Goal: Information Seeking & Learning: Learn about a topic

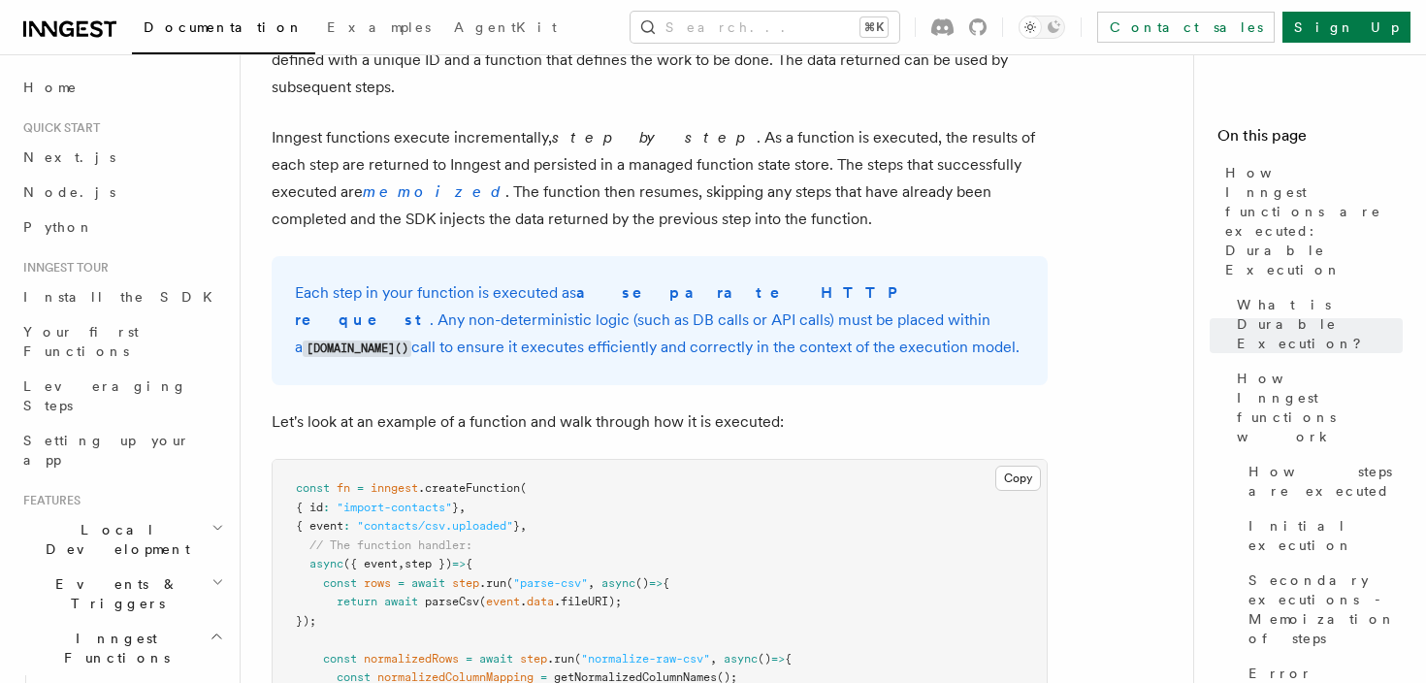
scroll to position [1539, 0]
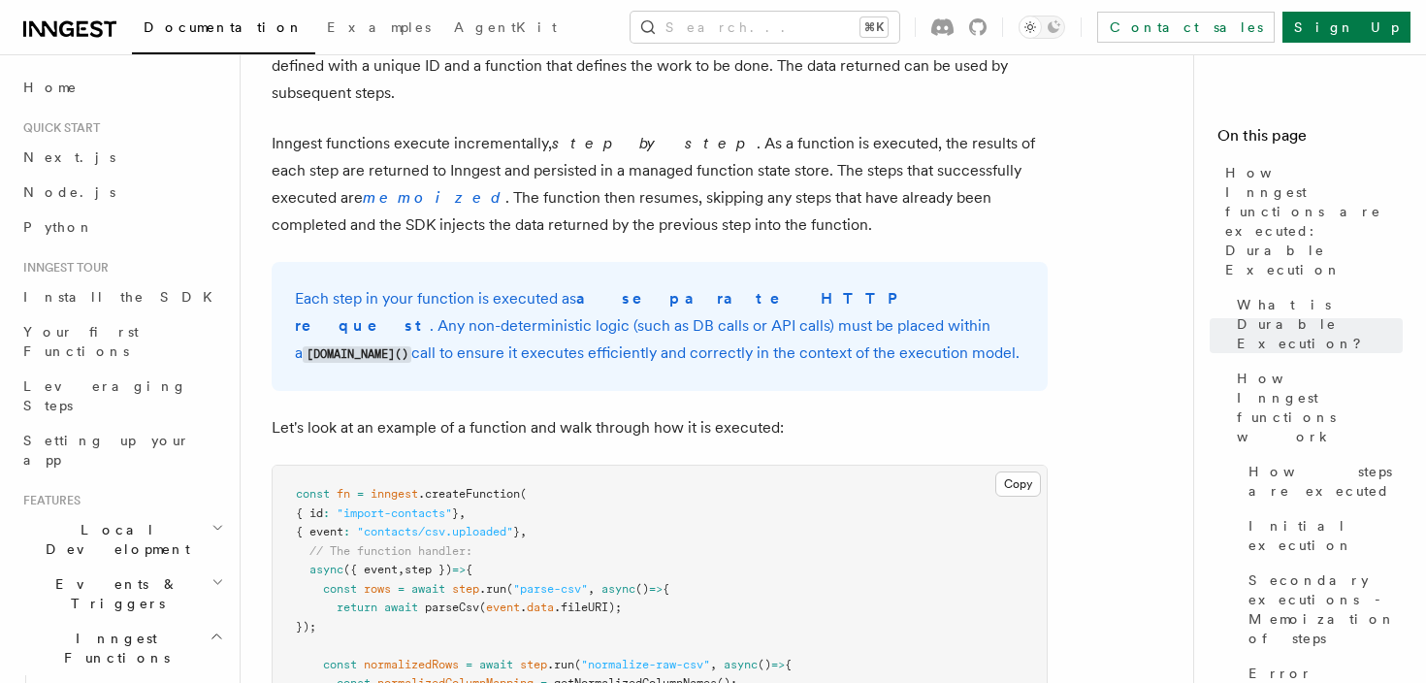
click at [411, 346] on code "step.run()" at bounding box center [357, 354] width 109 height 16
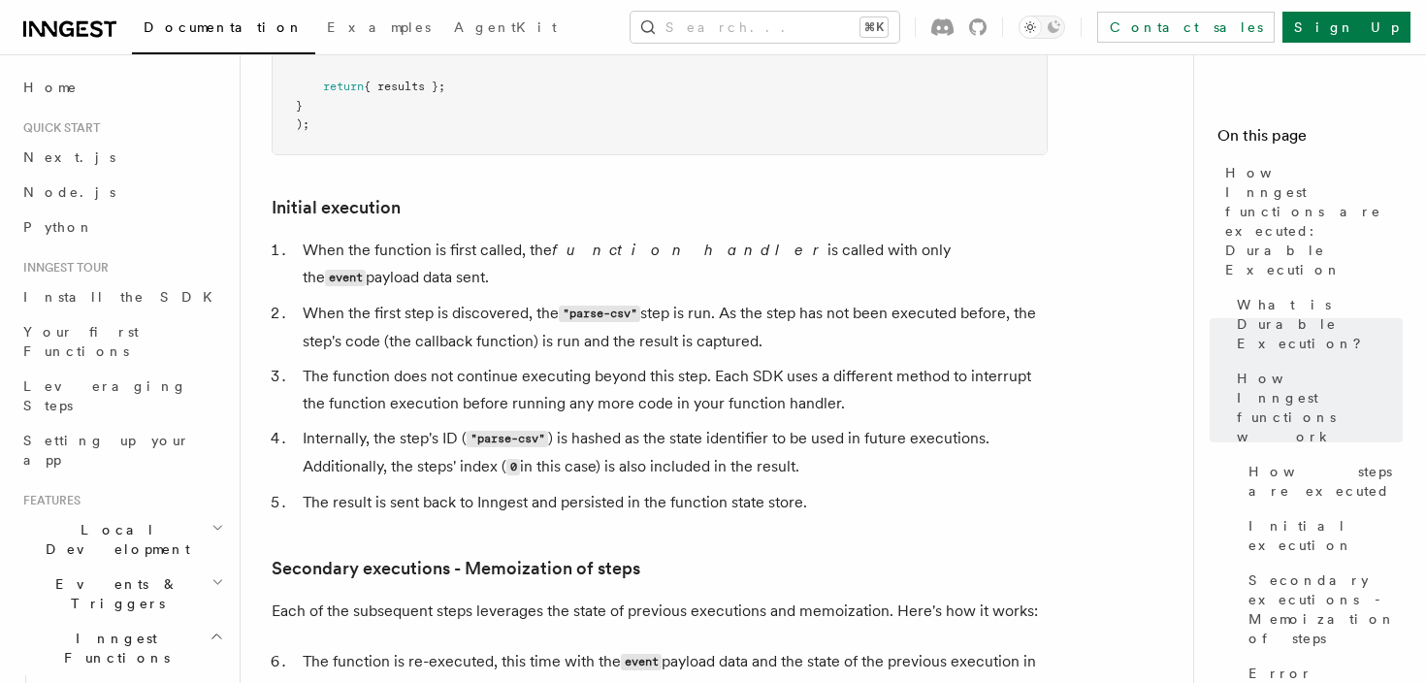
scroll to position [2275, 0]
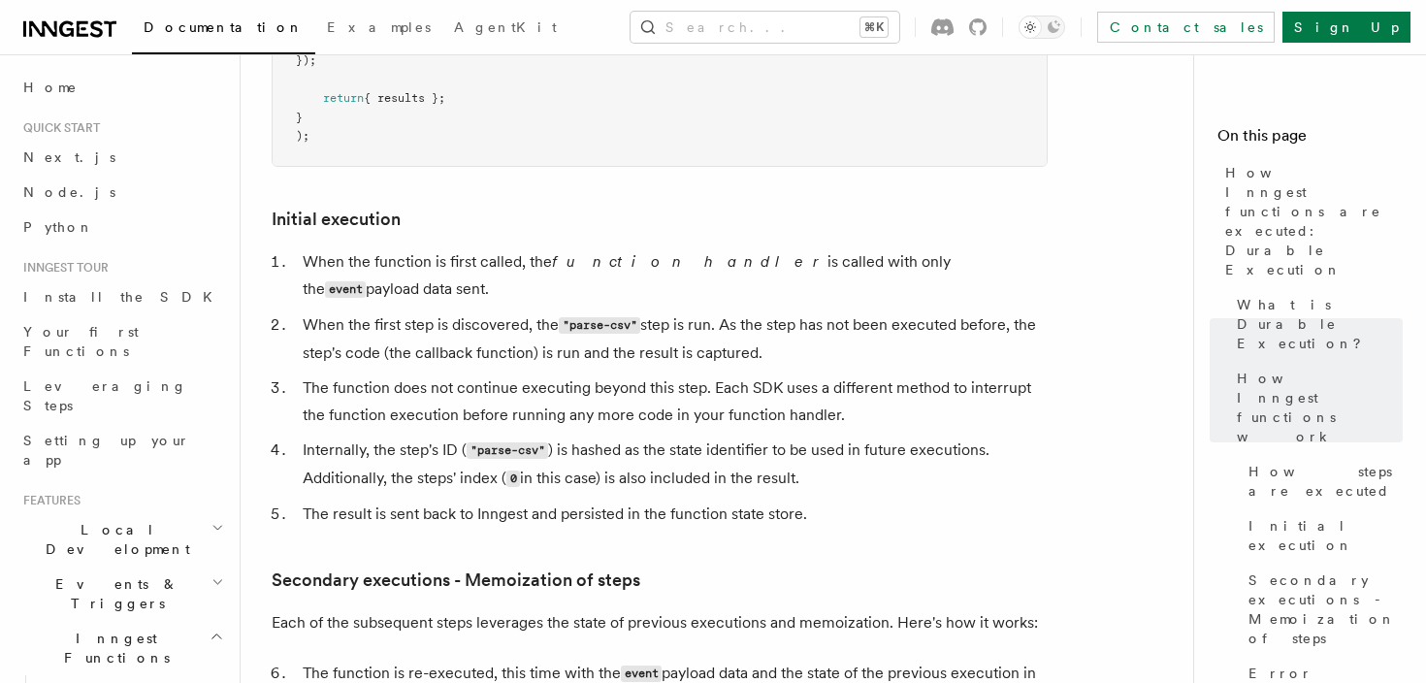
click at [630, 252] on em "function handler" at bounding box center [690, 261] width 276 height 18
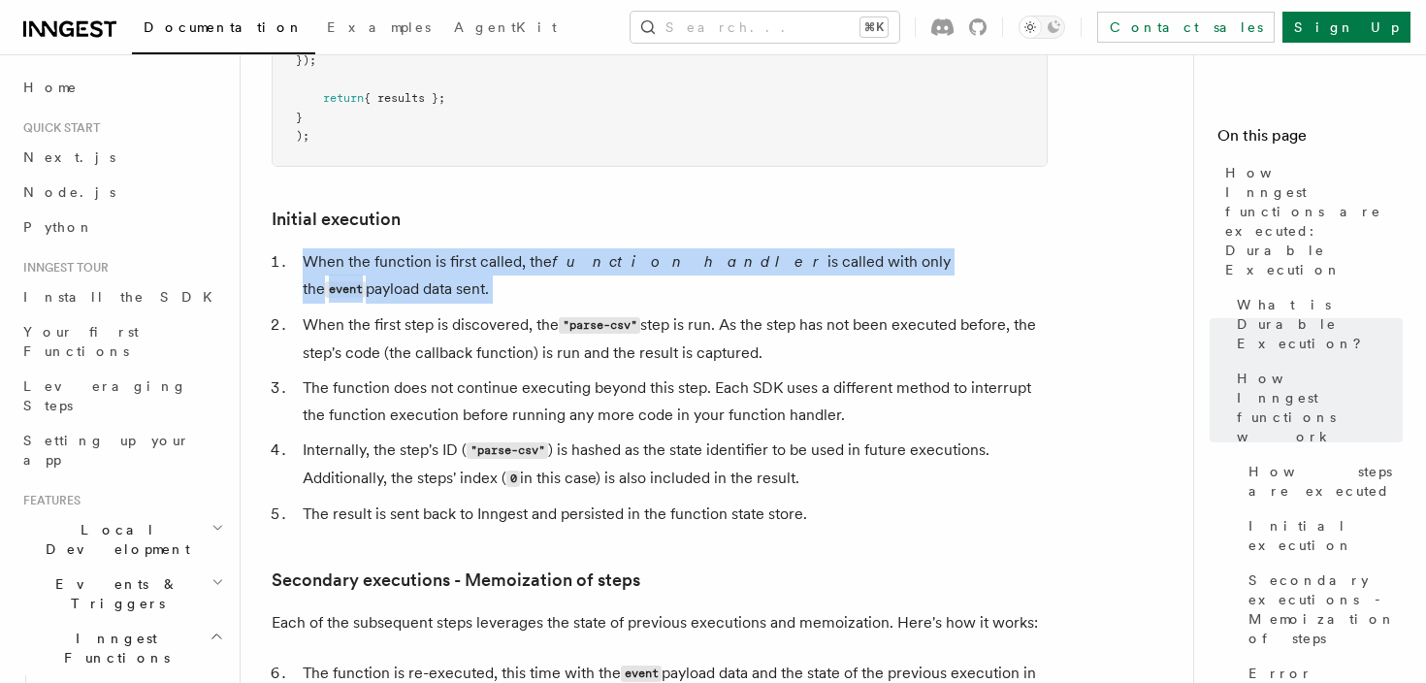
click at [630, 252] on em "function handler" at bounding box center [690, 261] width 276 height 18
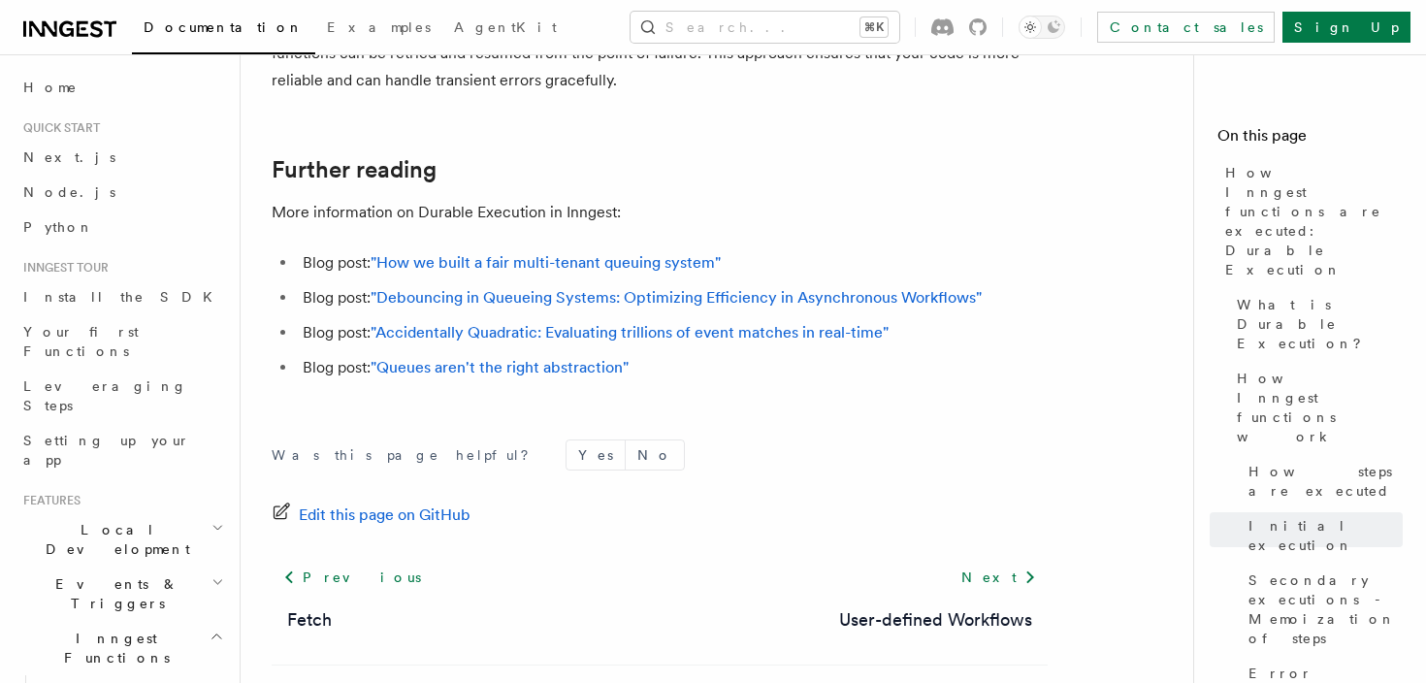
scroll to position [3917, 0]
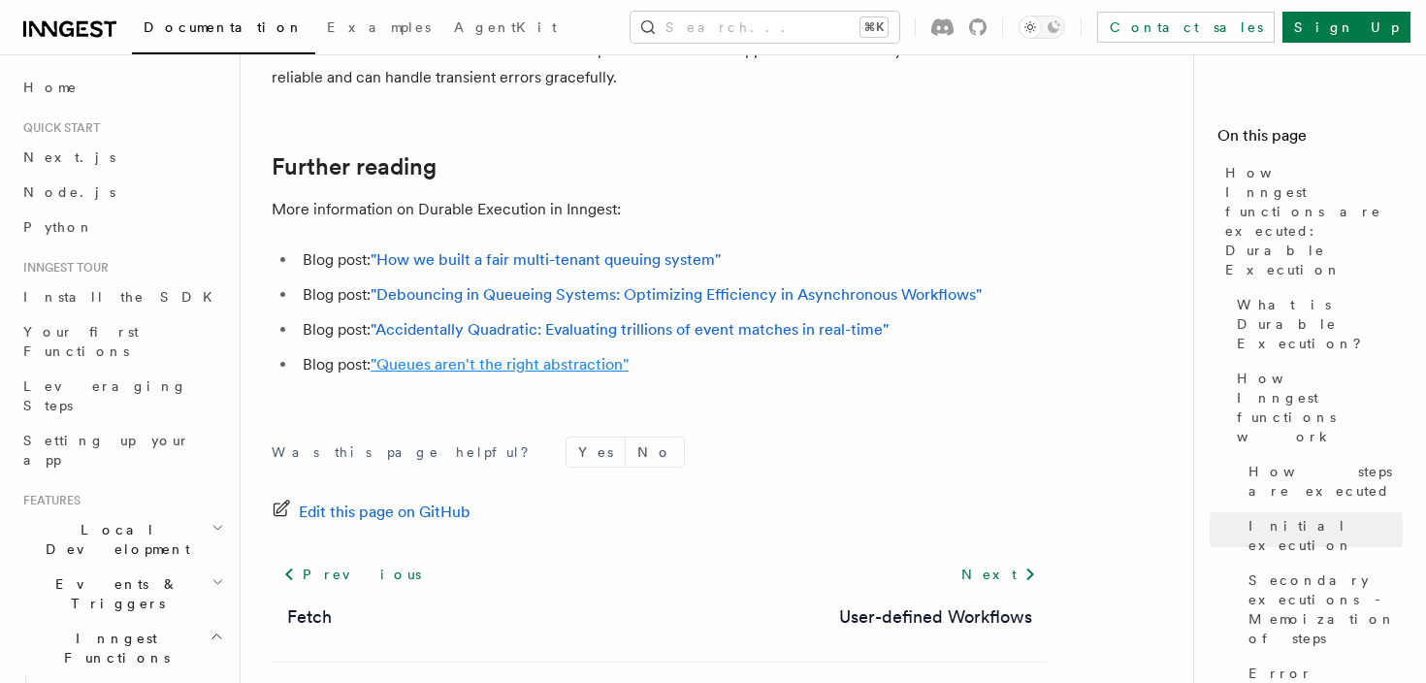
click at [527, 355] on link ""Queues aren't the right abstraction"" at bounding box center [500, 364] width 258 height 18
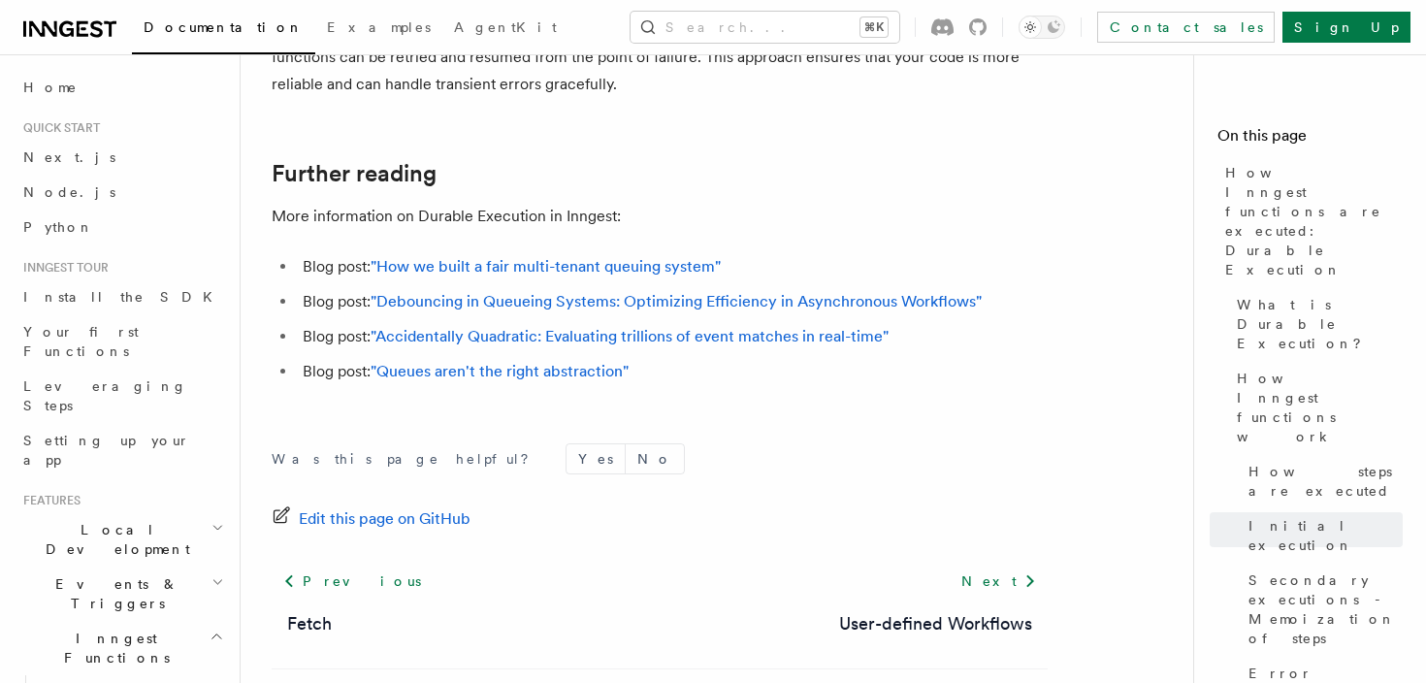
scroll to position [3911, 0]
click at [607, 256] on link ""How we built a fair multi-tenant queuing system"" at bounding box center [546, 265] width 350 height 18
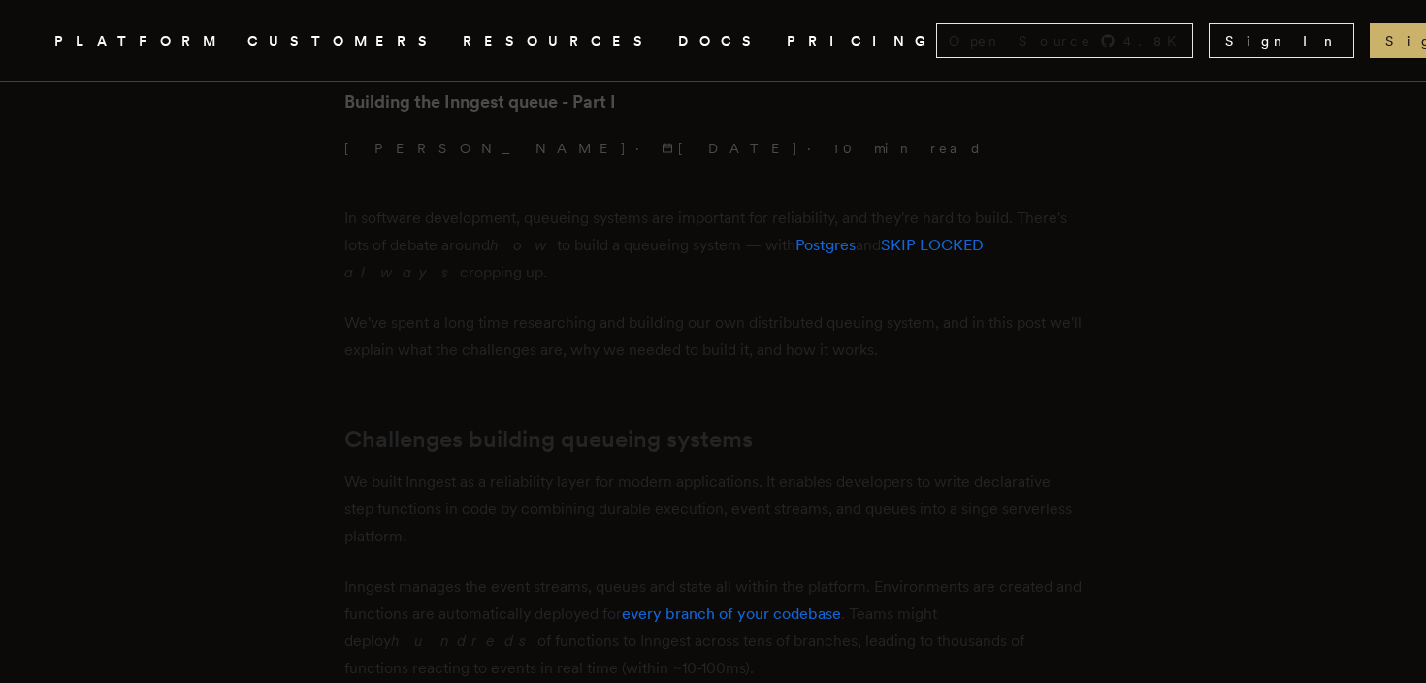
scroll to position [614, 0]
click at [621, 247] on p "In software development, queueing systems are important for reliability, and th…" at bounding box center [712, 243] width 737 height 81
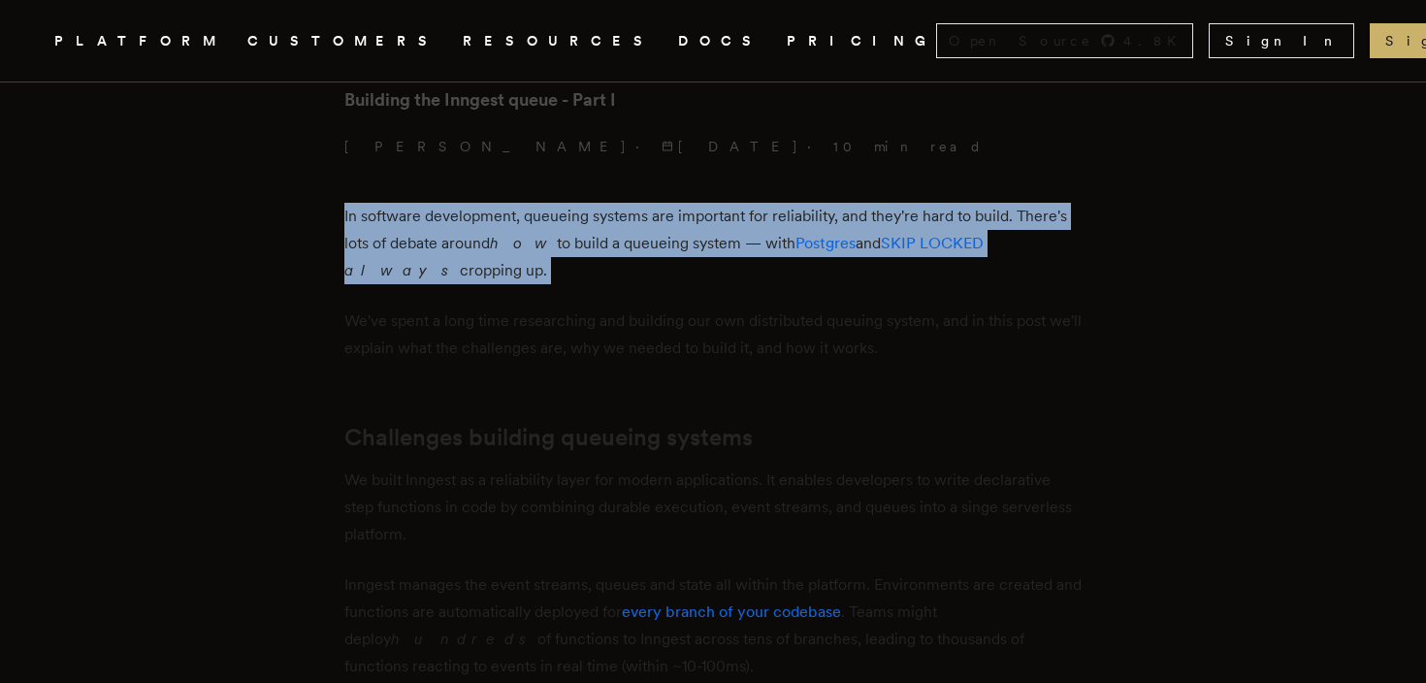
drag, startPoint x: 621, startPoint y: 247, endPoint x: 613, endPoint y: 210, distance: 38.6
click at [613, 211] on p "In software development, queueing systems are important for reliability, and th…" at bounding box center [712, 243] width 737 height 81
click at [613, 210] on p "In software development, queueing systems are important for reliability, and th…" at bounding box center [712, 243] width 737 height 81
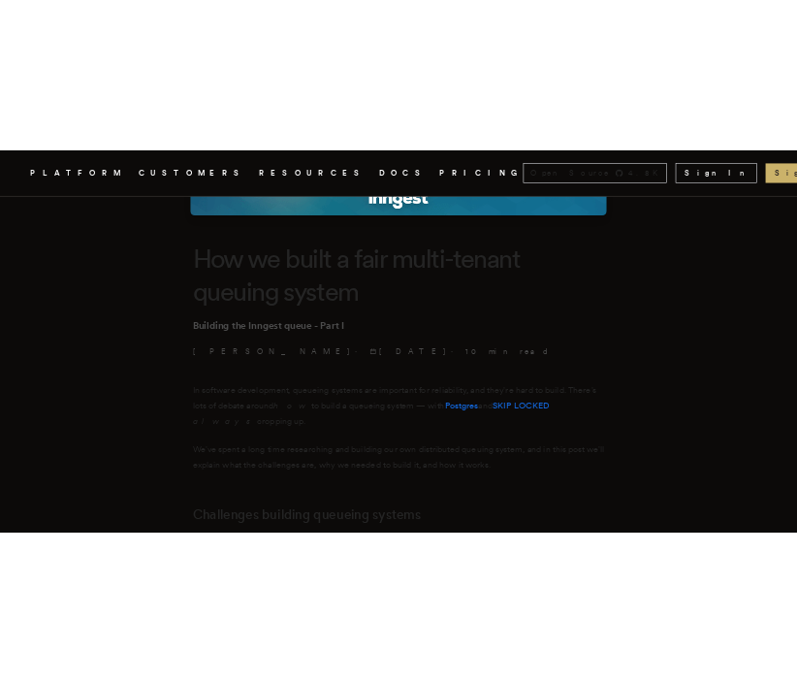
scroll to position [404, 0]
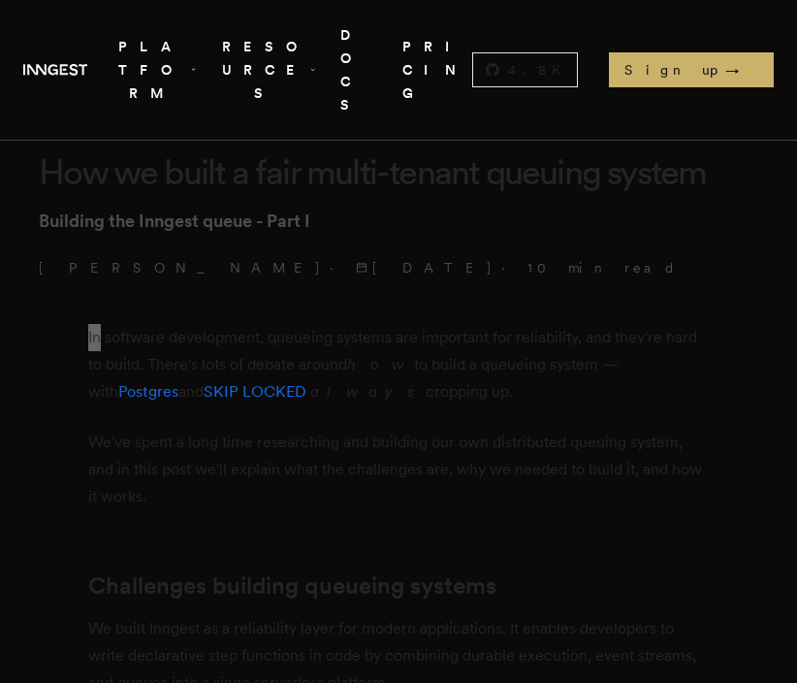
scroll to position [418, 0]
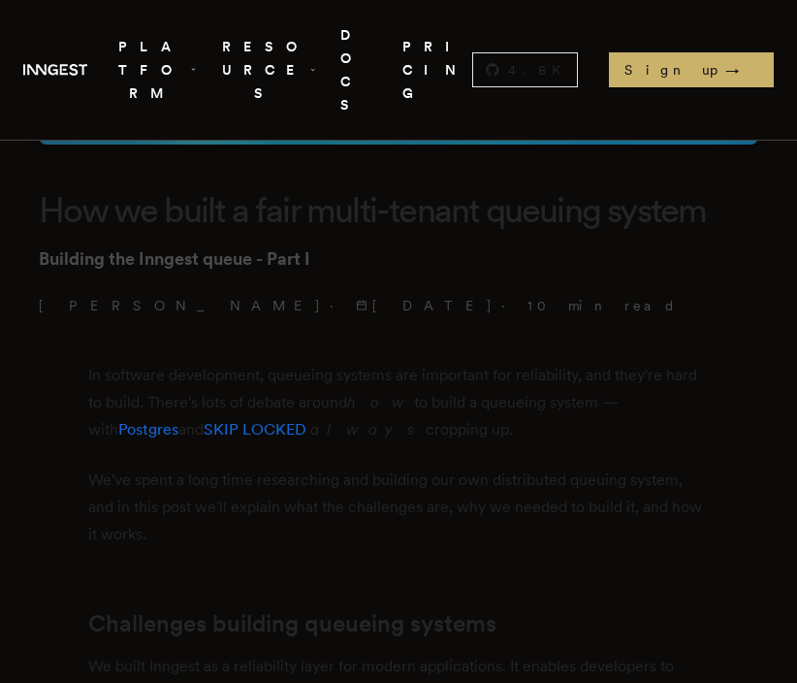
click at [437, 362] on p "In software development, queueing systems are important for reliability, and th…" at bounding box center [398, 402] width 621 height 81
click at [640, 296] on p "Tony Holdstock-Brown · 1/22/2024 · 10 min read" at bounding box center [399, 305] width 720 height 19
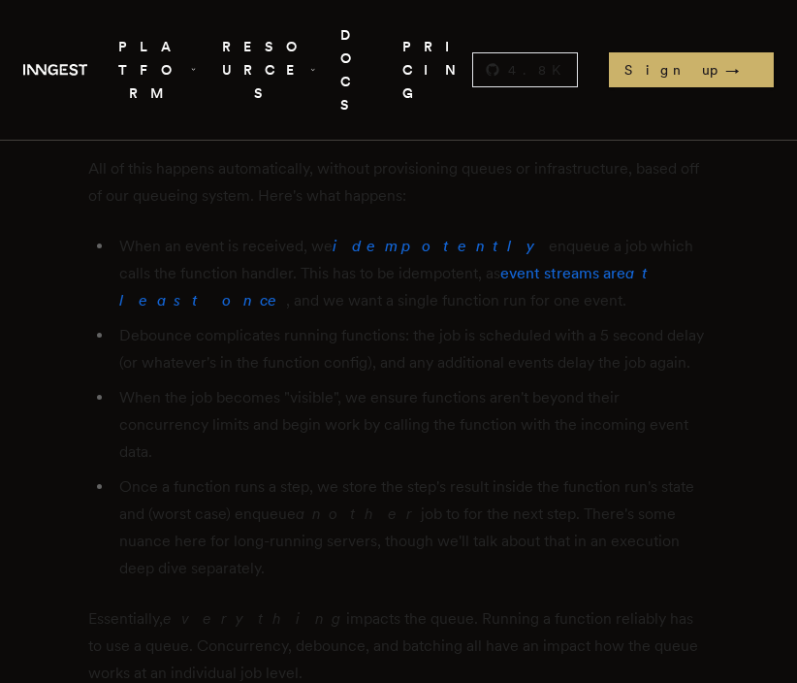
scroll to position [3681, 0]
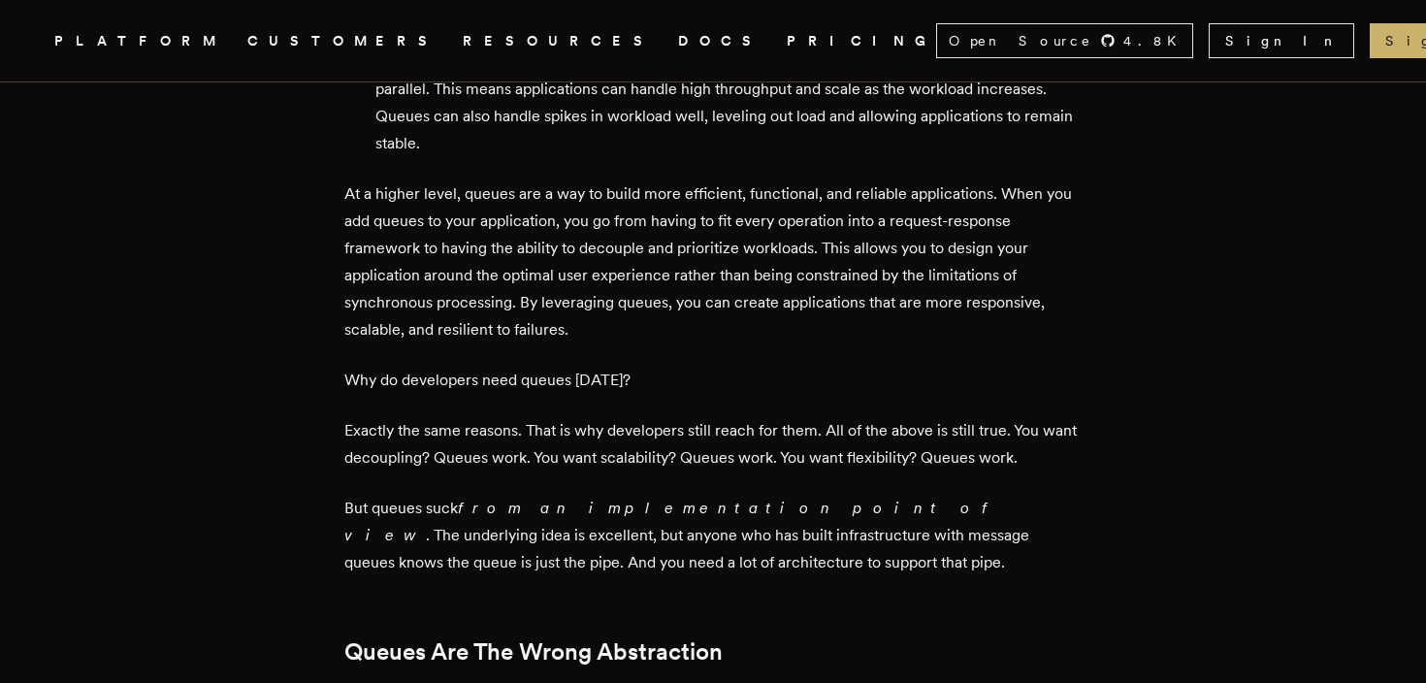
scroll to position [1414, 0]
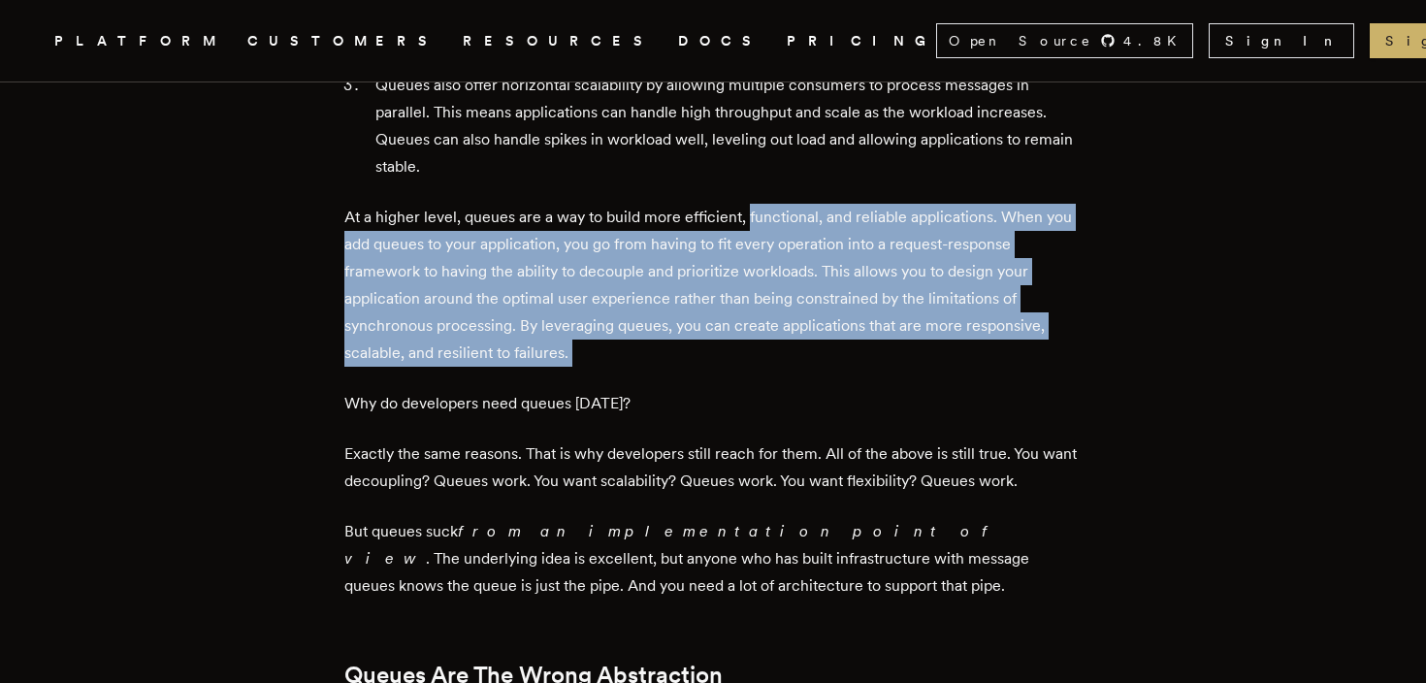
drag, startPoint x: 826, startPoint y: 342, endPoint x: 752, endPoint y: 179, distance: 179.8
click at [752, 204] on p "At a higher level, queues are a way to build more efficient, functional, and re…" at bounding box center [712, 285] width 737 height 163
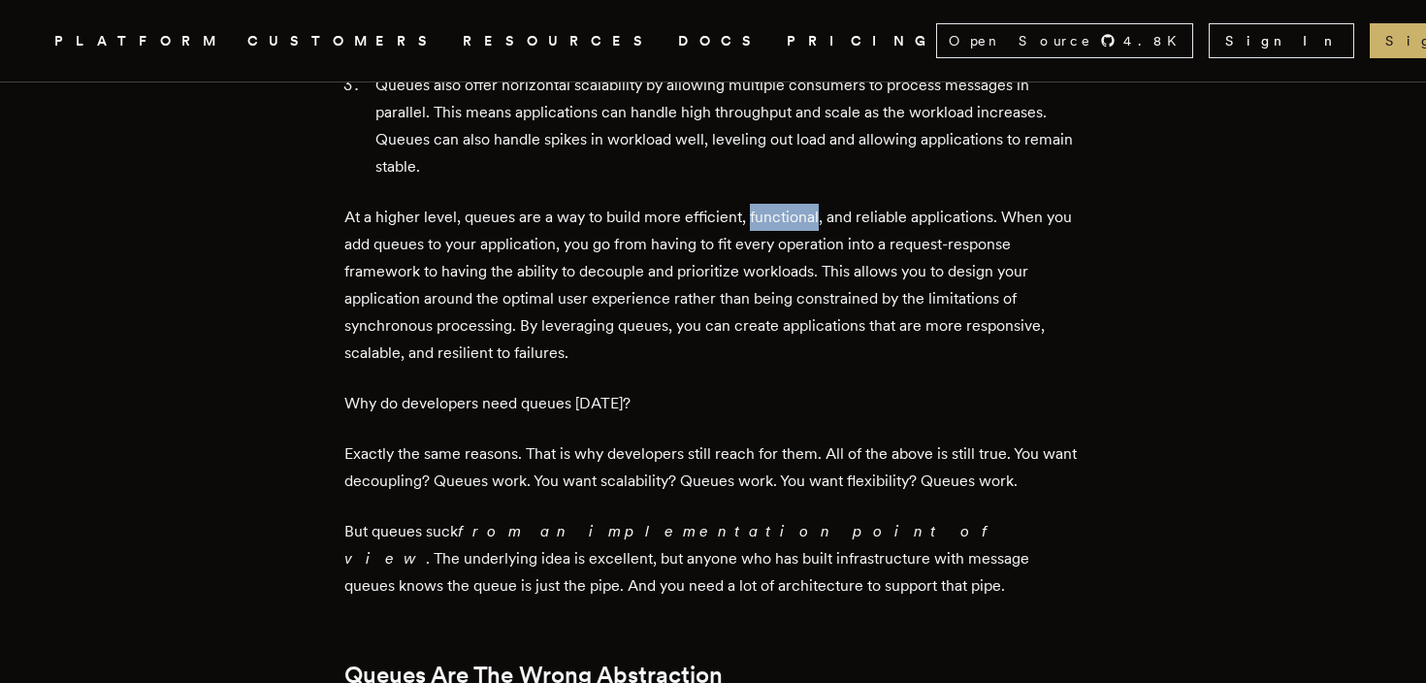
click at [752, 204] on p "At a higher level, queues are a way to build more efficient, functional, and re…" at bounding box center [712, 285] width 737 height 163
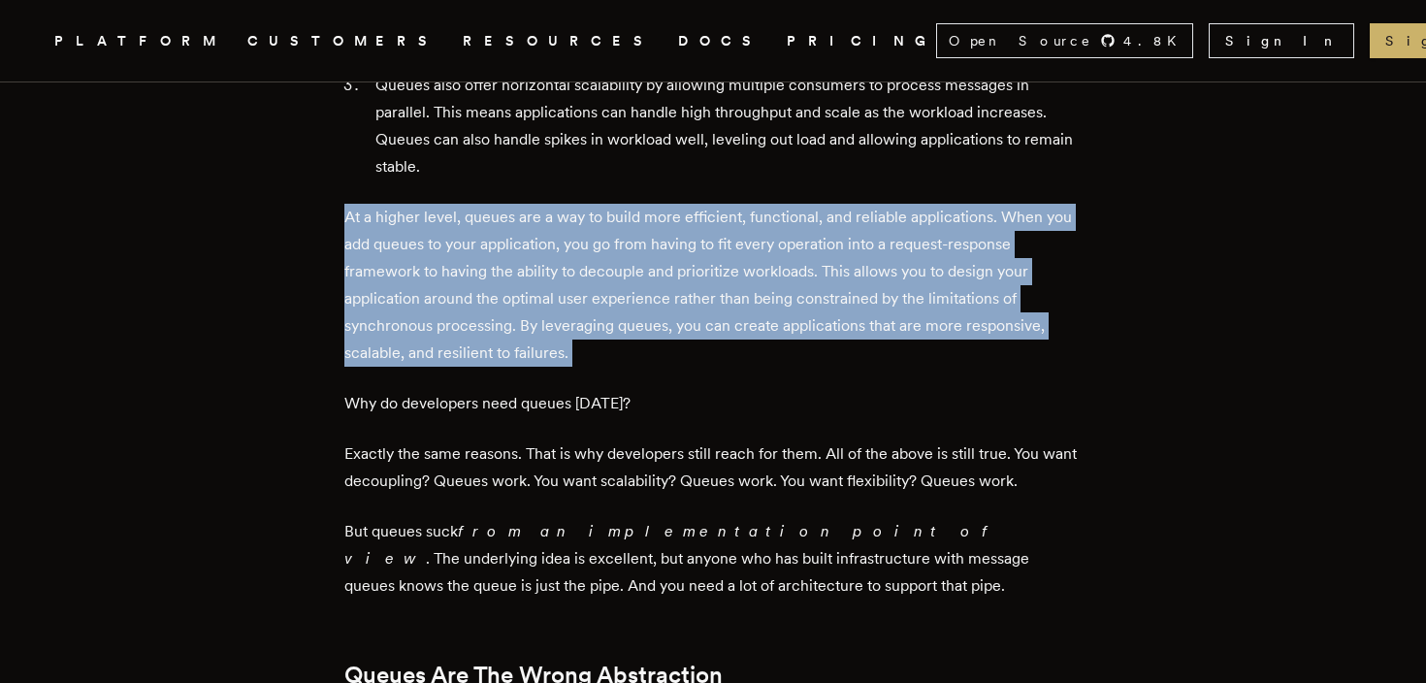
drag, startPoint x: 752, startPoint y: 179, endPoint x: 799, endPoint y: 288, distance: 119.5
click at [799, 288] on p "At a higher level, queues are a way to build more efficient, functional, and re…" at bounding box center [712, 285] width 737 height 163
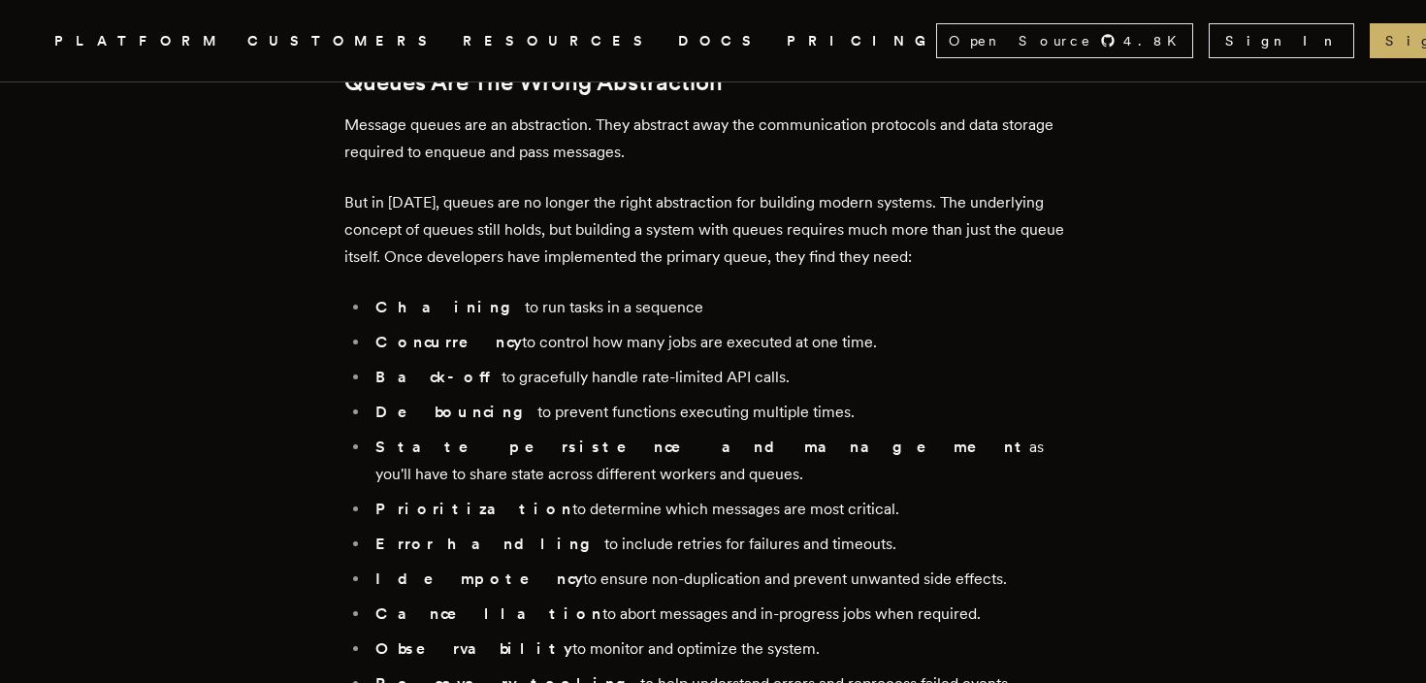
scroll to position [2000, 0]
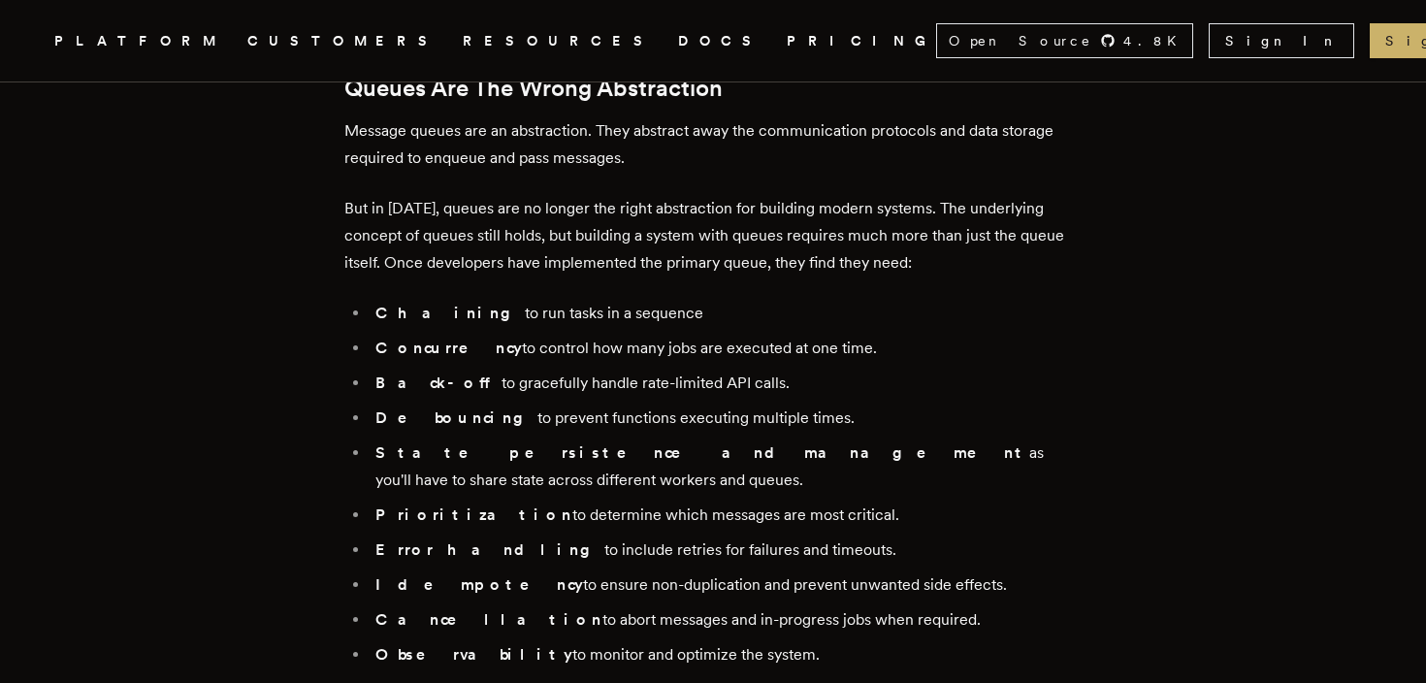
drag, startPoint x: 797, startPoint y: 295, endPoint x: 804, endPoint y: 316, distance: 22.7
click at [803, 315] on ul "Chaining to run tasks in a sequence Concurrency to control how many jobs are ex…" at bounding box center [712, 502] width 737 height 404
click at [804, 335] on li "Concurrency to control how many jobs are executed at one time." at bounding box center [726, 348] width 712 height 27
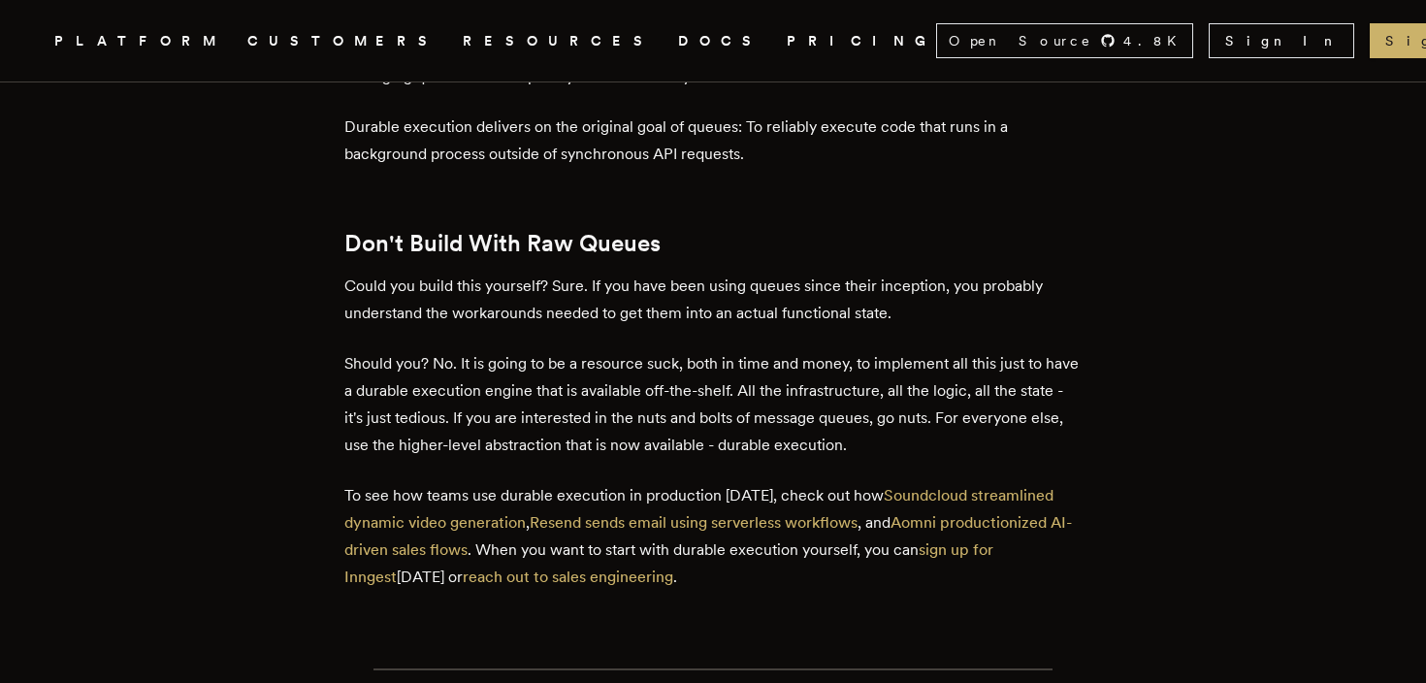
scroll to position [7738, 0]
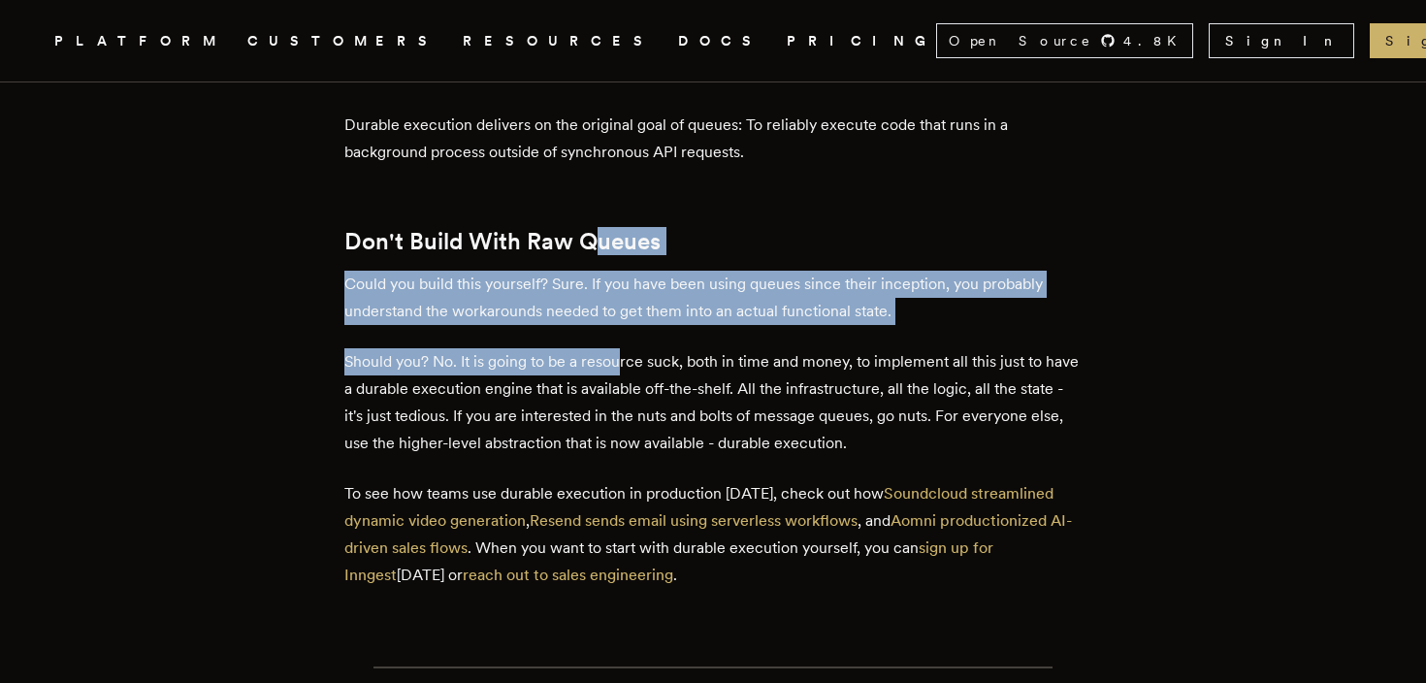
drag, startPoint x: 628, startPoint y: 331, endPoint x: 594, endPoint y: 220, distance: 115.7
click at [594, 228] on h2 "Don't Build With Raw Queues" at bounding box center [712, 241] width 737 height 27
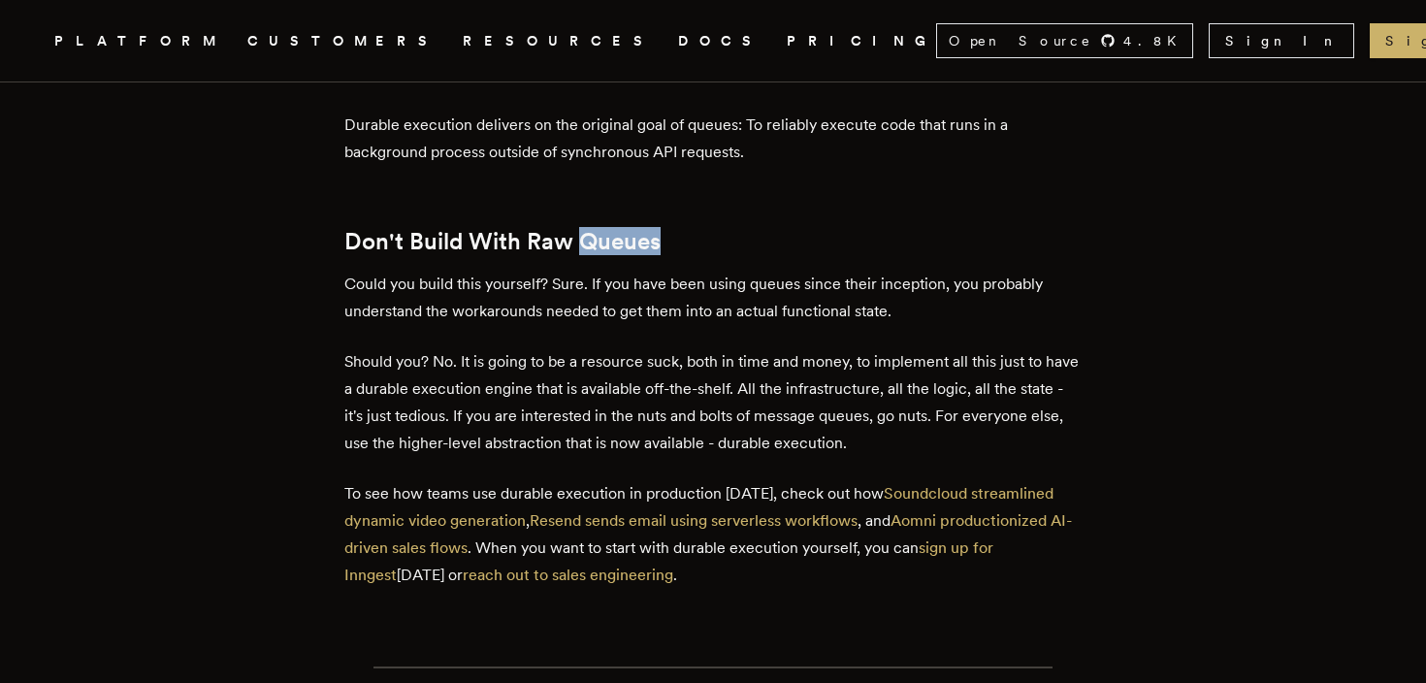
click at [594, 228] on h2 "Don't Build With Raw Queues" at bounding box center [712, 241] width 737 height 27
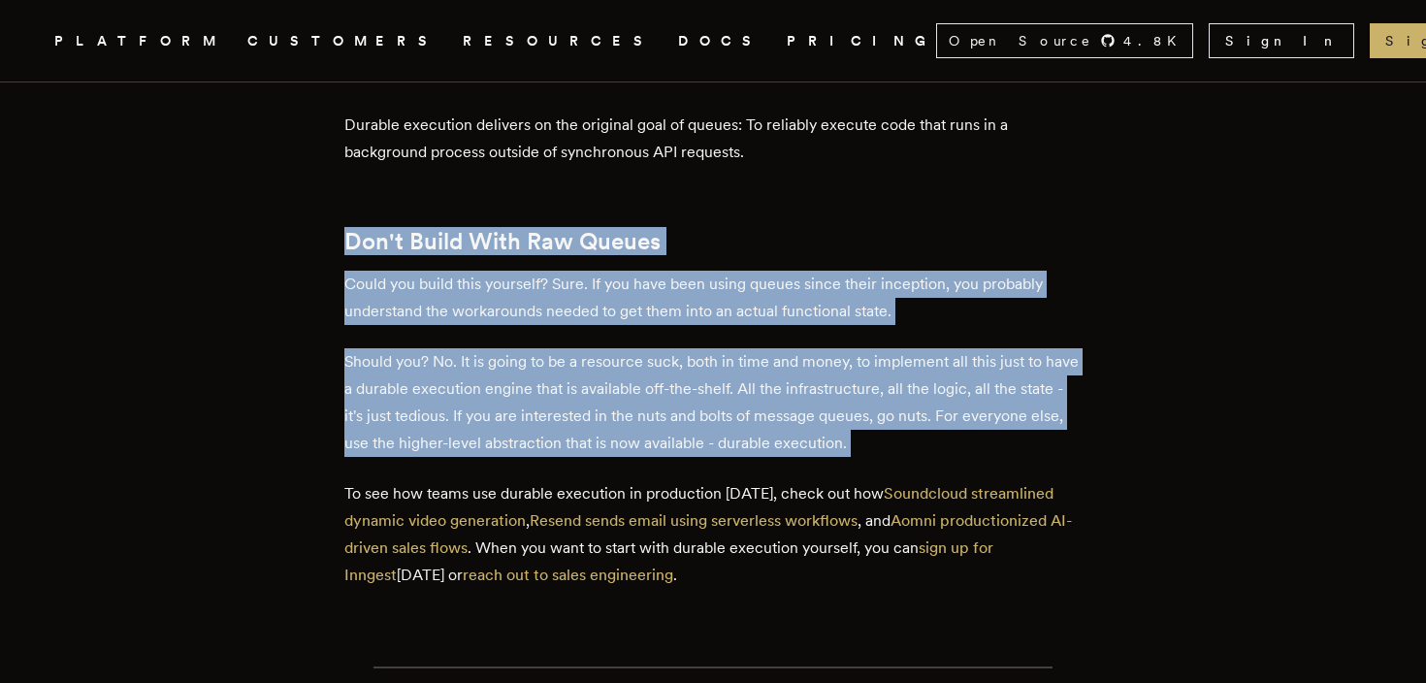
drag, startPoint x: 594, startPoint y: 220, endPoint x: 646, endPoint y: 341, distance: 132.1
click at [646, 348] on p "Should you? No. It is going to be a resource suck, both in time and money, to i…" at bounding box center [712, 402] width 737 height 109
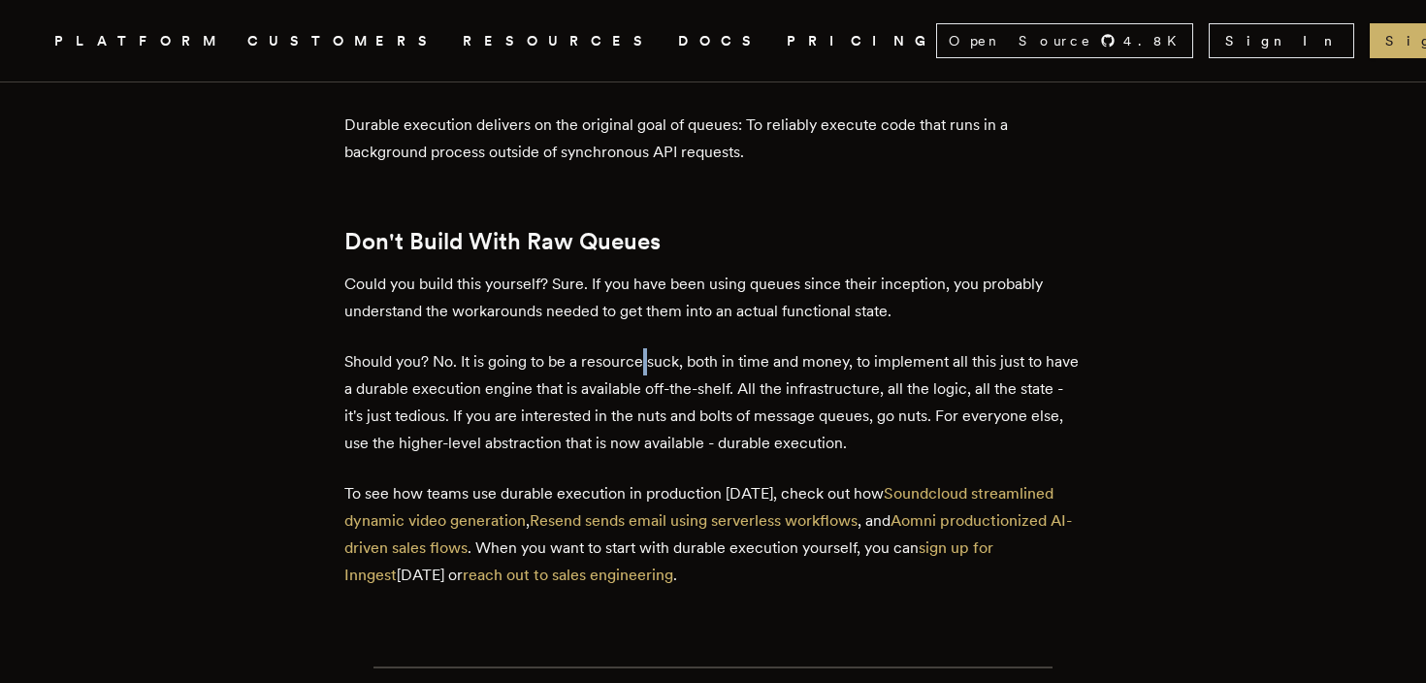
click at [646, 348] on p "Should you? No. It is going to be a resource suck, both in time and money, to i…" at bounding box center [712, 402] width 737 height 109
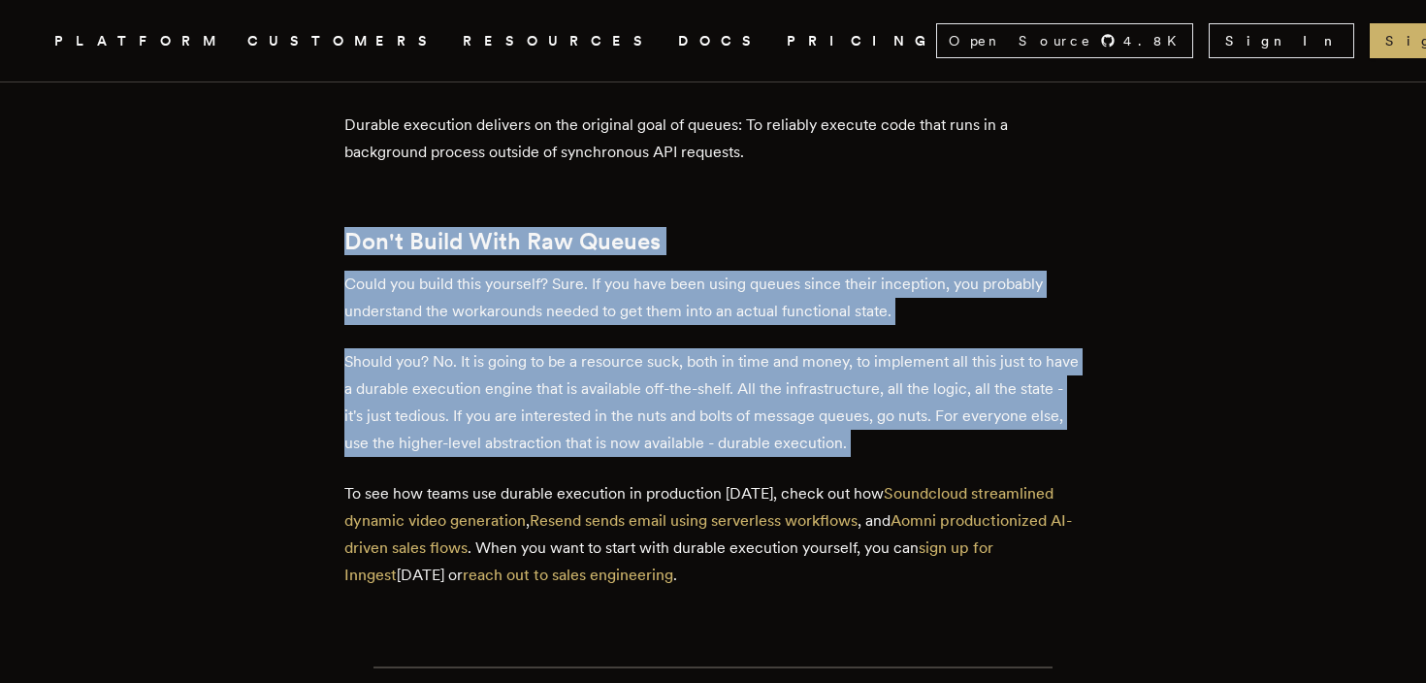
drag, startPoint x: 646, startPoint y: 341, endPoint x: 571, endPoint y: 178, distance: 180.2
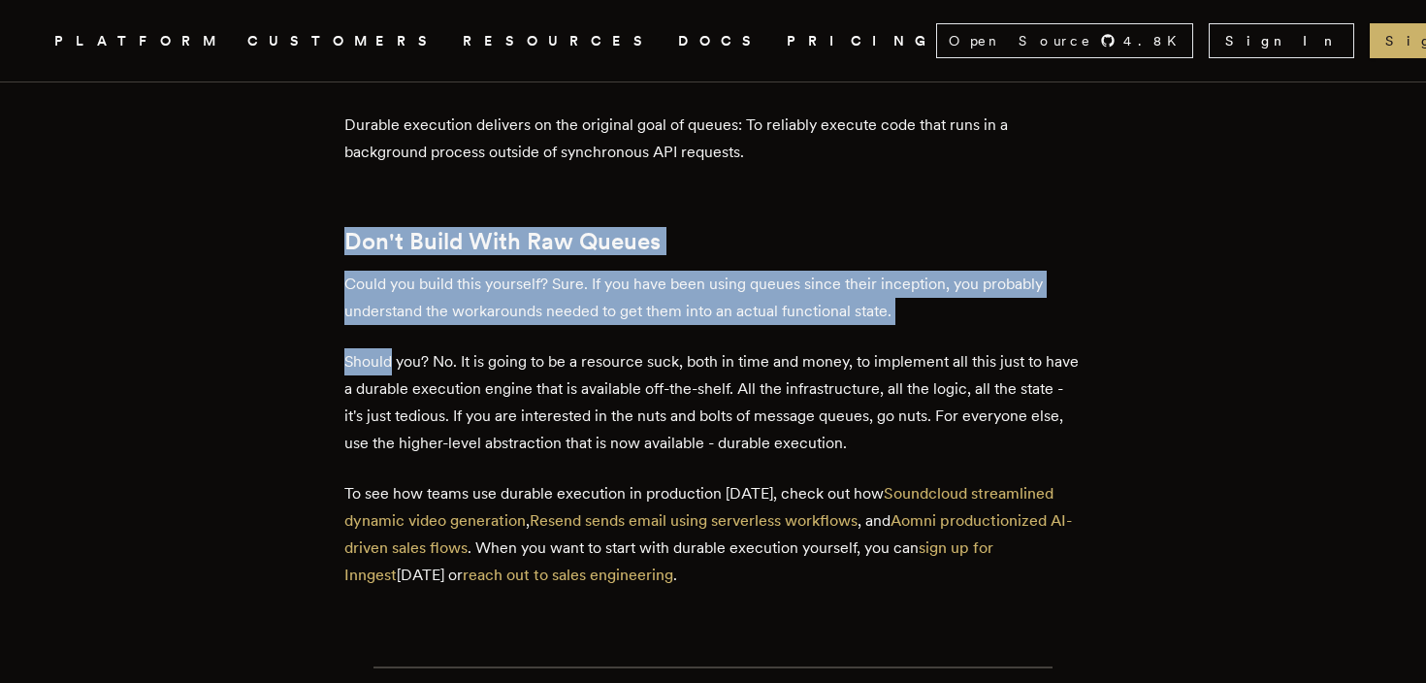
drag, startPoint x: 571, startPoint y: 178, endPoint x: 646, endPoint y: 321, distance: 161.9
click at [646, 348] on p "Should you? No. It is going to be a resource suck, both in time and money, to i…" at bounding box center [712, 402] width 737 height 109
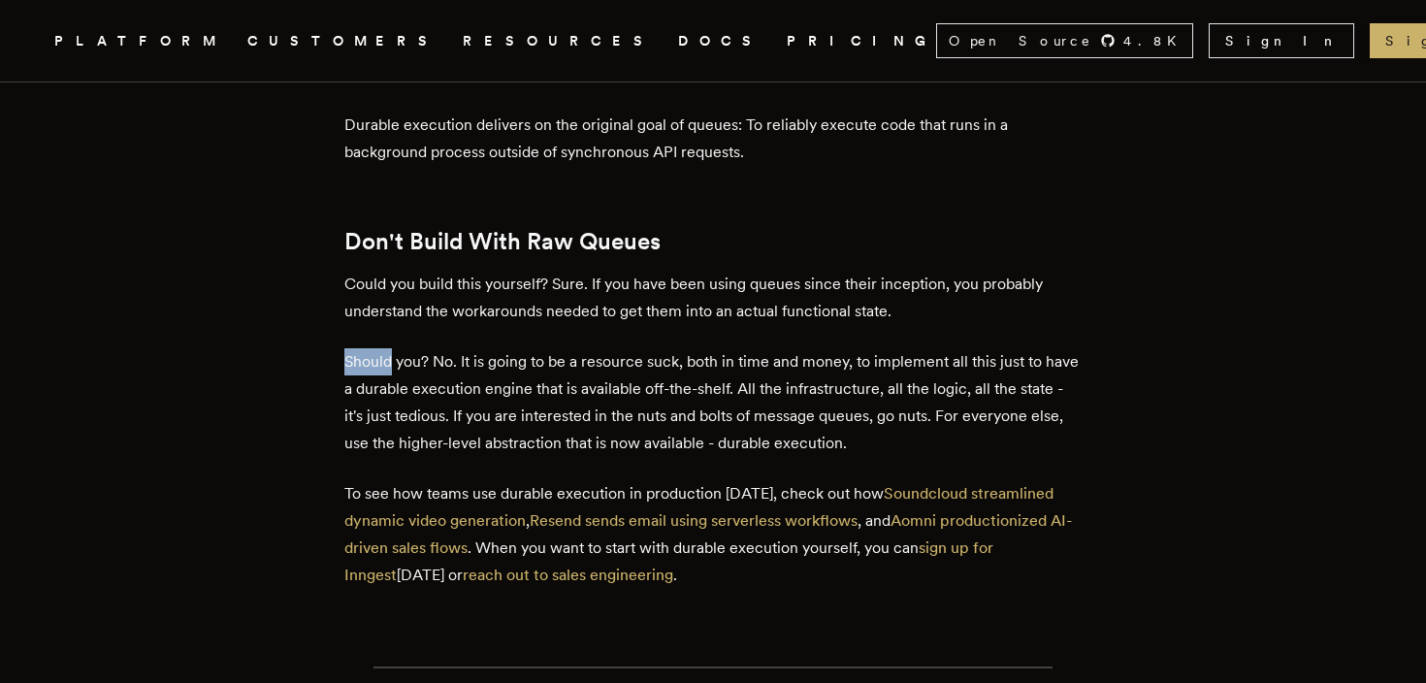
click at [646, 348] on p "Should you? No. It is going to be a resource suck, both in time and money, to i…" at bounding box center [712, 402] width 737 height 109
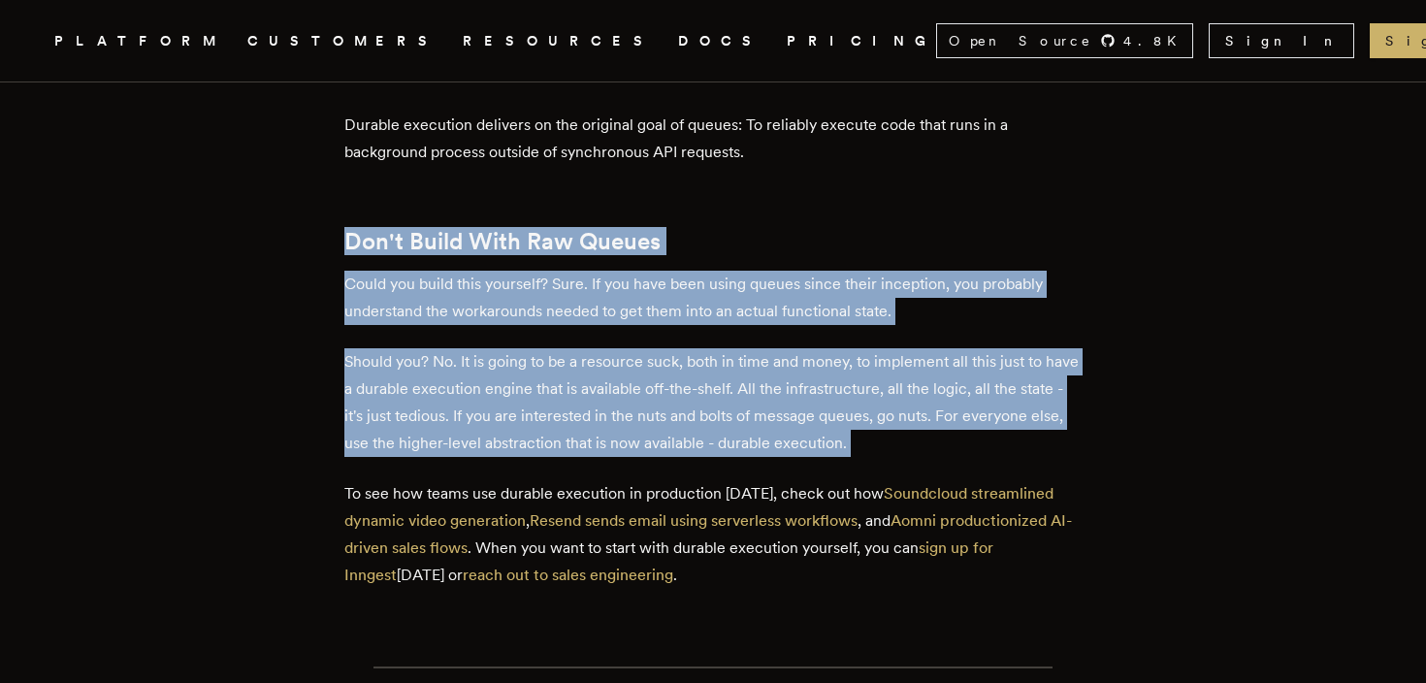
drag, startPoint x: 646, startPoint y: 321, endPoint x: 608, endPoint y: 210, distance: 117.8
click at [608, 228] on h2 "Don't Build With Raw Queues" at bounding box center [712, 241] width 737 height 27
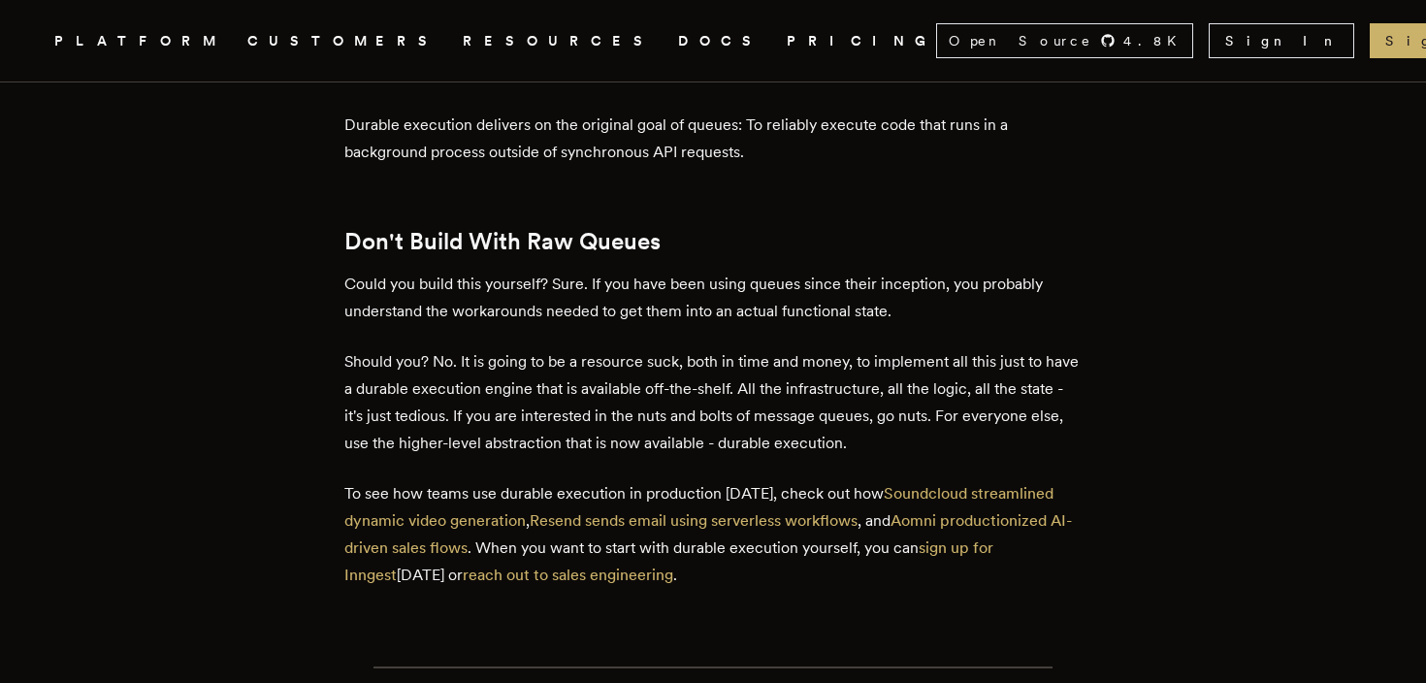
click at [608, 228] on h2 "Don't Build With Raw Queues" at bounding box center [712, 241] width 737 height 27
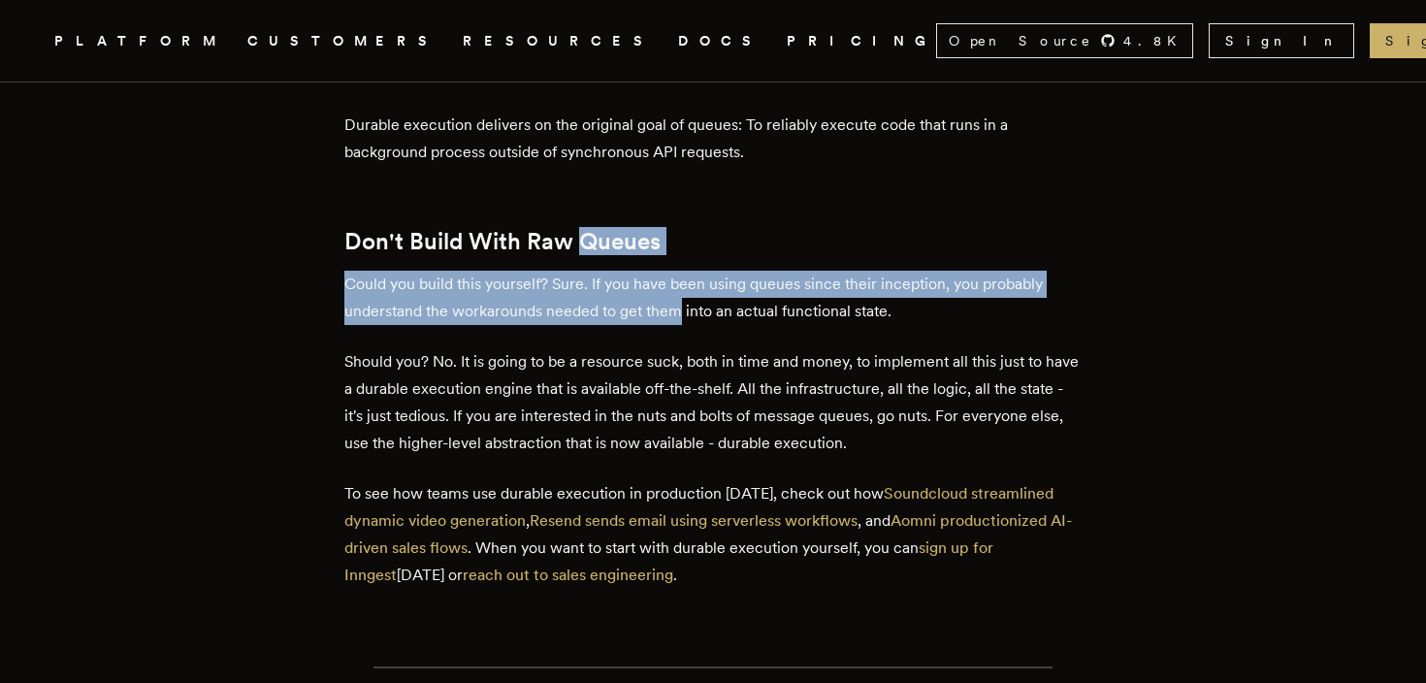
drag, startPoint x: 608, startPoint y: 210, endPoint x: 654, endPoint y: 297, distance: 98.5
click at [654, 297] on p "Could you build this yourself? Sure. If you have been using queues since their …" at bounding box center [712, 298] width 737 height 54
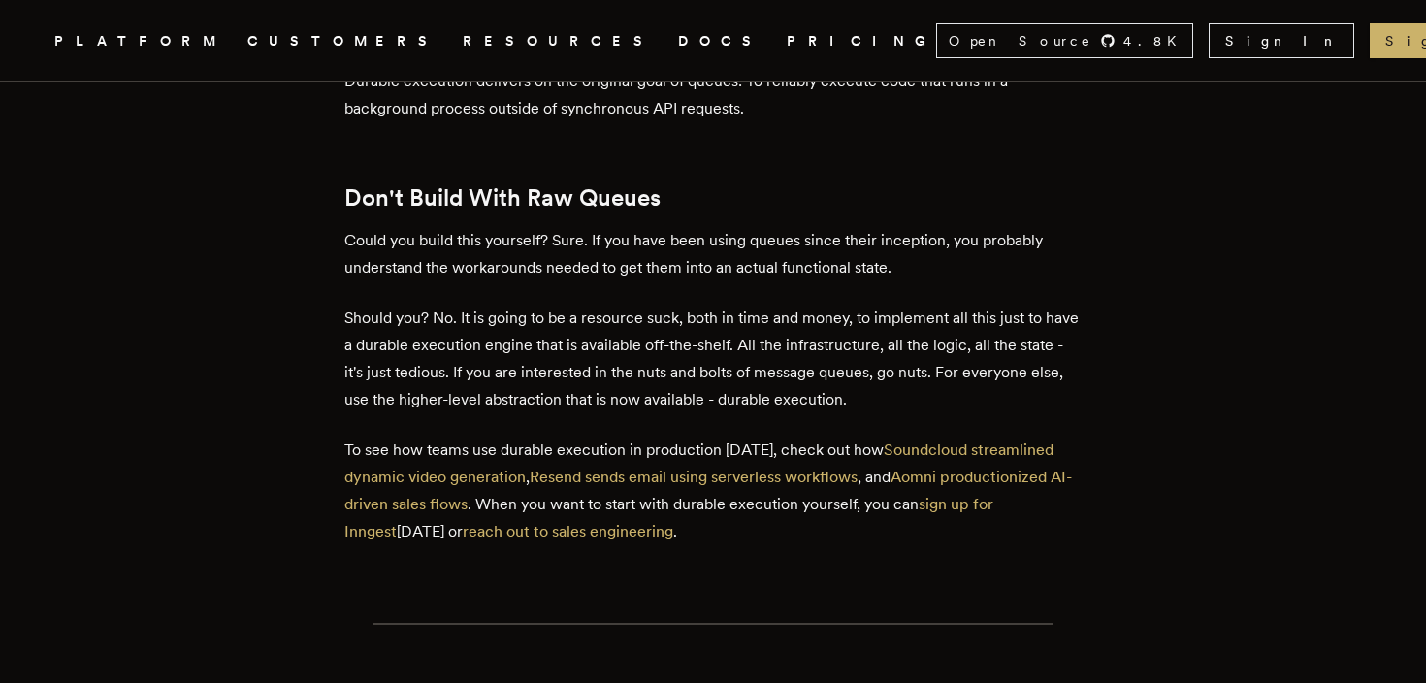
scroll to position [7793, 0]
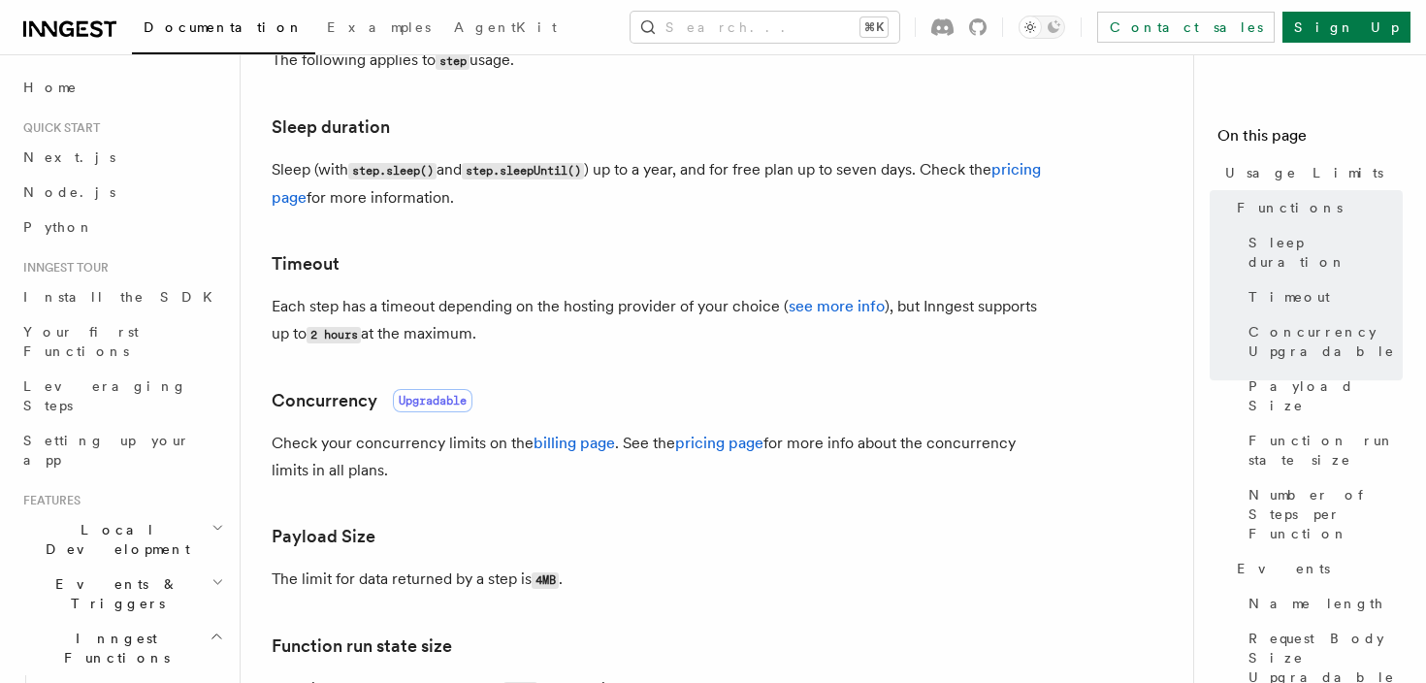
scroll to position [370, 0]
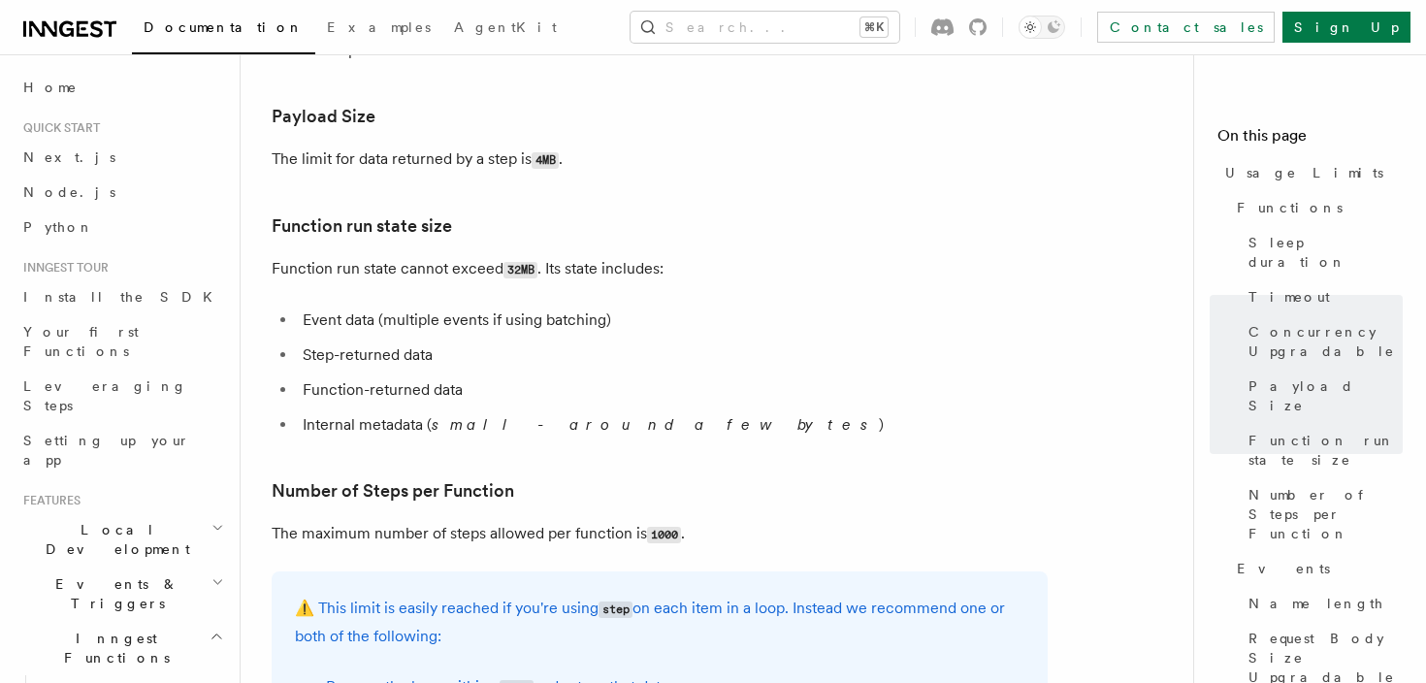
scroll to position [809, 0]
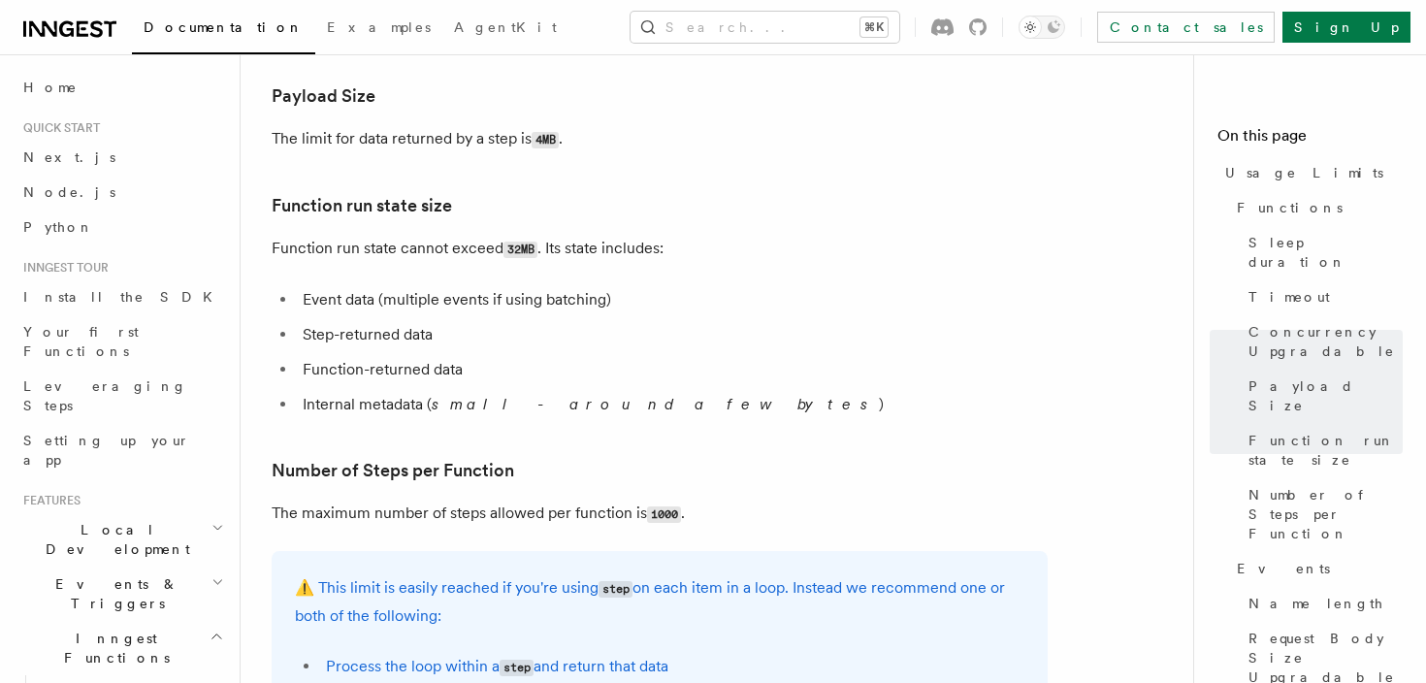
click at [751, 158] on article "Platform Usage Limits We have put some limits on the service to make sure we pr…" at bounding box center [725, 606] width 906 height 2661
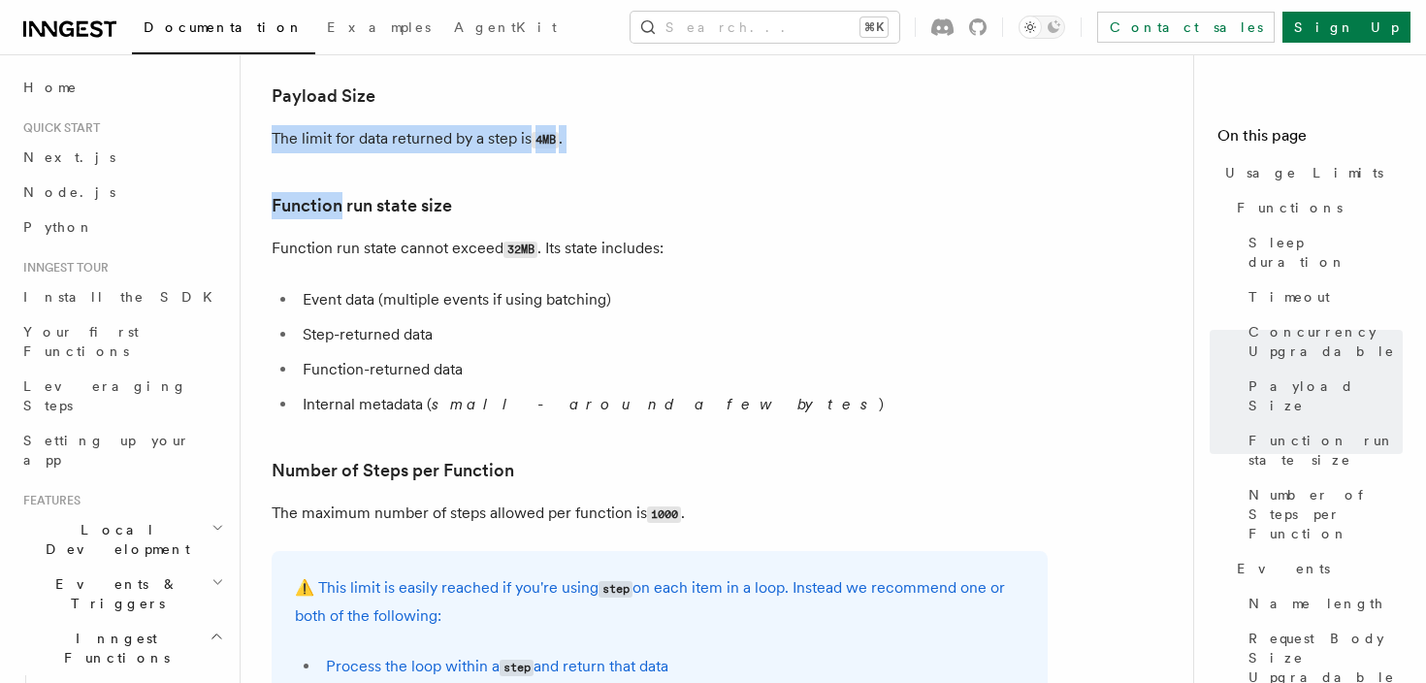
drag, startPoint x: 751, startPoint y: 158, endPoint x: 720, endPoint y: 89, distance: 75.6
click at [720, 89] on article "Platform Usage Limits We have put some limits on the service to make sure we pr…" at bounding box center [725, 606] width 906 height 2661
click at [720, 89] on h3 "Payload Size" at bounding box center [660, 95] width 776 height 27
drag, startPoint x: 720, startPoint y: 89, endPoint x: 768, endPoint y: 165, distance: 89.9
click at [768, 165] on article "Platform Usage Limits We have put some limits on the service to make sure we pr…" at bounding box center [725, 606] width 906 height 2661
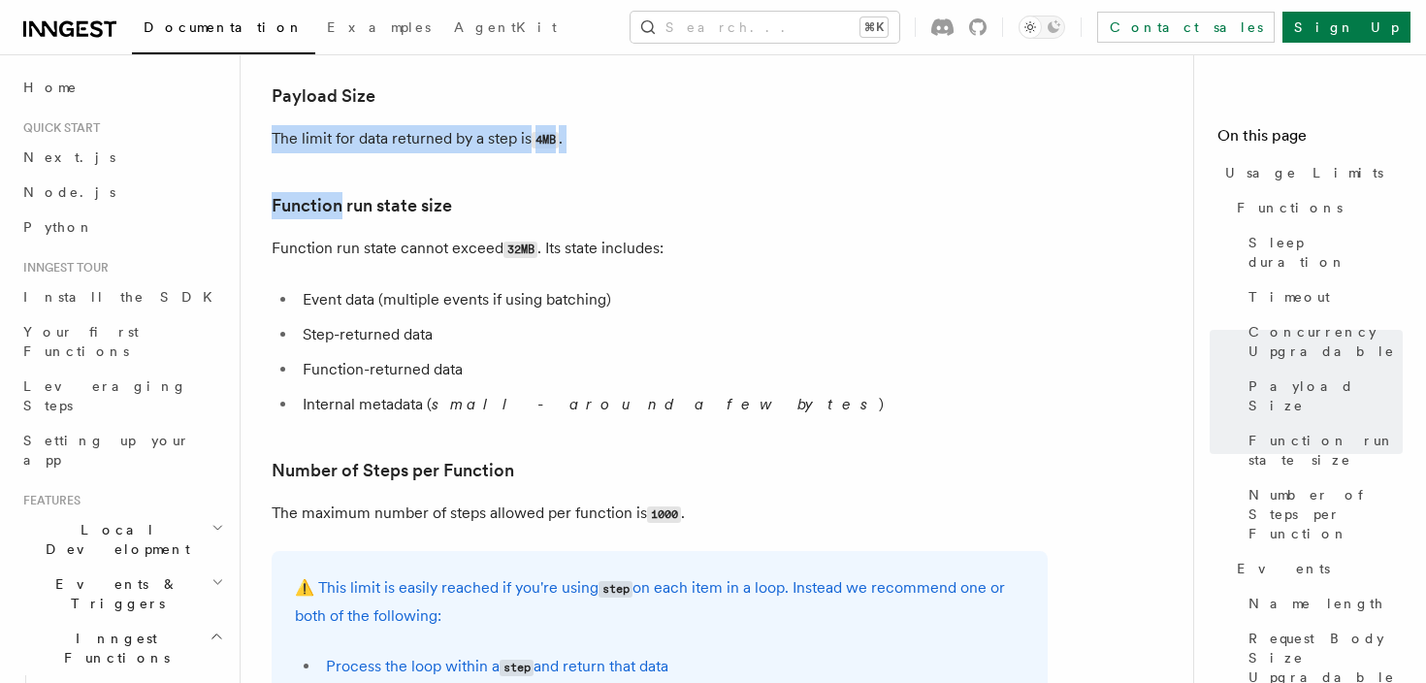
click at [768, 165] on article "Platform Usage Limits We have put some limits on the service to make sure we pr…" at bounding box center [725, 606] width 906 height 2661
drag, startPoint x: 768, startPoint y: 165, endPoint x: 740, endPoint y: 105, distance: 66.4
click at [740, 105] on article "Platform Usage Limits We have put some limits on the service to make sure we pr…" at bounding box center [725, 606] width 906 height 2661
click at [740, 105] on h3 "Payload Size" at bounding box center [660, 95] width 776 height 27
drag, startPoint x: 740, startPoint y: 105, endPoint x: 786, endPoint y: 173, distance: 81.8
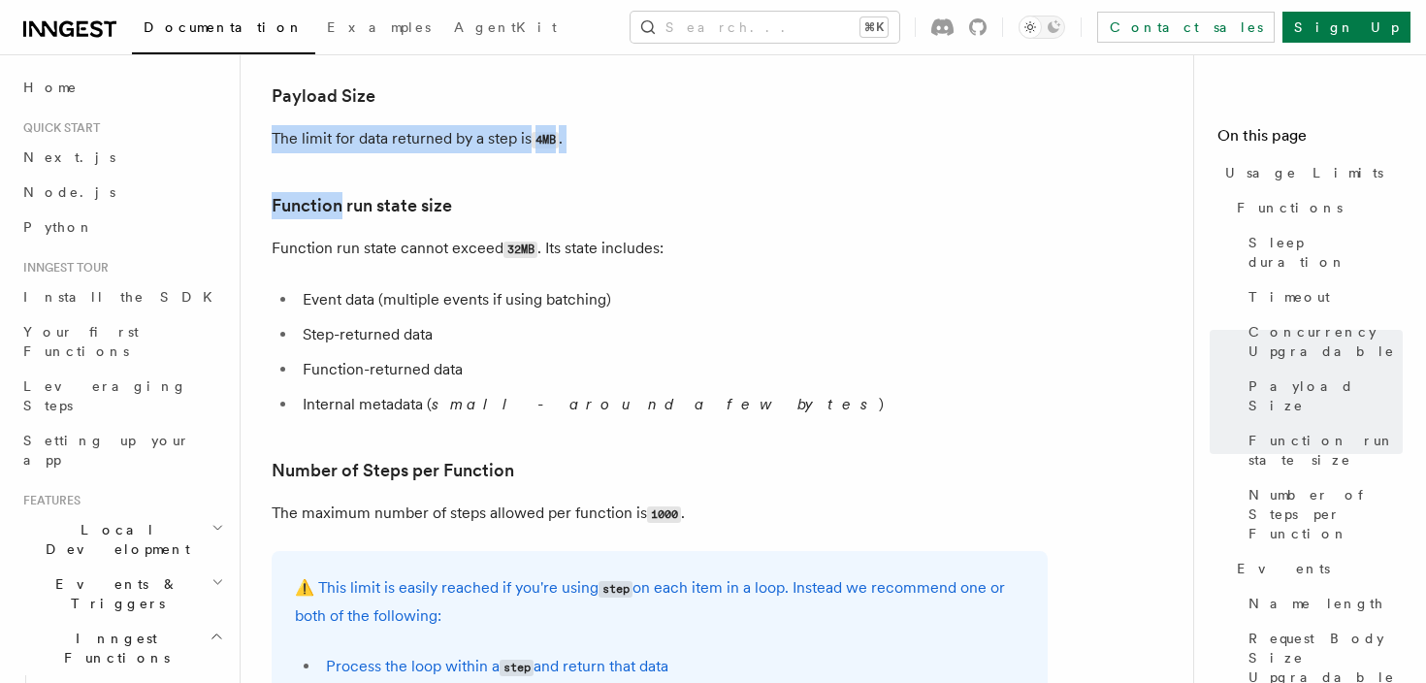
click at [786, 173] on article "Platform Usage Limits We have put some limits on the service to make sure we pr…" at bounding box center [725, 606] width 906 height 2661
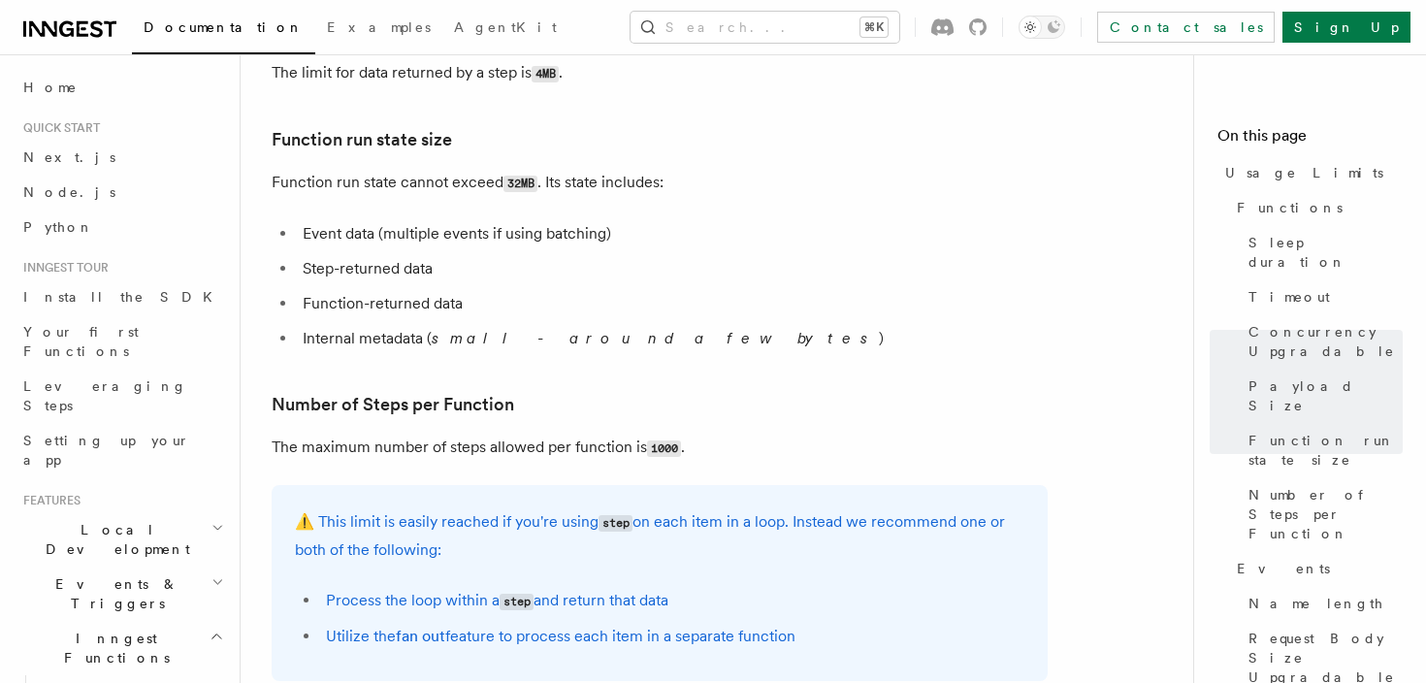
scroll to position [876, 0]
click at [786, 173] on p "Function run state cannot exceed 32MB . Its state includes:" at bounding box center [660, 182] width 776 height 28
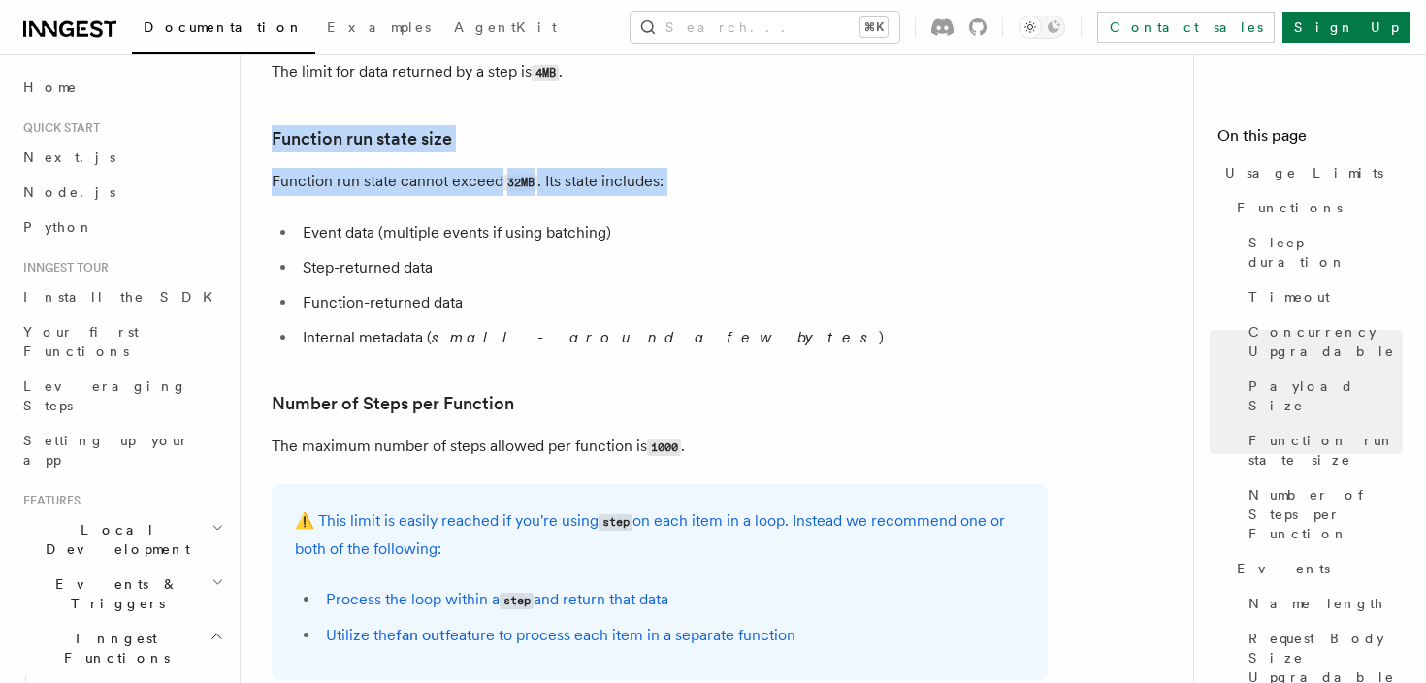
drag, startPoint x: 786, startPoint y: 173, endPoint x: 772, endPoint y: 137, distance: 38.4
click at [772, 137] on article "Platform Usage Limits We have put some limits on the service to make sure we pr…" at bounding box center [725, 539] width 906 height 2661
click at [772, 137] on h3 "Function run state size" at bounding box center [660, 138] width 776 height 27
drag, startPoint x: 772, startPoint y: 137, endPoint x: 820, endPoint y: 207, distance: 84.5
click at [820, 207] on article "Platform Usage Limits We have put some limits on the service to make sure we pr…" at bounding box center [725, 539] width 906 height 2661
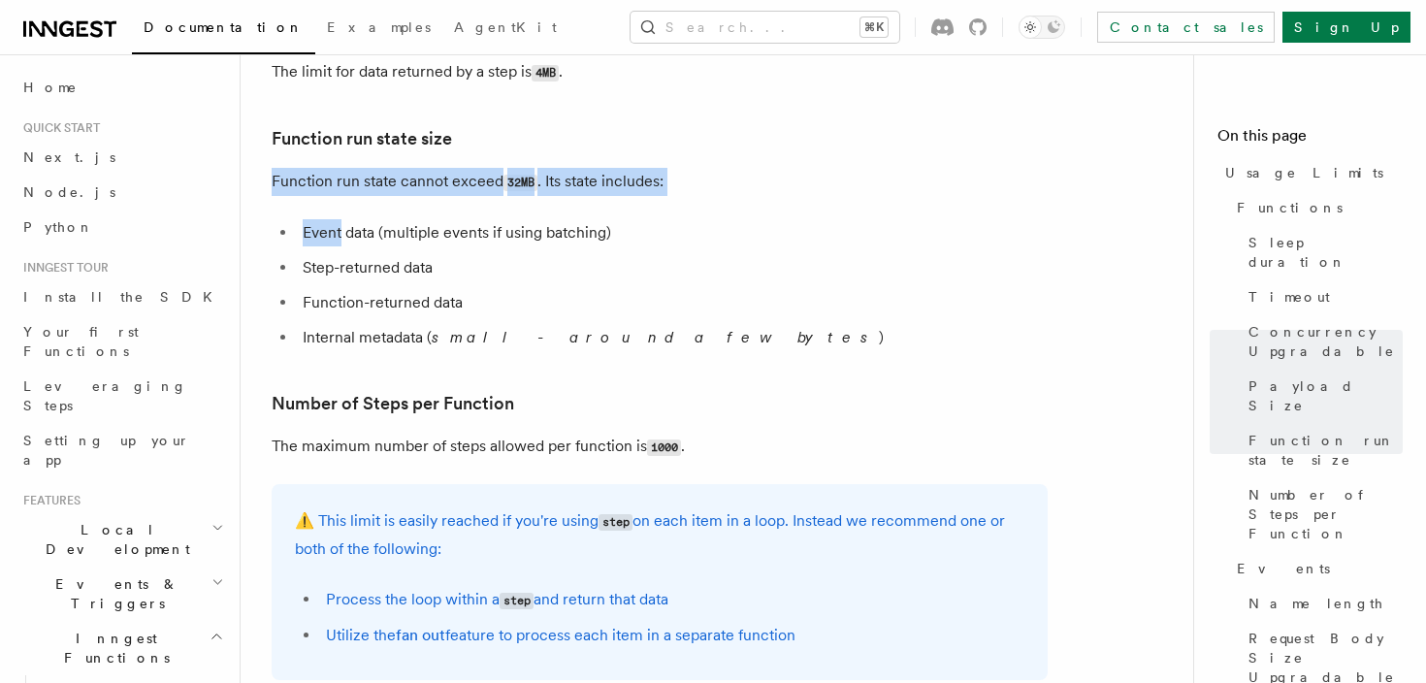
click at [820, 207] on article "Platform Usage Limits We have put some limits on the service to make sure we pr…" at bounding box center [725, 539] width 906 height 2661
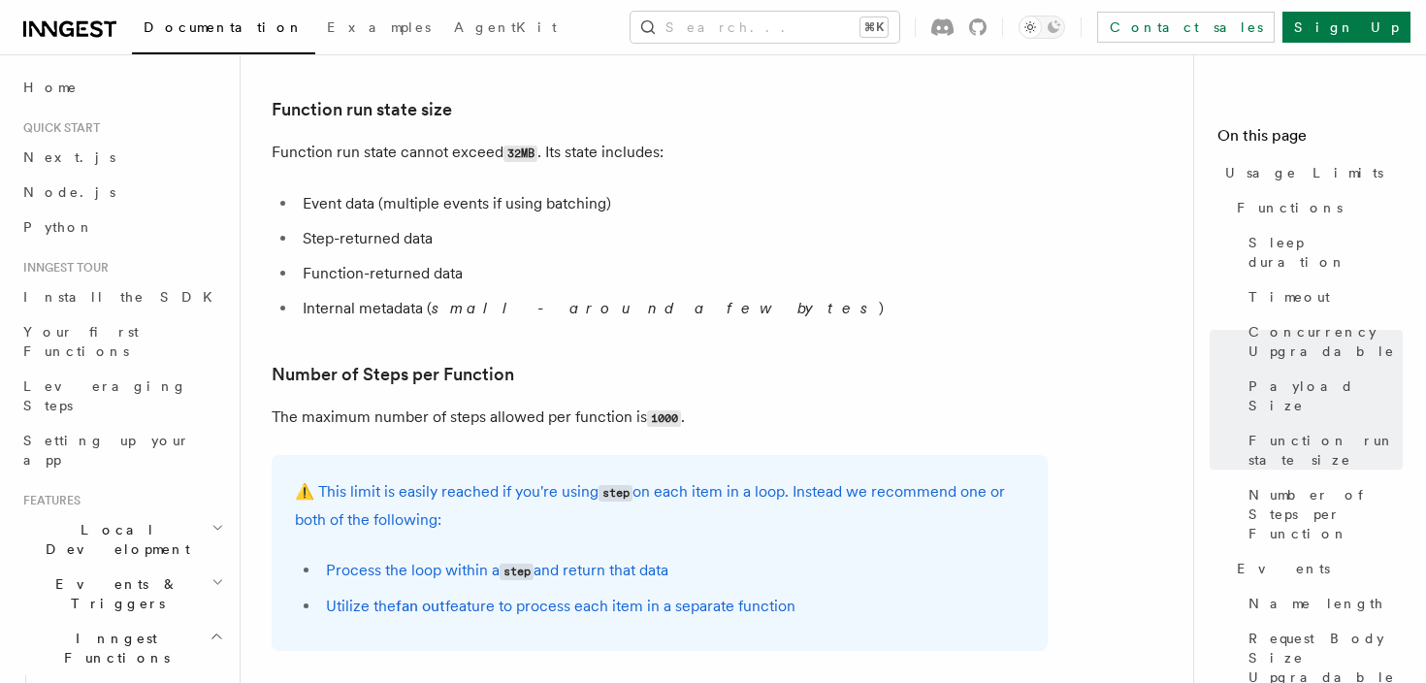
scroll to position [907, 0]
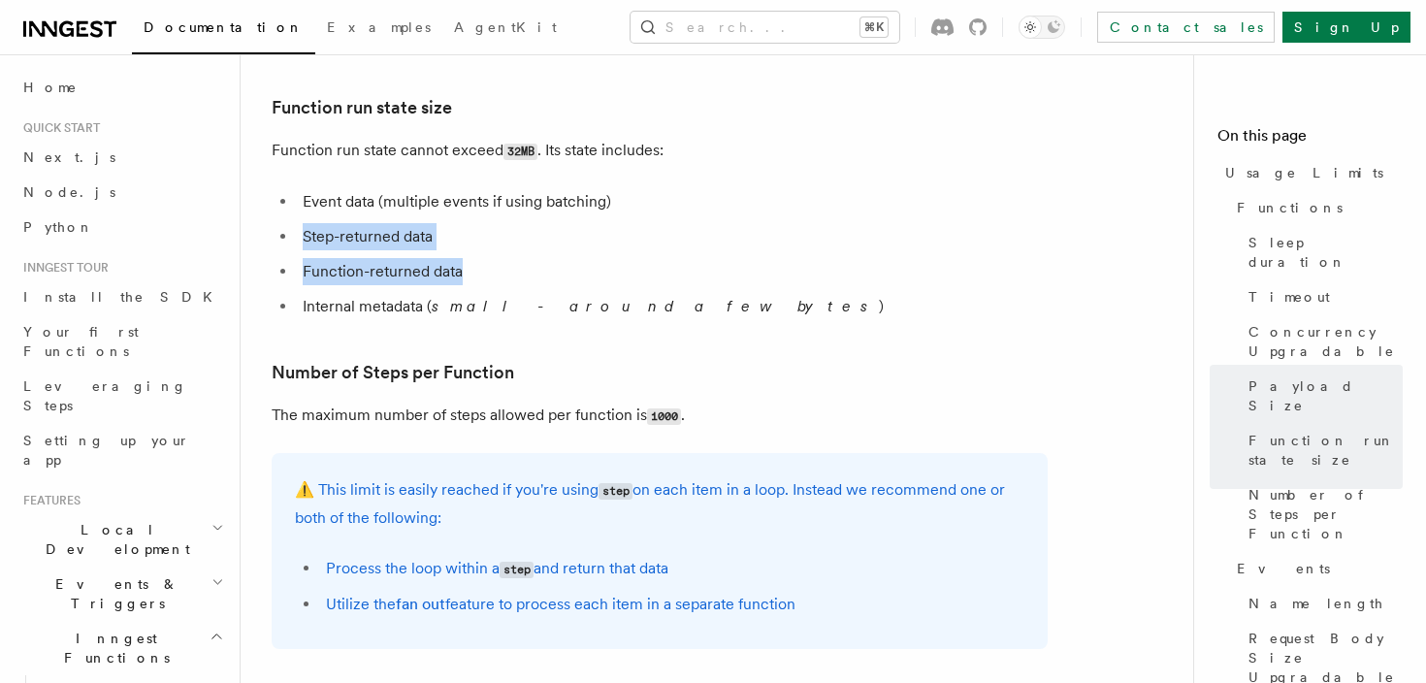
drag, startPoint x: 820, startPoint y: 207, endPoint x: 854, endPoint y: 262, distance: 64.9
click at [854, 261] on ul "Event data (multiple events if using batching) Step-returned data Function-retu…" at bounding box center [660, 254] width 776 height 132
click at [854, 262] on li "Function-returned data" at bounding box center [672, 271] width 751 height 27
drag, startPoint x: 854, startPoint y: 262, endPoint x: 829, endPoint y: 204, distance: 63.1
click at [829, 205] on ul "Event data (multiple events if using batching) Step-returned data Function-retu…" at bounding box center [660, 254] width 776 height 132
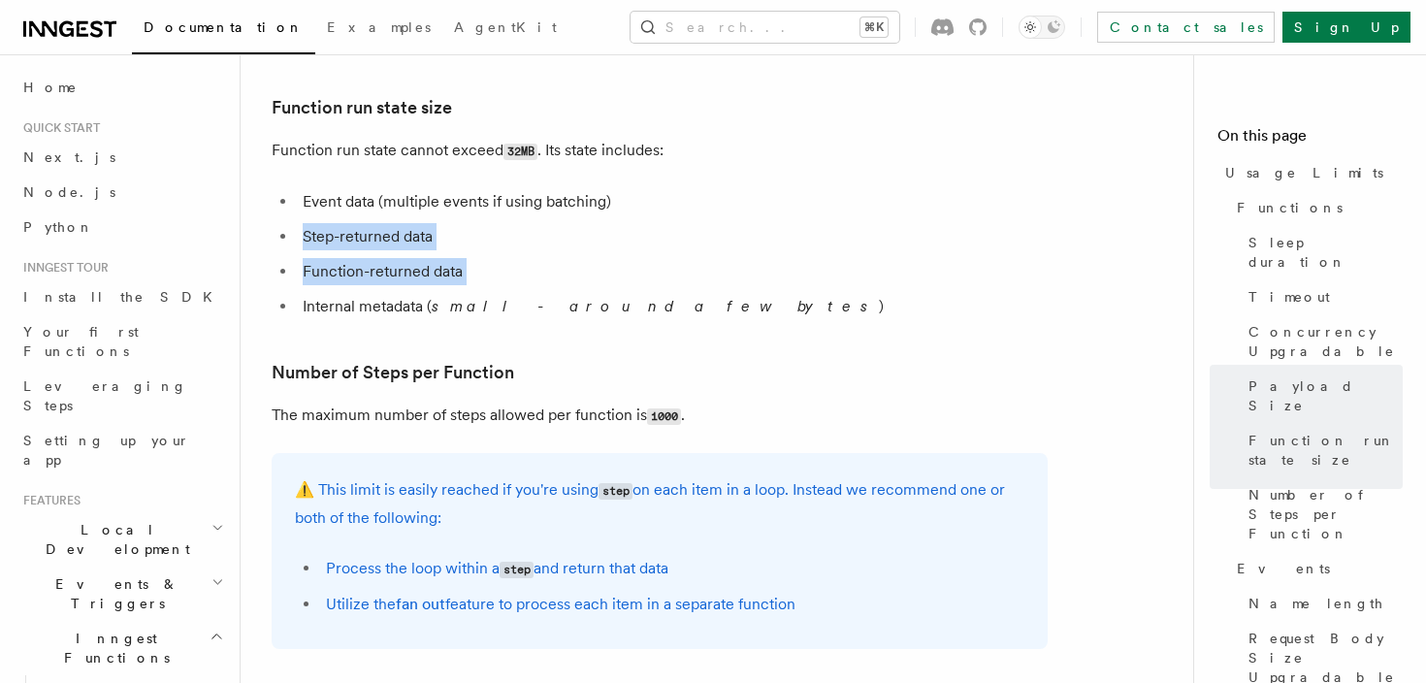
click at [829, 204] on li "Event data (multiple events if using batching)" at bounding box center [672, 201] width 751 height 27
drag, startPoint x: 829, startPoint y: 204, endPoint x: 877, endPoint y: 280, distance: 90.2
click at [877, 280] on ul "Event data (multiple events if using batching) Step-returned data Function-retu…" at bounding box center [660, 254] width 776 height 132
click at [877, 280] on li "Function-returned data" at bounding box center [672, 271] width 751 height 27
drag, startPoint x: 877, startPoint y: 280, endPoint x: 832, endPoint y: 183, distance: 106.8
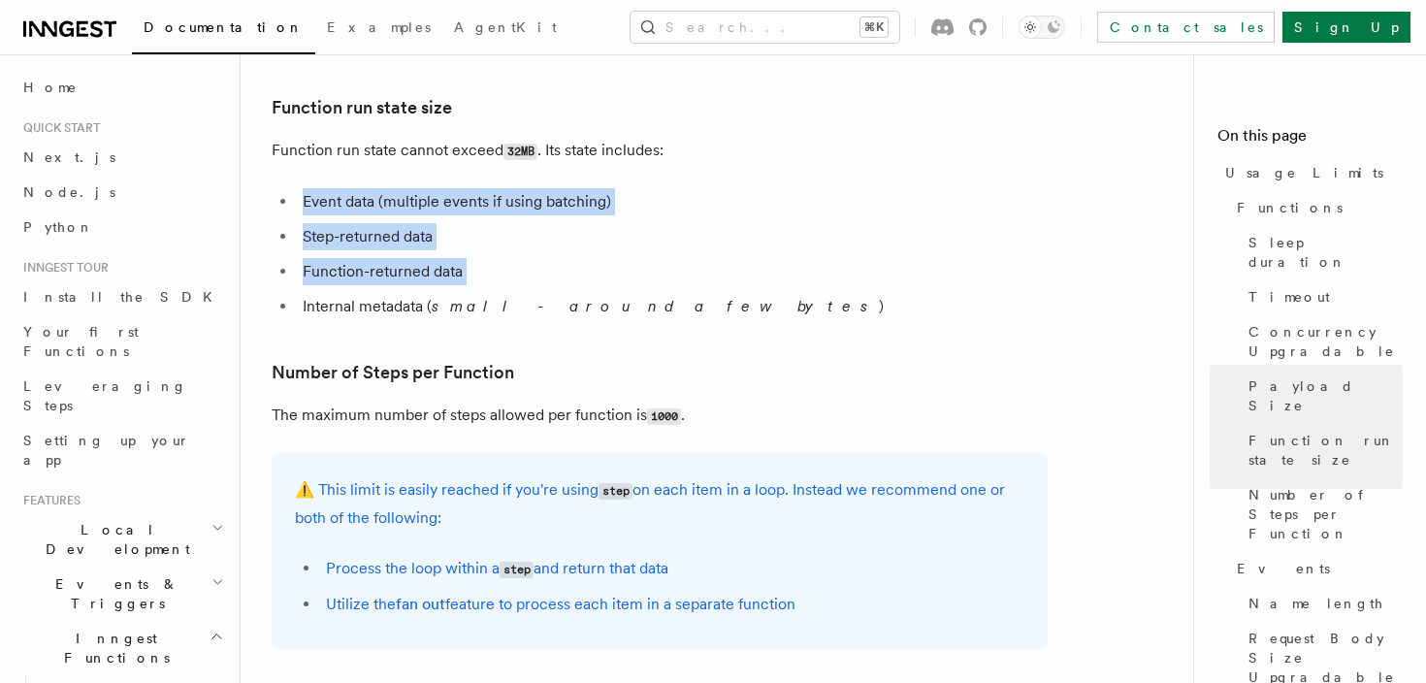
click at [832, 183] on article "Platform Usage Limits We have put some limits on the service to make sure we pr…" at bounding box center [725, 508] width 906 height 2661
drag, startPoint x: 832, startPoint y: 183, endPoint x: 882, endPoint y: 280, distance: 108.9
click at [882, 280] on article "Platform Usage Limits We have put some limits on the service to make sure we pr…" at bounding box center [725, 508] width 906 height 2661
click at [882, 280] on li "Function-returned data" at bounding box center [672, 271] width 751 height 27
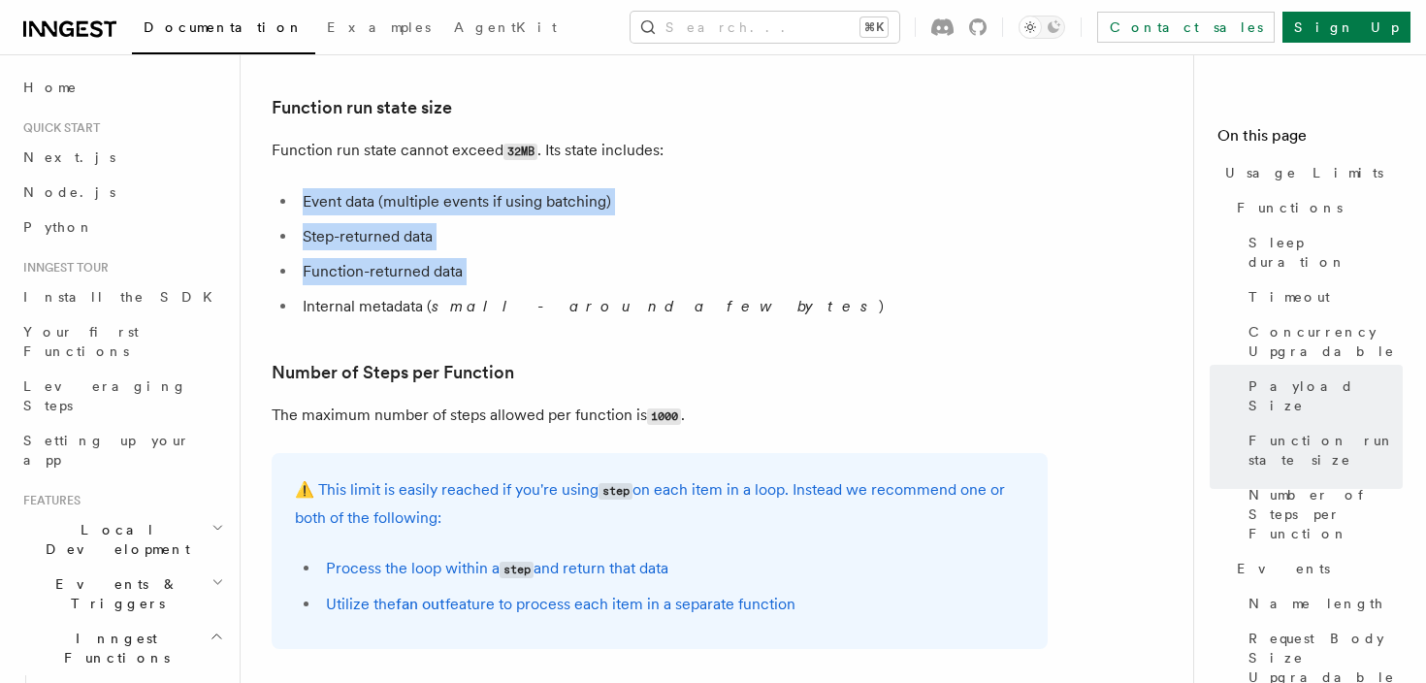
drag, startPoint x: 882, startPoint y: 280, endPoint x: 837, endPoint y: 184, distance: 105.9
click at [837, 184] on article "Platform Usage Limits We have put some limits on the service to make sure we pr…" at bounding box center [725, 508] width 906 height 2661
drag, startPoint x: 837, startPoint y: 184, endPoint x: 897, endPoint y: 280, distance: 113.3
click at [897, 280] on article "Platform Usage Limits We have put some limits on the service to make sure we pr…" at bounding box center [725, 508] width 906 height 2661
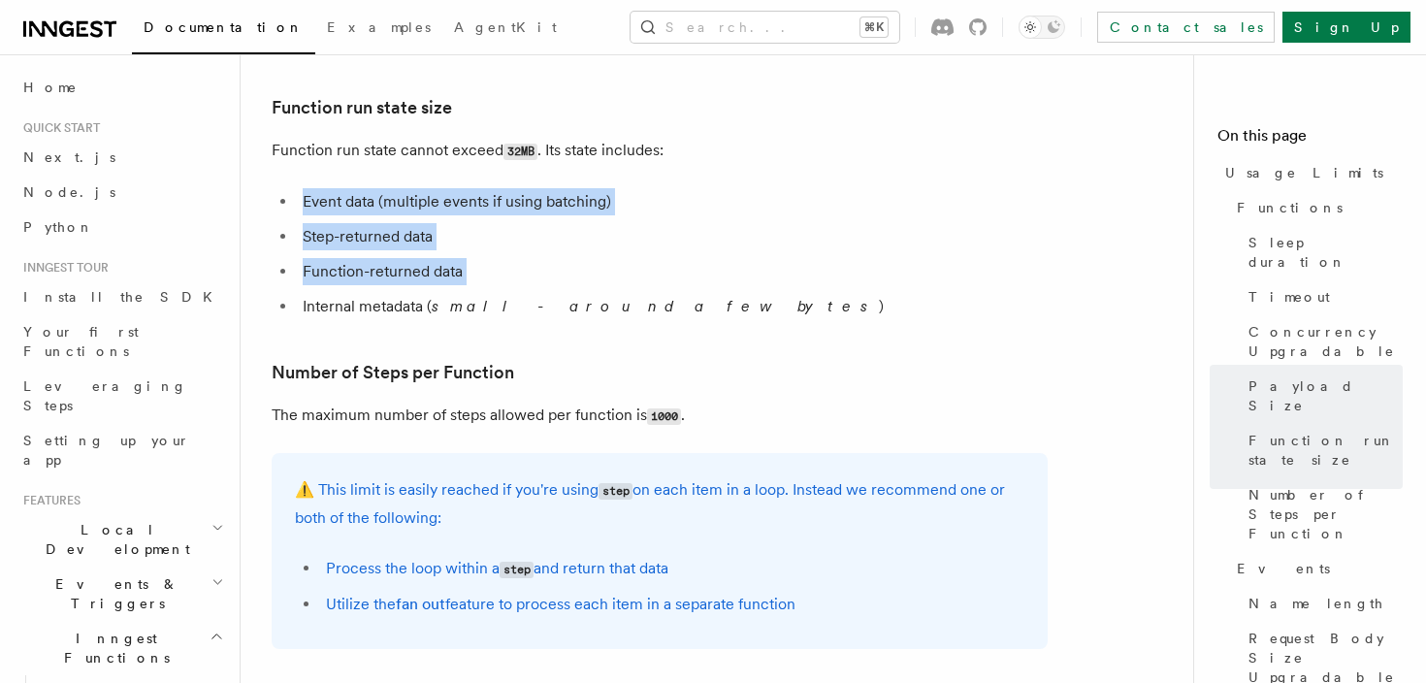
click at [897, 280] on li "Function-returned data" at bounding box center [672, 271] width 751 height 27
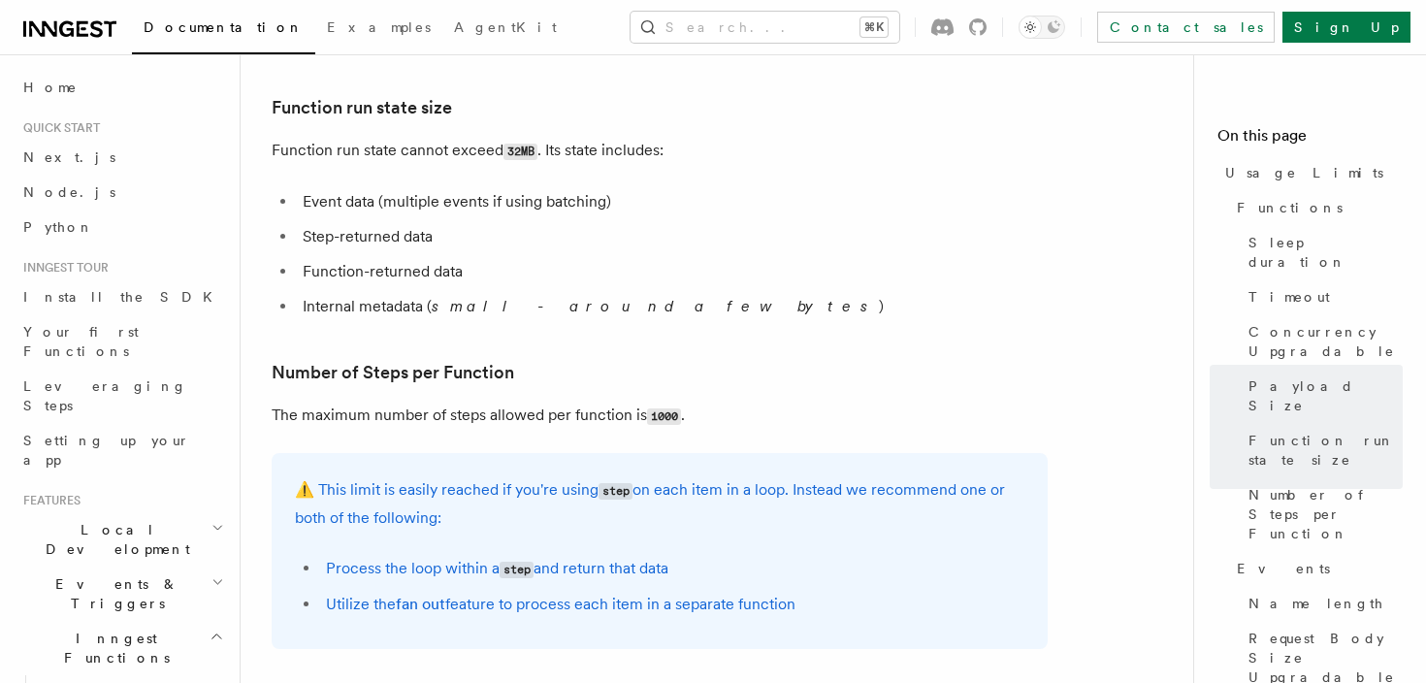
drag, startPoint x: 897, startPoint y: 280, endPoint x: 882, endPoint y: 252, distance: 32.1
click at [885, 257] on ul "Event data (multiple events if using batching) Step-returned data Function-retu…" at bounding box center [660, 254] width 776 height 132
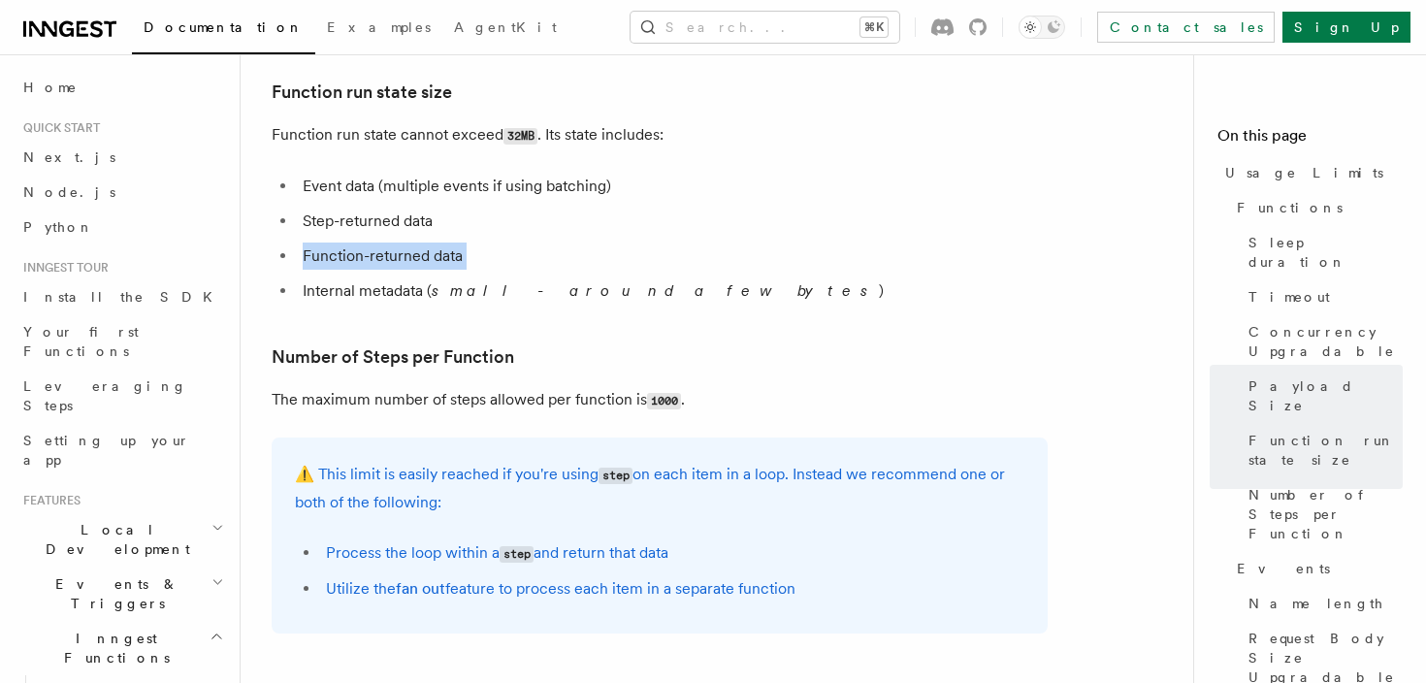
click at [882, 252] on li "Function-returned data" at bounding box center [672, 256] width 751 height 27
drag, startPoint x: 882, startPoint y: 252, endPoint x: 880, endPoint y: 237, distance: 15.6
click at [880, 237] on ul "Event data (multiple events if using batching) Step-returned data Function-retu…" at bounding box center [660, 239] width 776 height 132
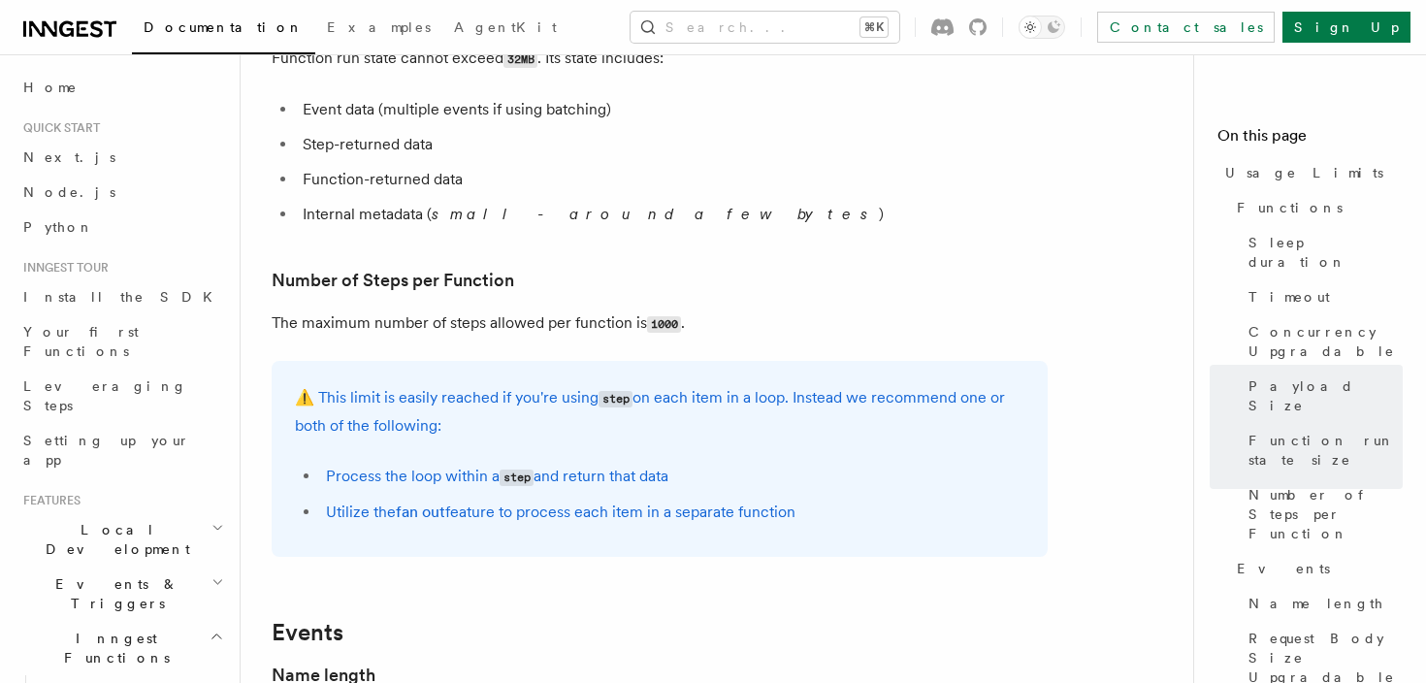
scroll to position [1021, 0]
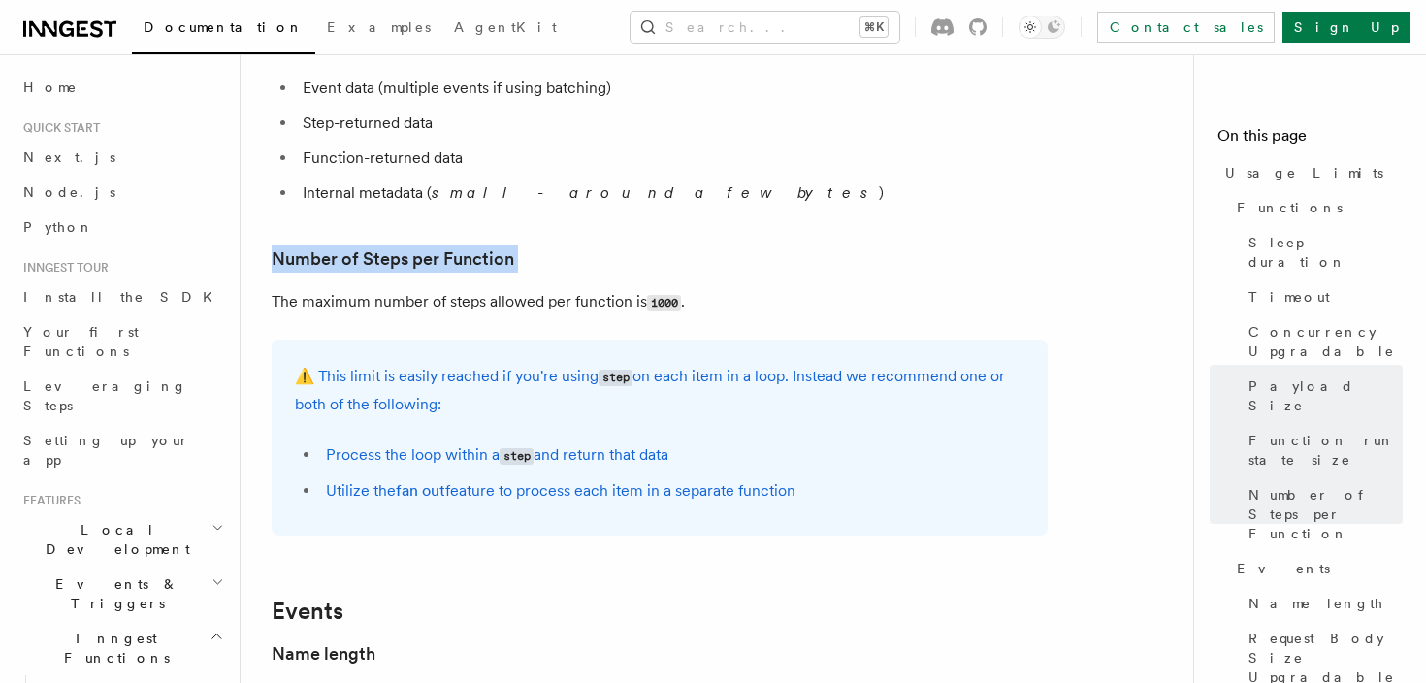
drag, startPoint x: 699, startPoint y: 241, endPoint x: 728, endPoint y: 288, distance: 55.7
click at [728, 288] on article "Platform Usage Limits We have put some limits on the service to make sure we pr…" at bounding box center [725, 395] width 906 height 2661
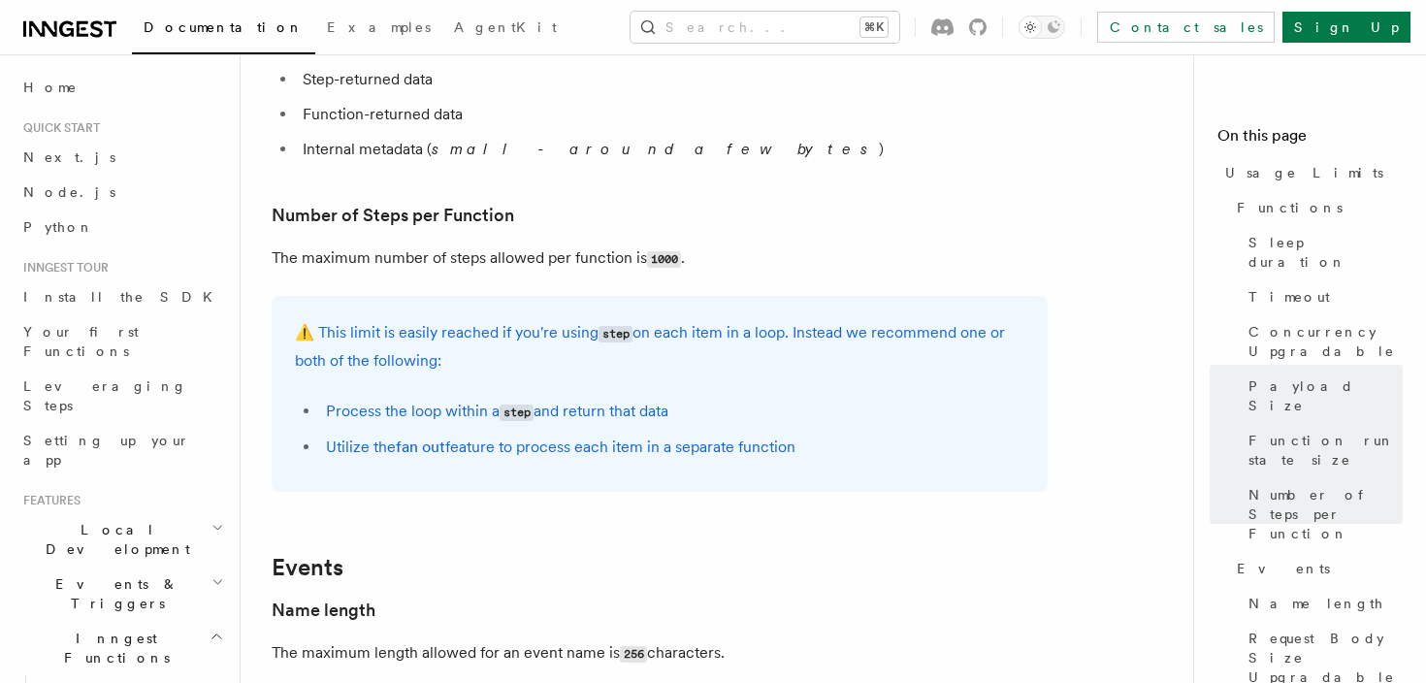
scroll to position [1065, 0]
click at [724, 261] on p "The maximum number of steps allowed per function is 1000 ." at bounding box center [660, 258] width 776 height 28
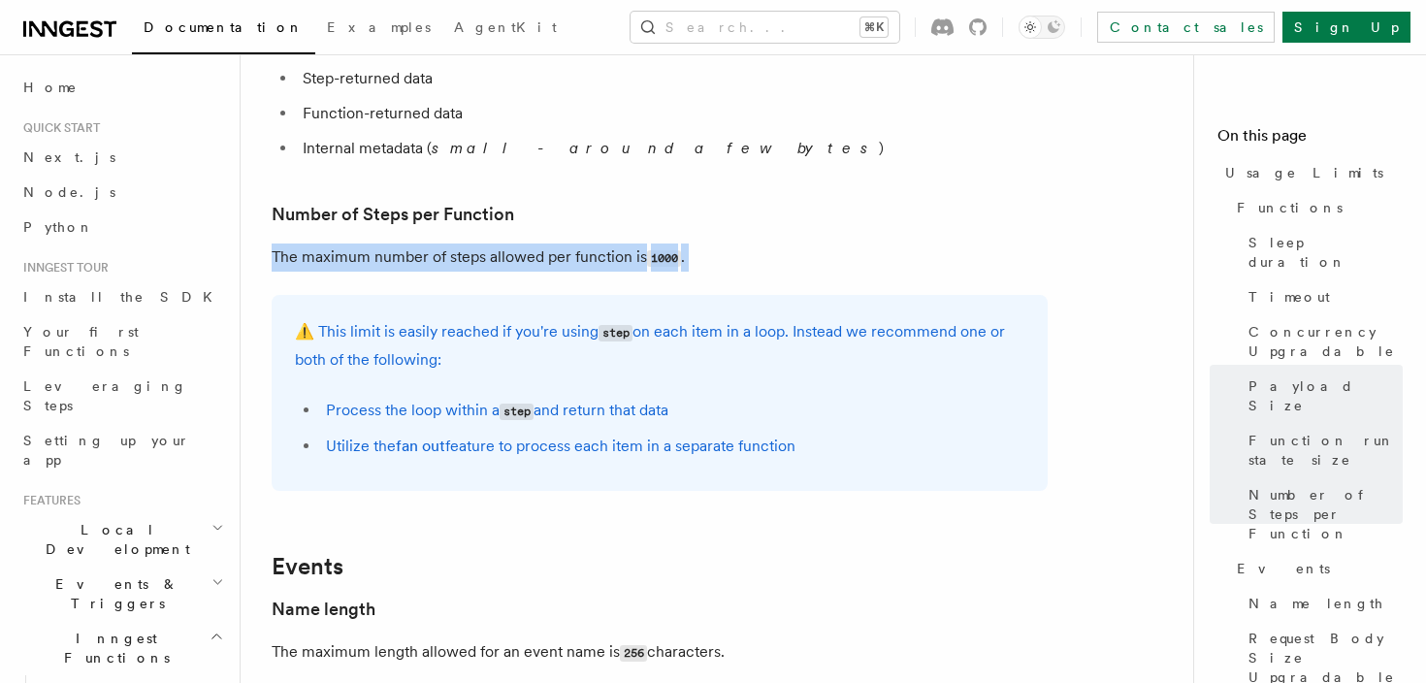
click at [724, 261] on p "The maximum number of steps allowed per function is 1000 ." at bounding box center [660, 258] width 776 height 28
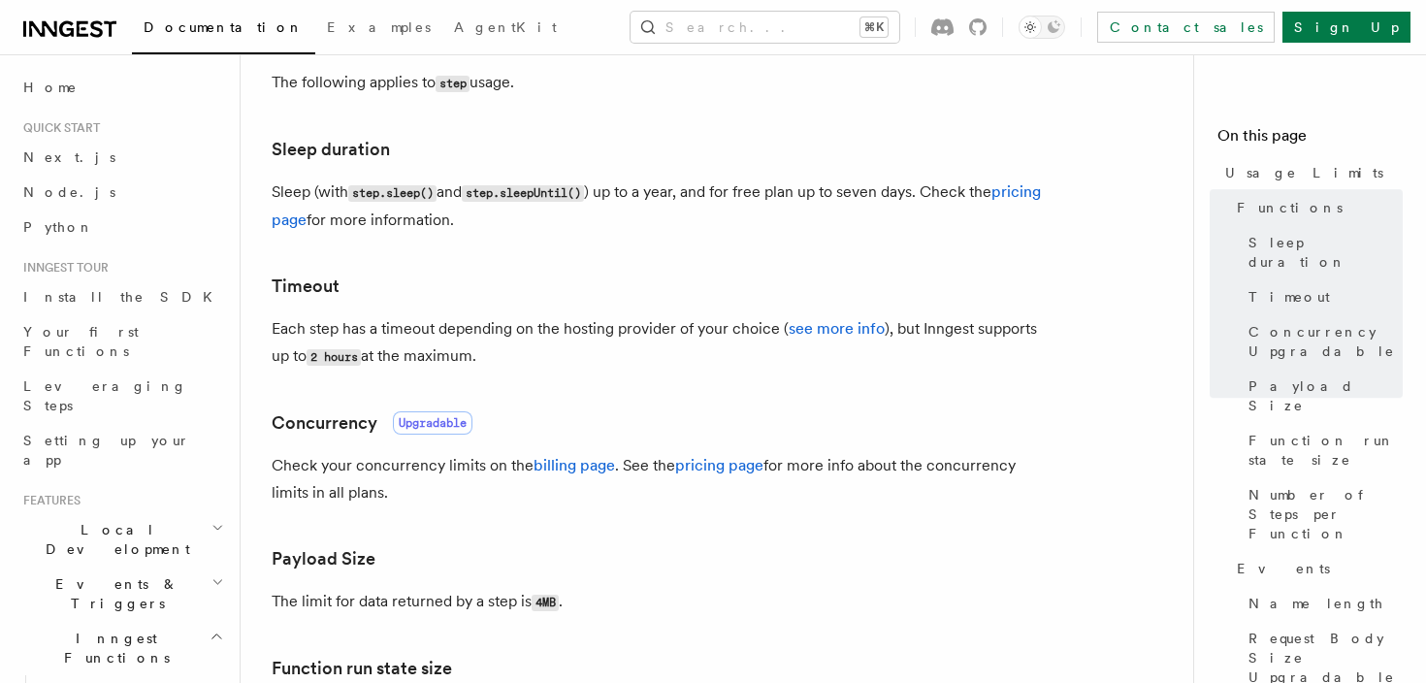
scroll to position [365, 0]
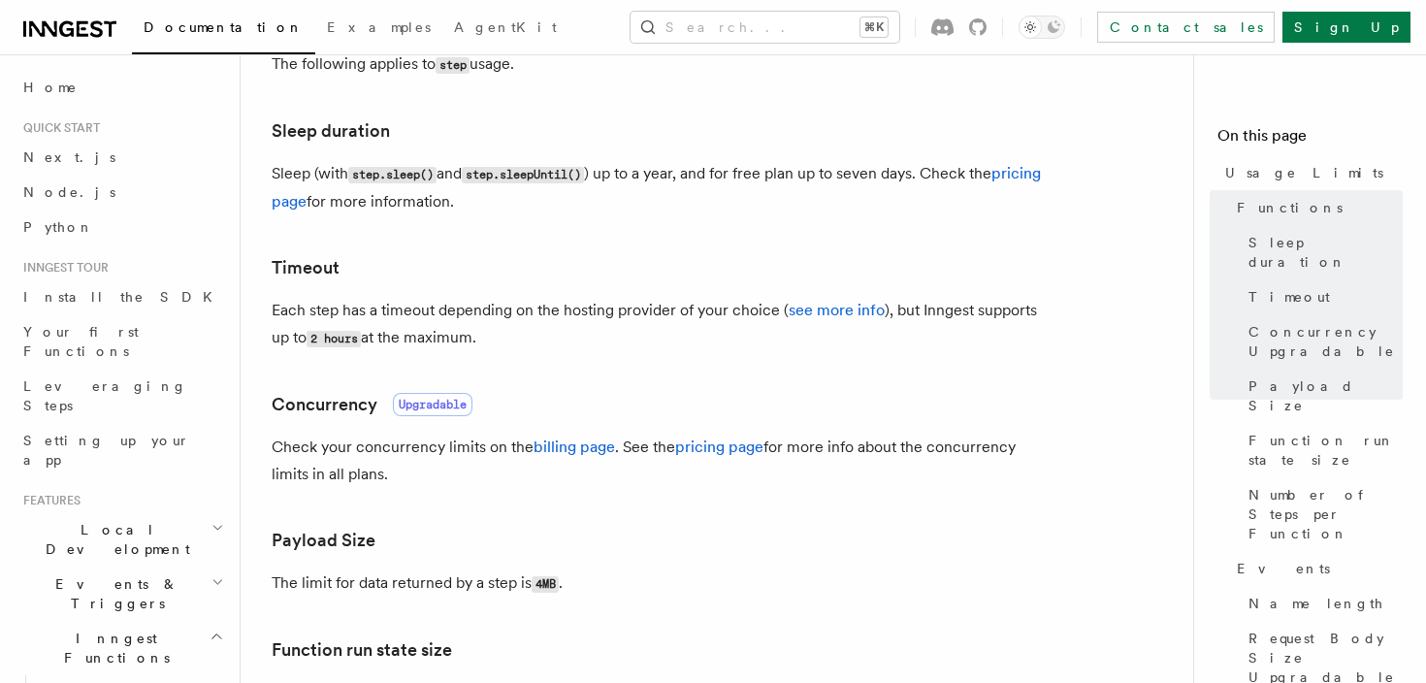
click at [696, 256] on h3 "Timeout" at bounding box center [660, 267] width 776 height 27
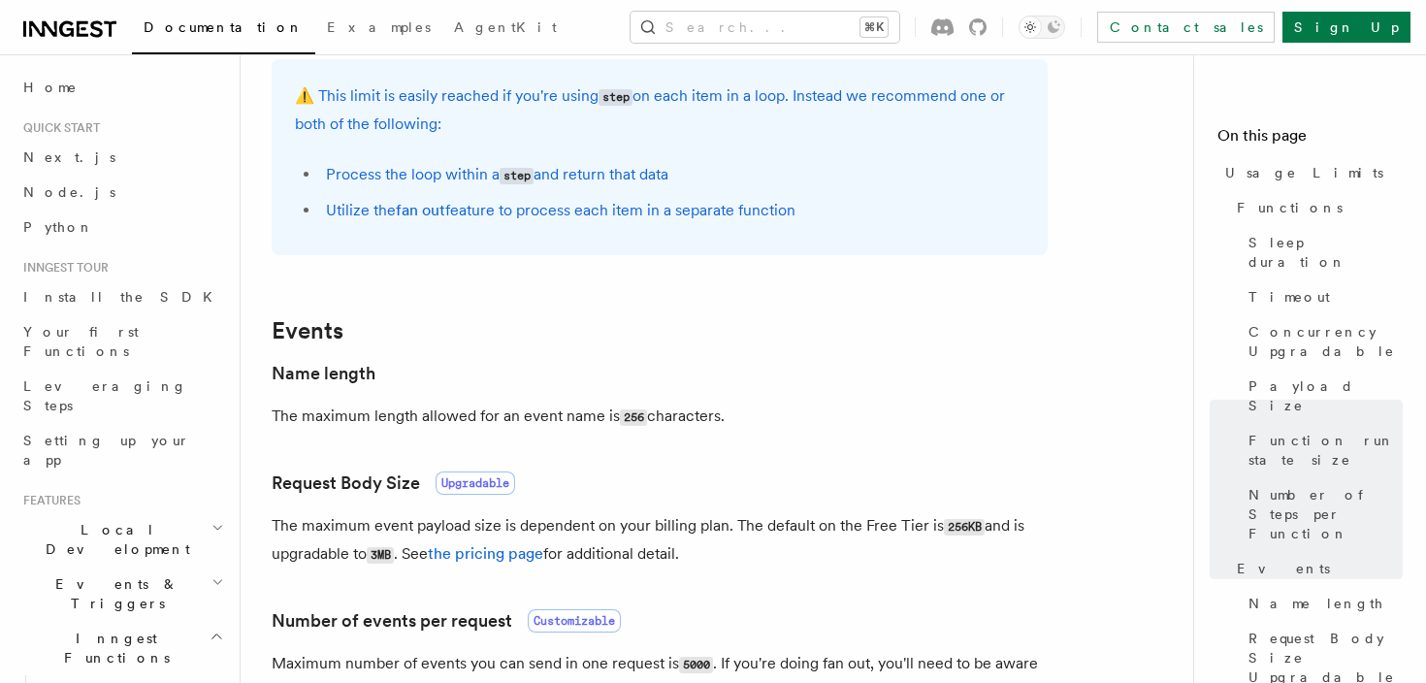
scroll to position [1306, 0]
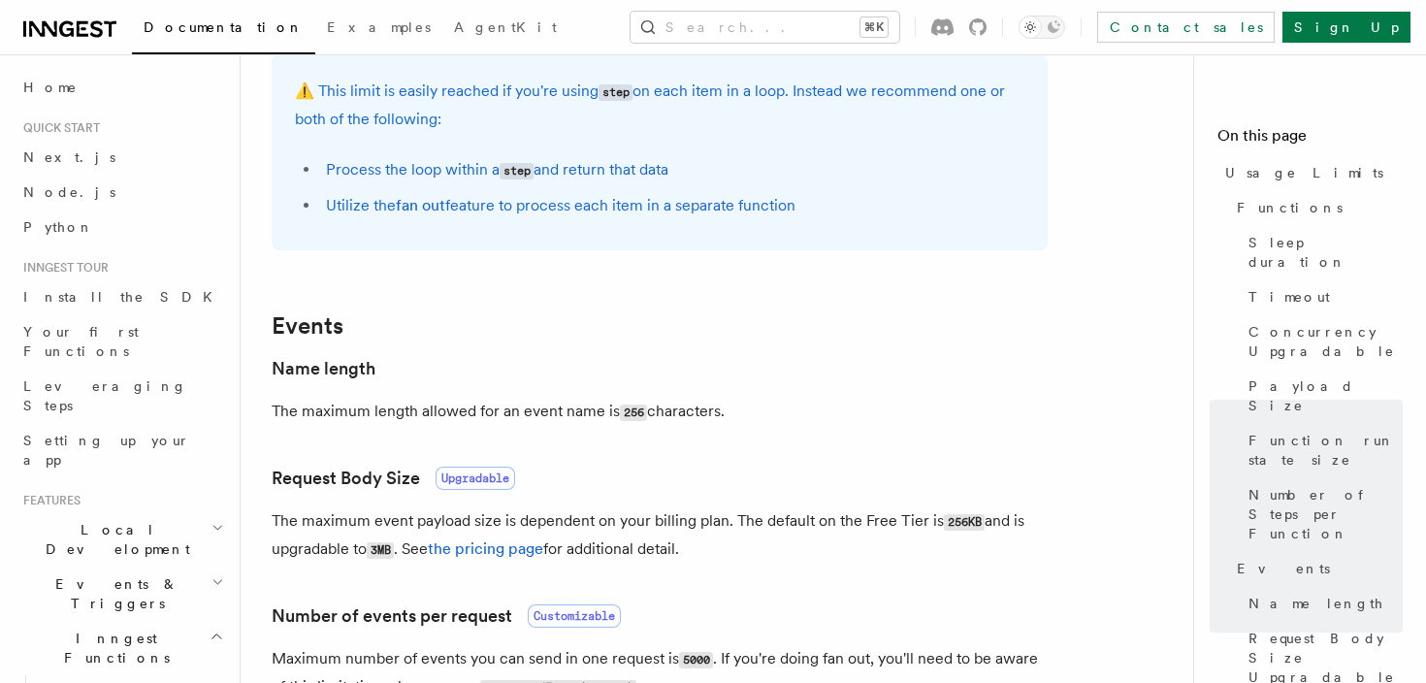
drag, startPoint x: 755, startPoint y: 315, endPoint x: 807, endPoint y: 421, distance: 118.0
click at [807, 421] on article "Platform Usage Limits We have put some limits on the service to make sure we pr…" at bounding box center [725, 110] width 906 height 2661
click at [807, 421] on p "The maximum length allowed for an event name is 256 characters." at bounding box center [660, 412] width 776 height 28
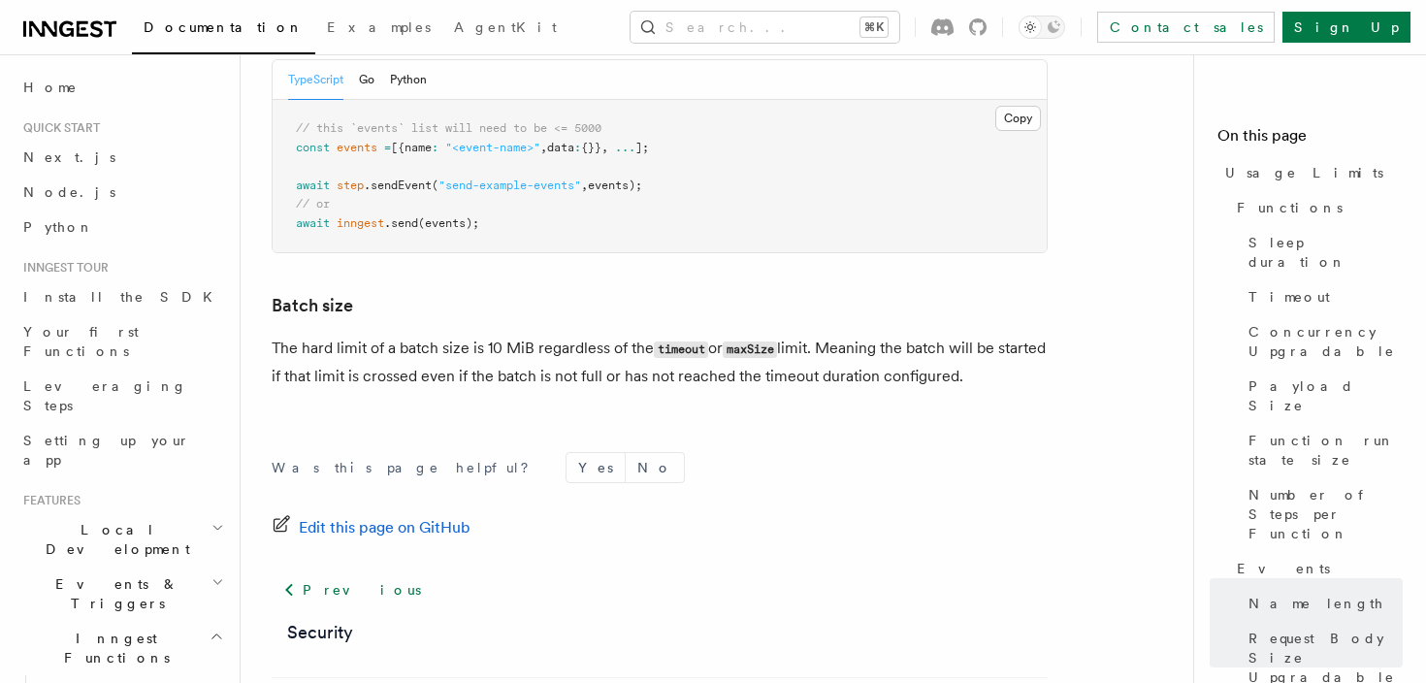
scroll to position [1909, 0]
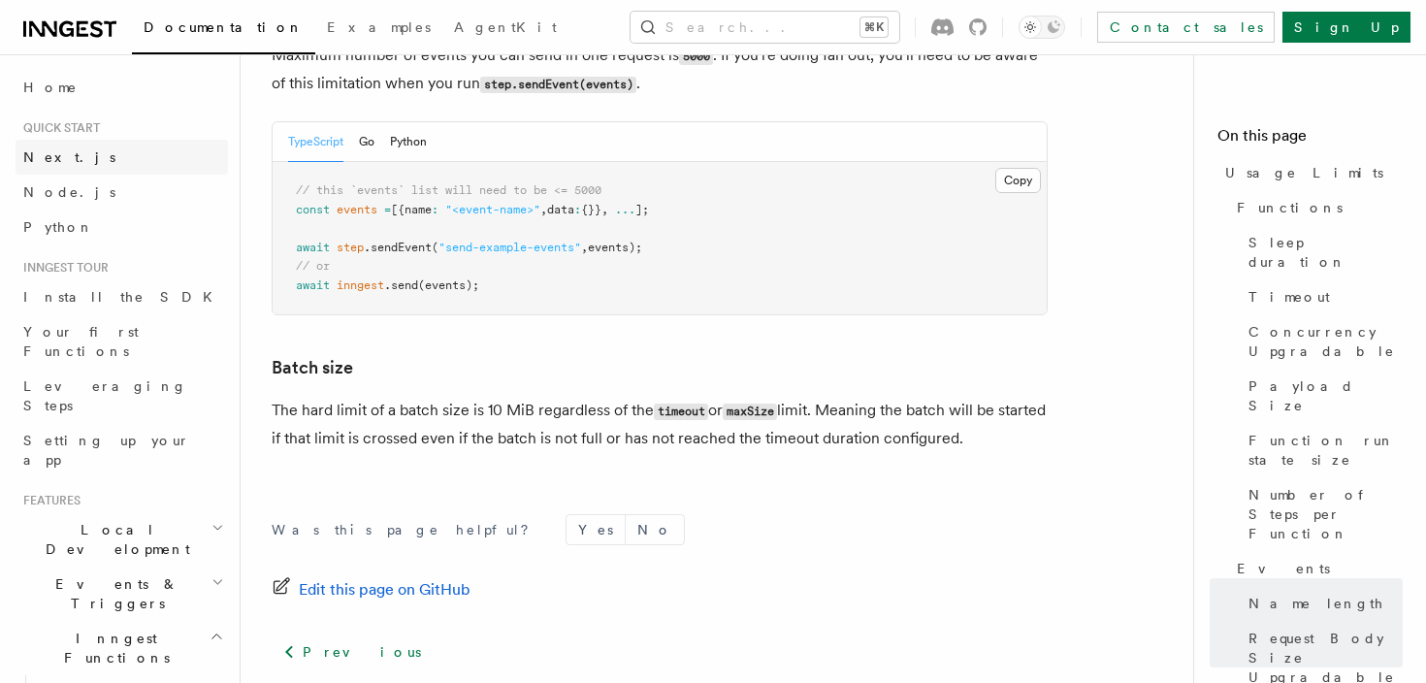
click at [76, 173] on link "Next.js" at bounding box center [122, 157] width 212 height 35
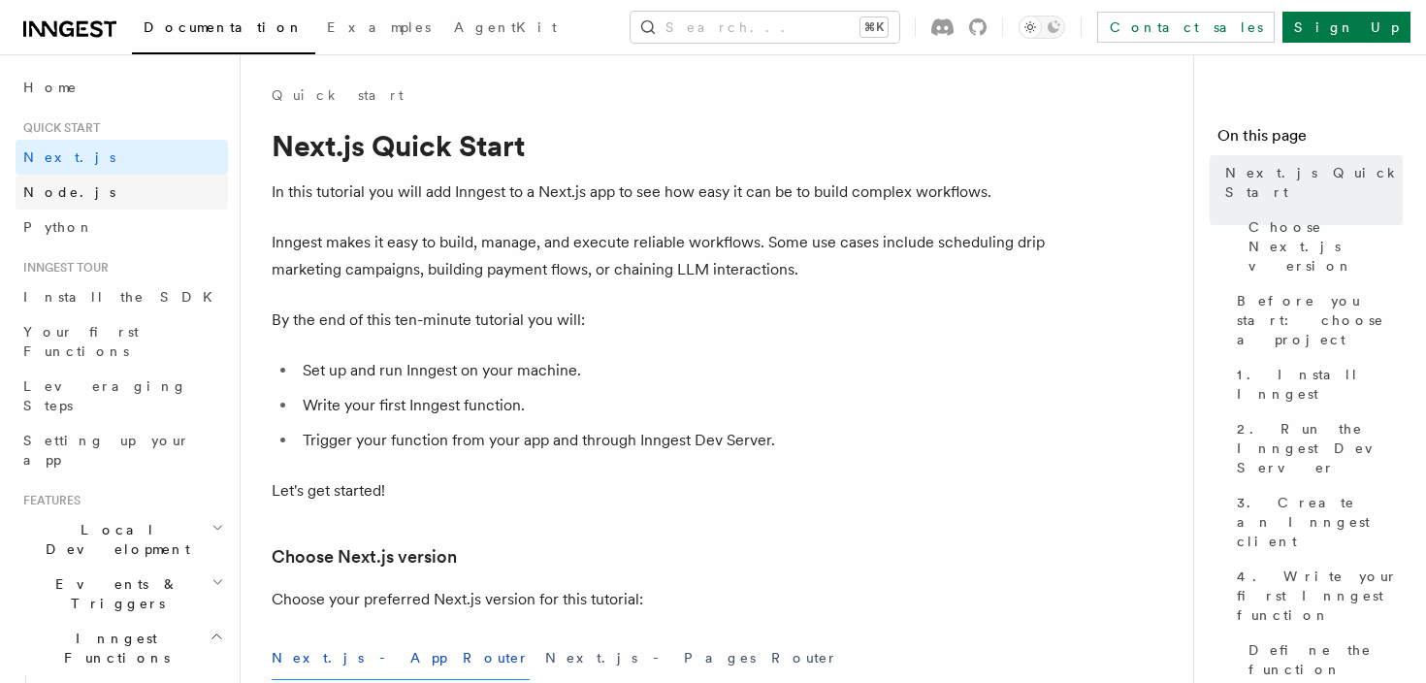
click at [77, 196] on link "Node.js" at bounding box center [122, 192] width 212 height 35
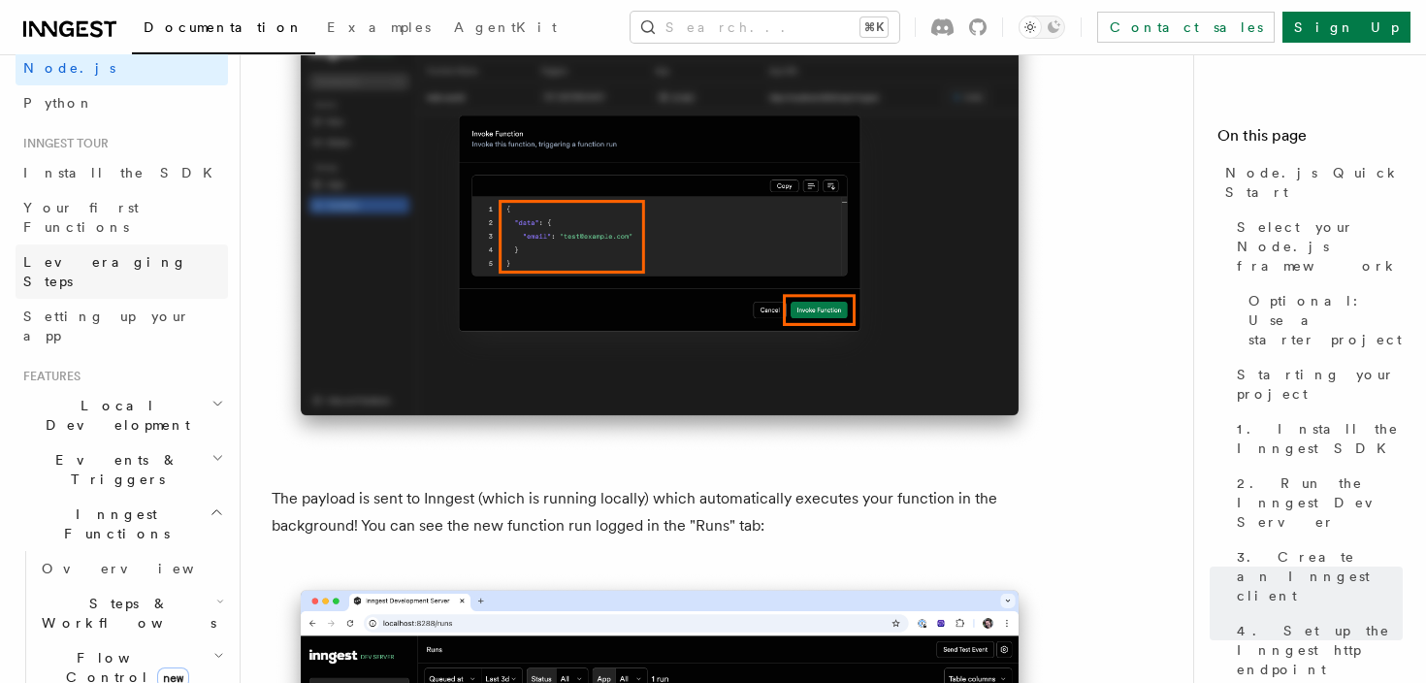
scroll to position [132, 0]
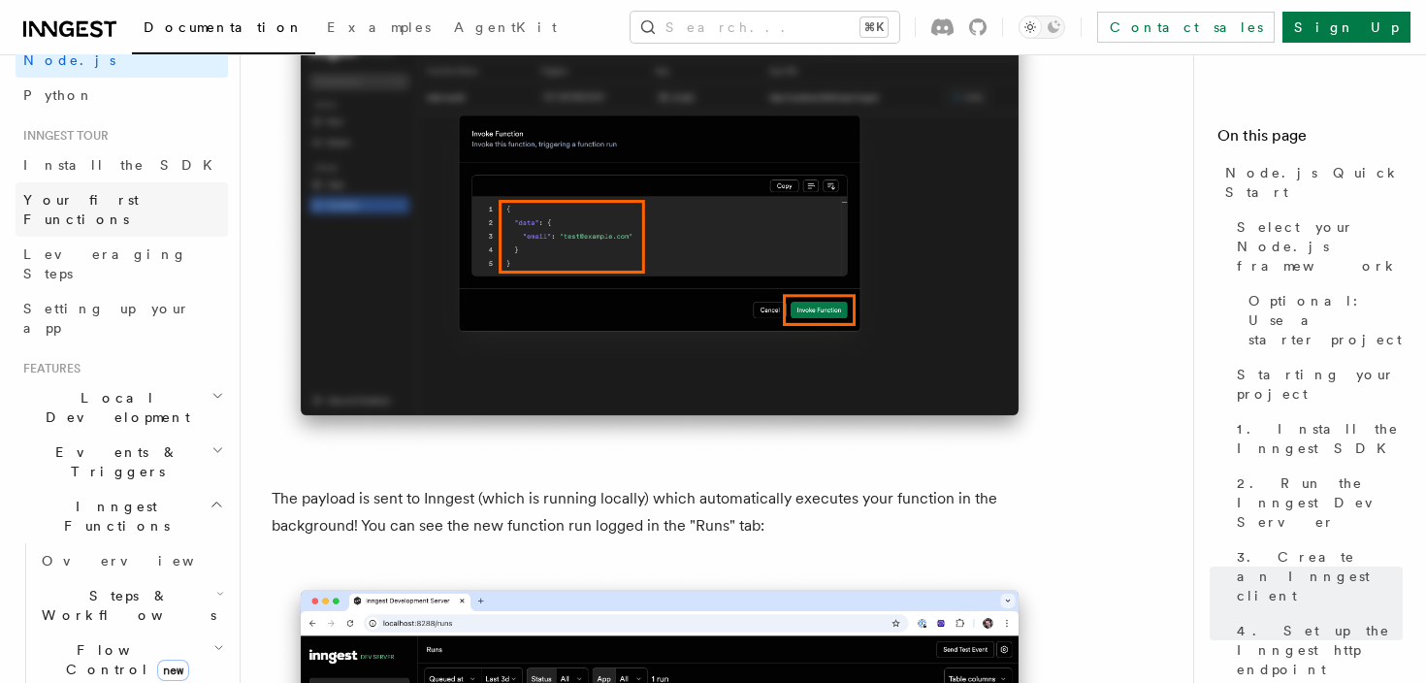
click at [105, 196] on span "Your first Functions" at bounding box center [80, 209] width 115 height 35
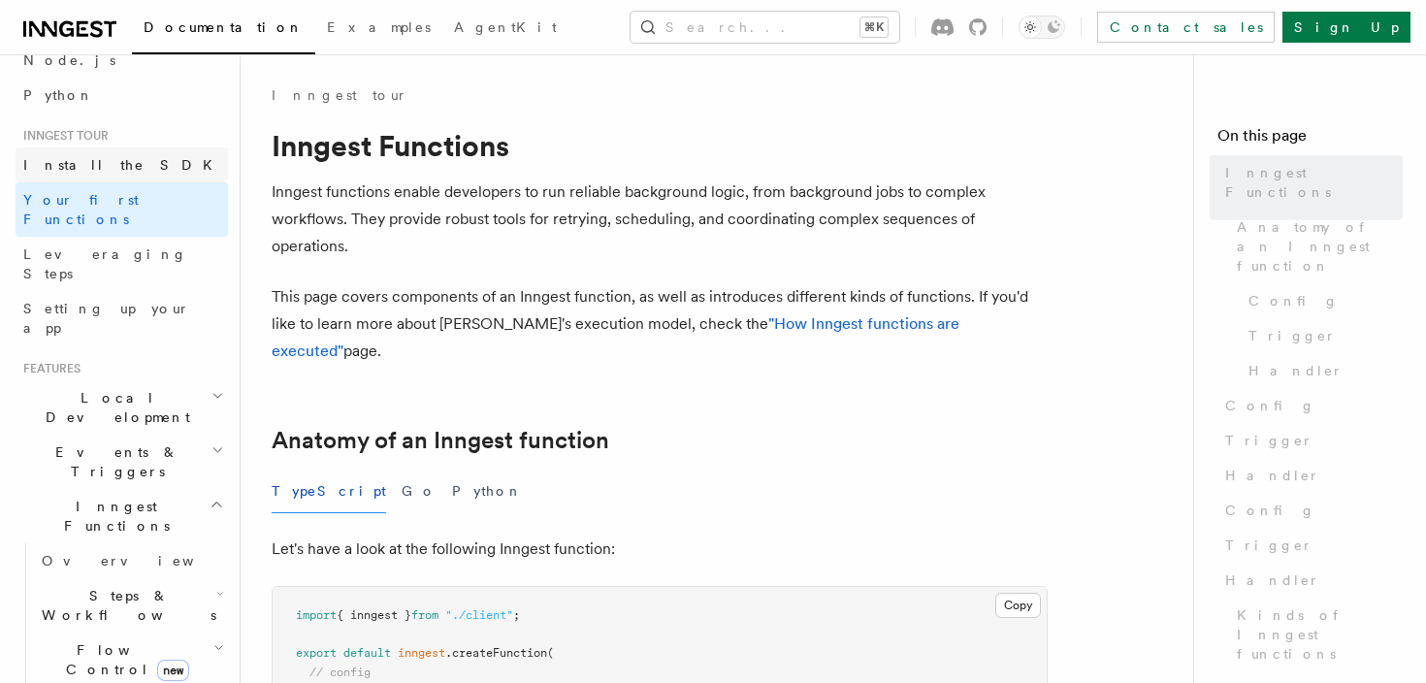
click at [105, 165] on span "Install the SDK" at bounding box center [123, 165] width 201 height 16
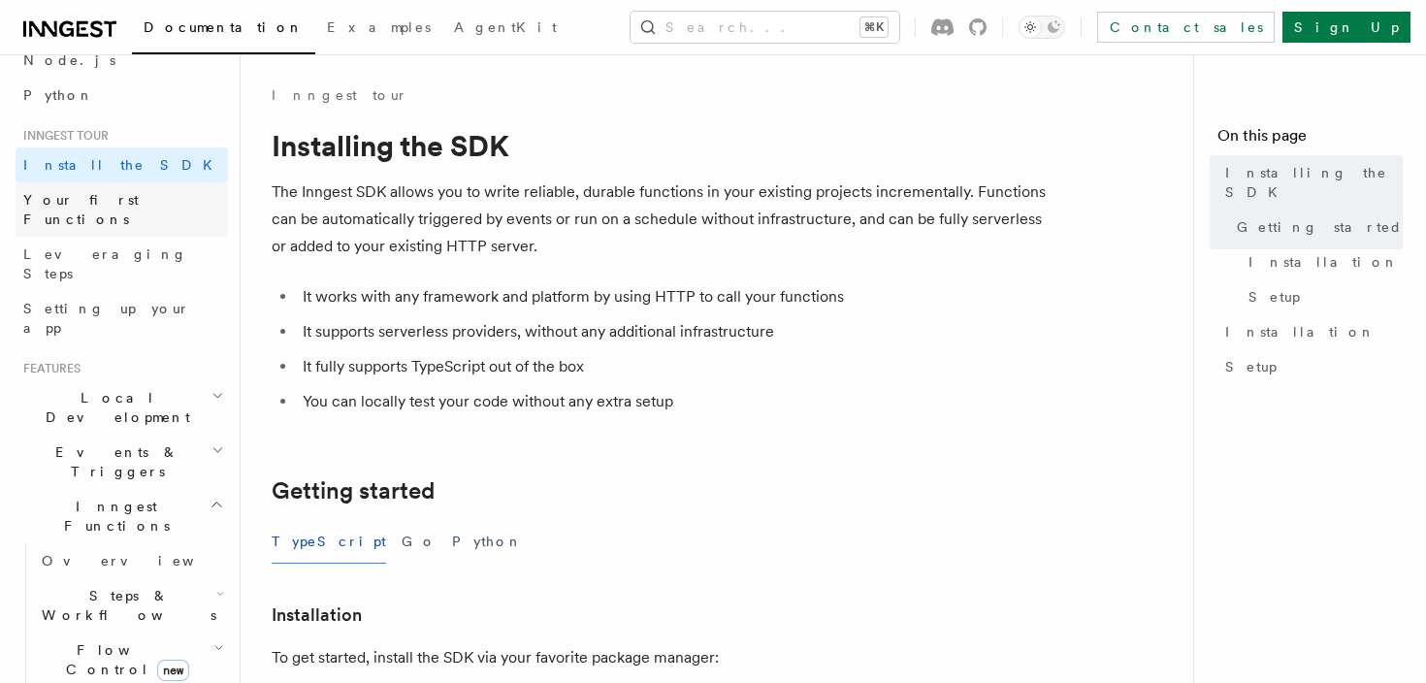
click at [113, 206] on span "Your first Functions" at bounding box center [80, 209] width 115 height 35
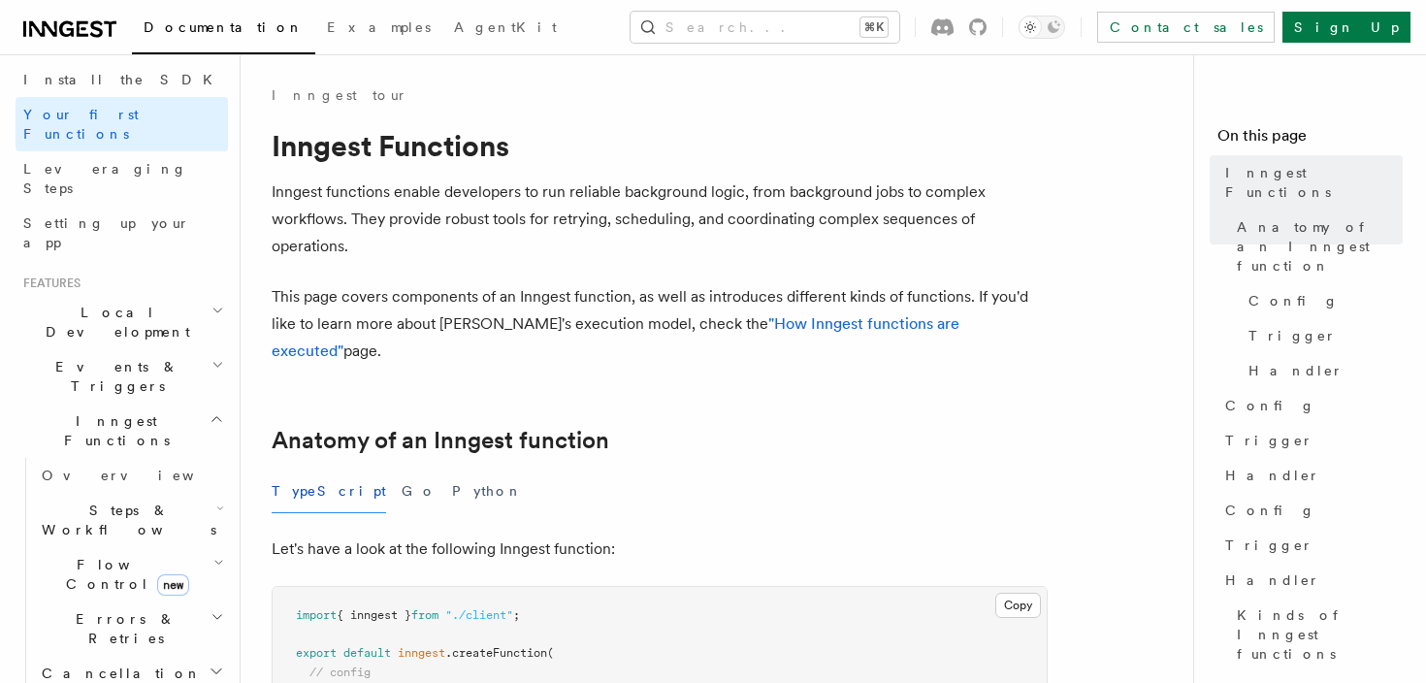
scroll to position [231, 0]
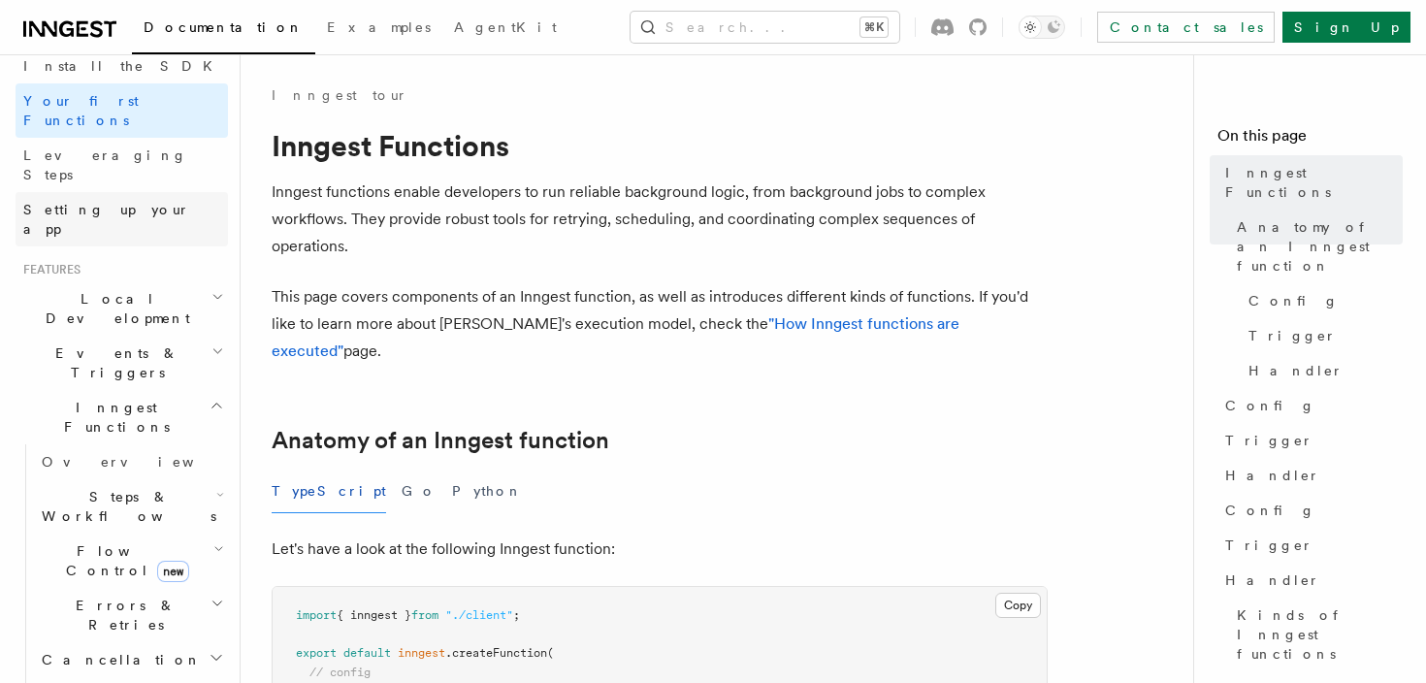
click at [111, 202] on span "Setting up your app" at bounding box center [106, 219] width 167 height 35
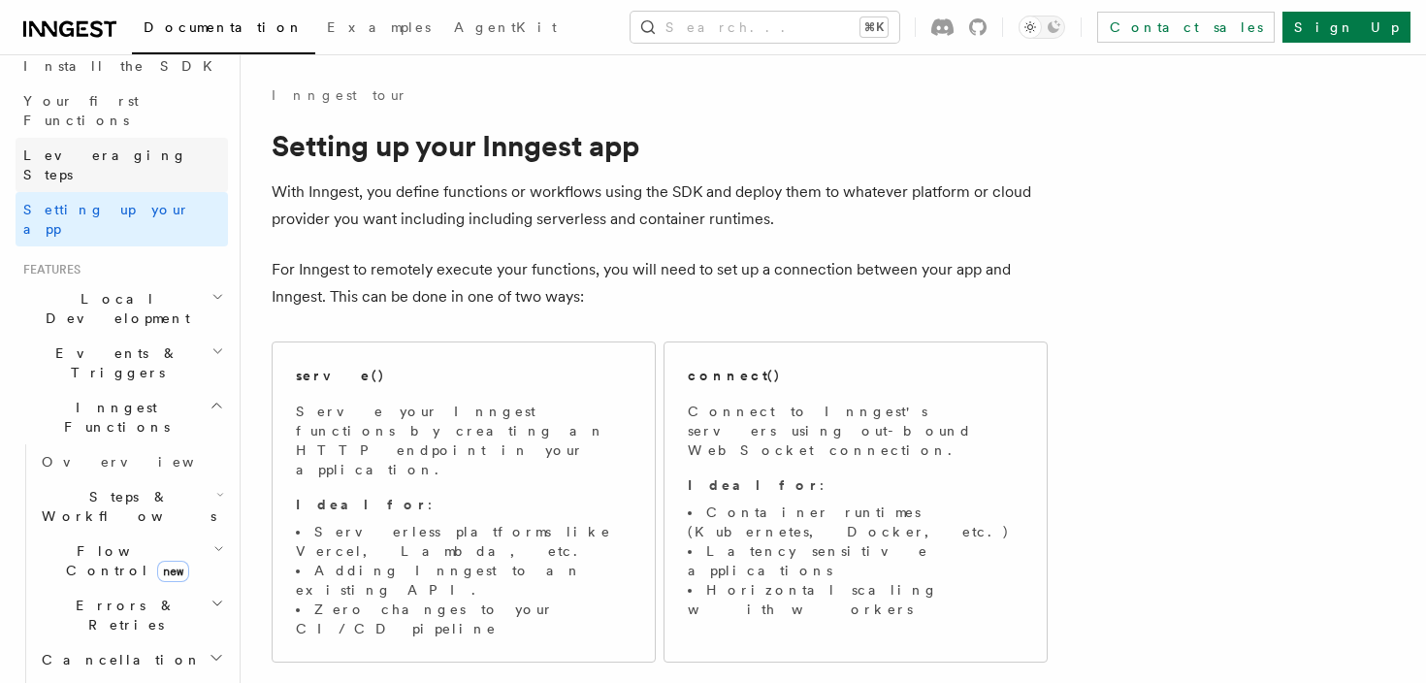
click at [104, 138] on link "Leveraging Steps" at bounding box center [122, 165] width 212 height 54
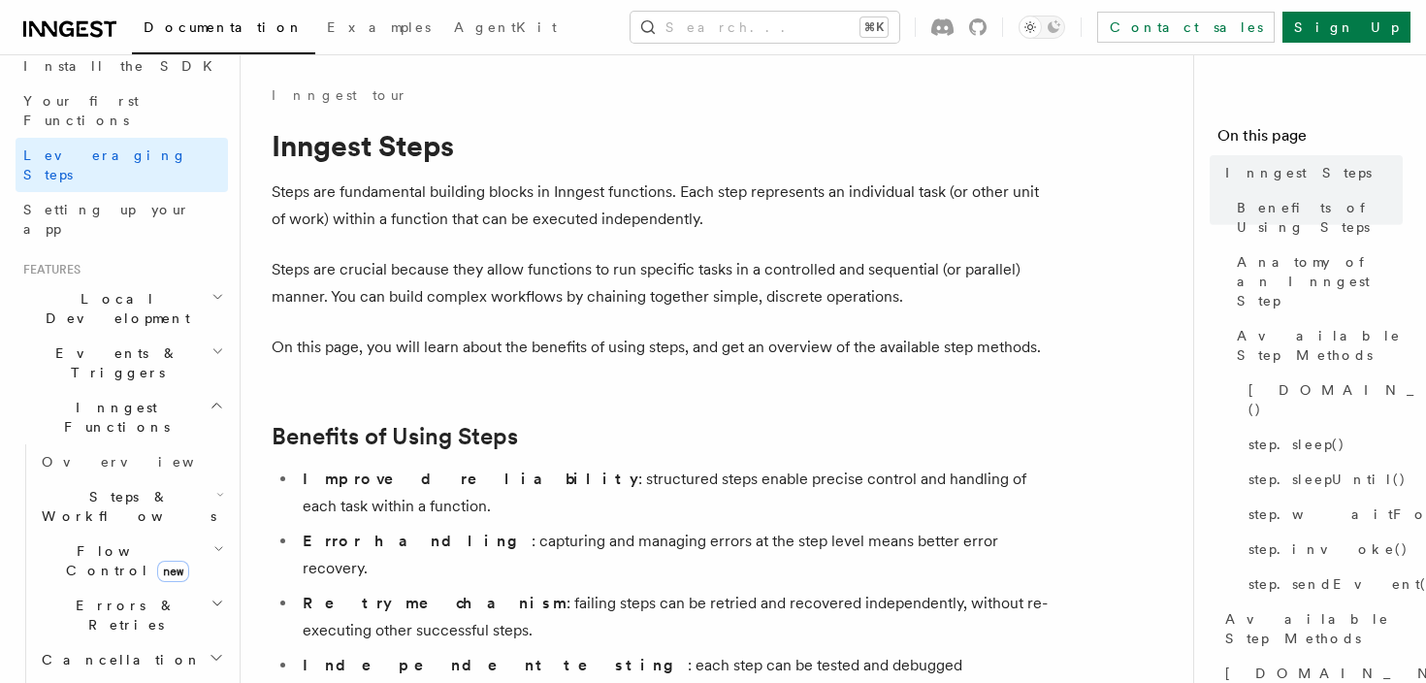
scroll to position [311, 0]
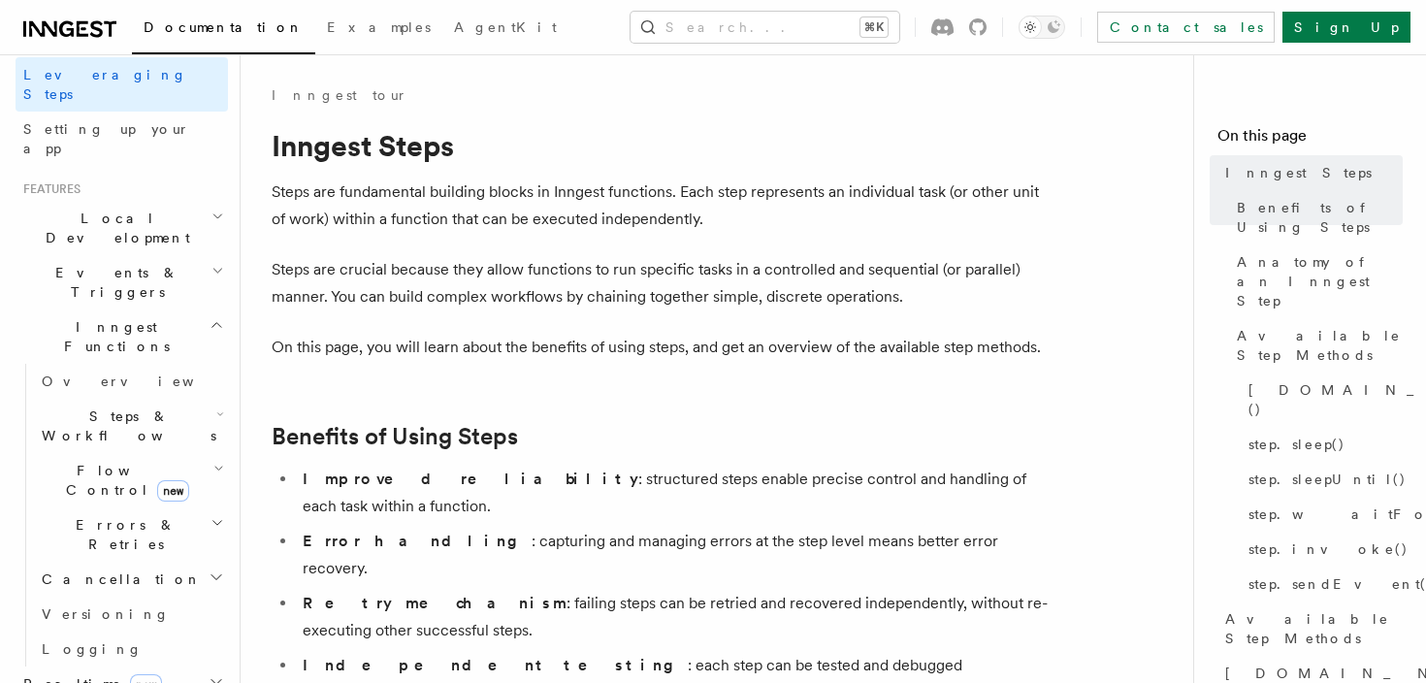
click at [114, 209] on span "Local Development" at bounding box center [114, 228] width 196 height 39
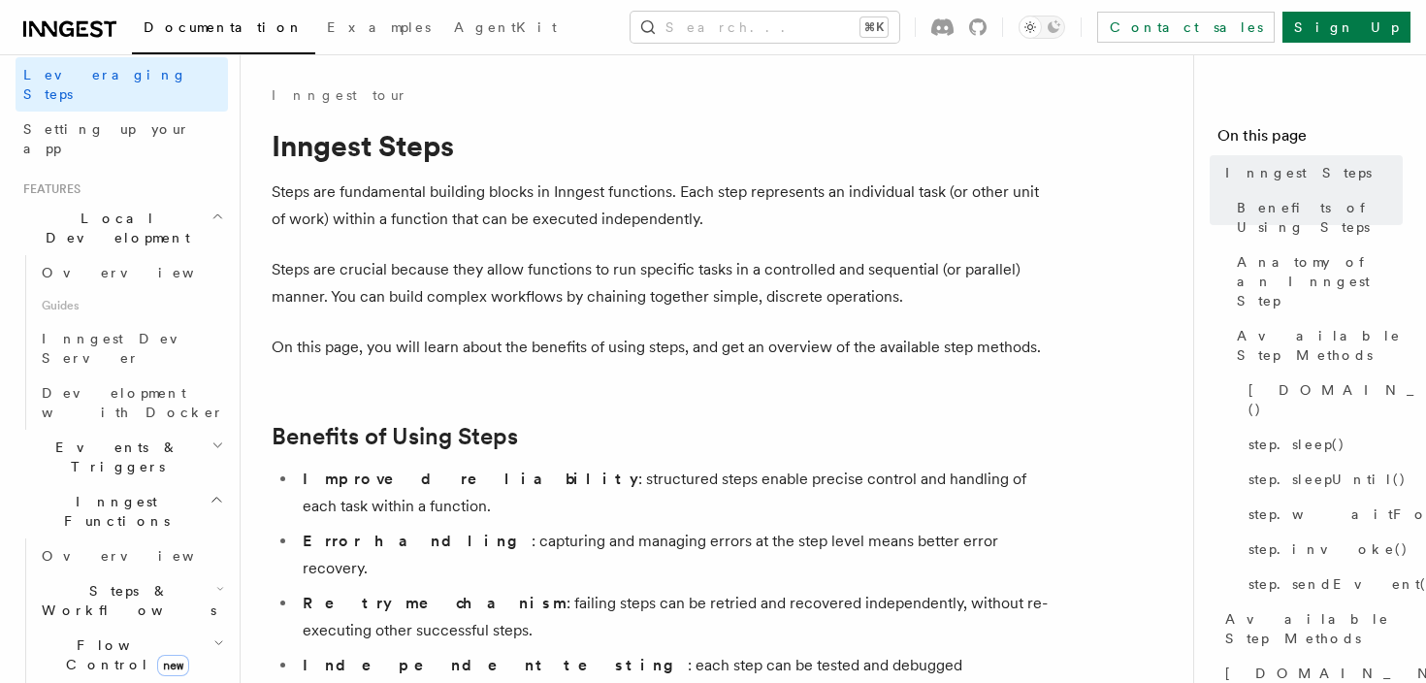
click at [105, 209] on span "Local Development" at bounding box center [114, 228] width 196 height 39
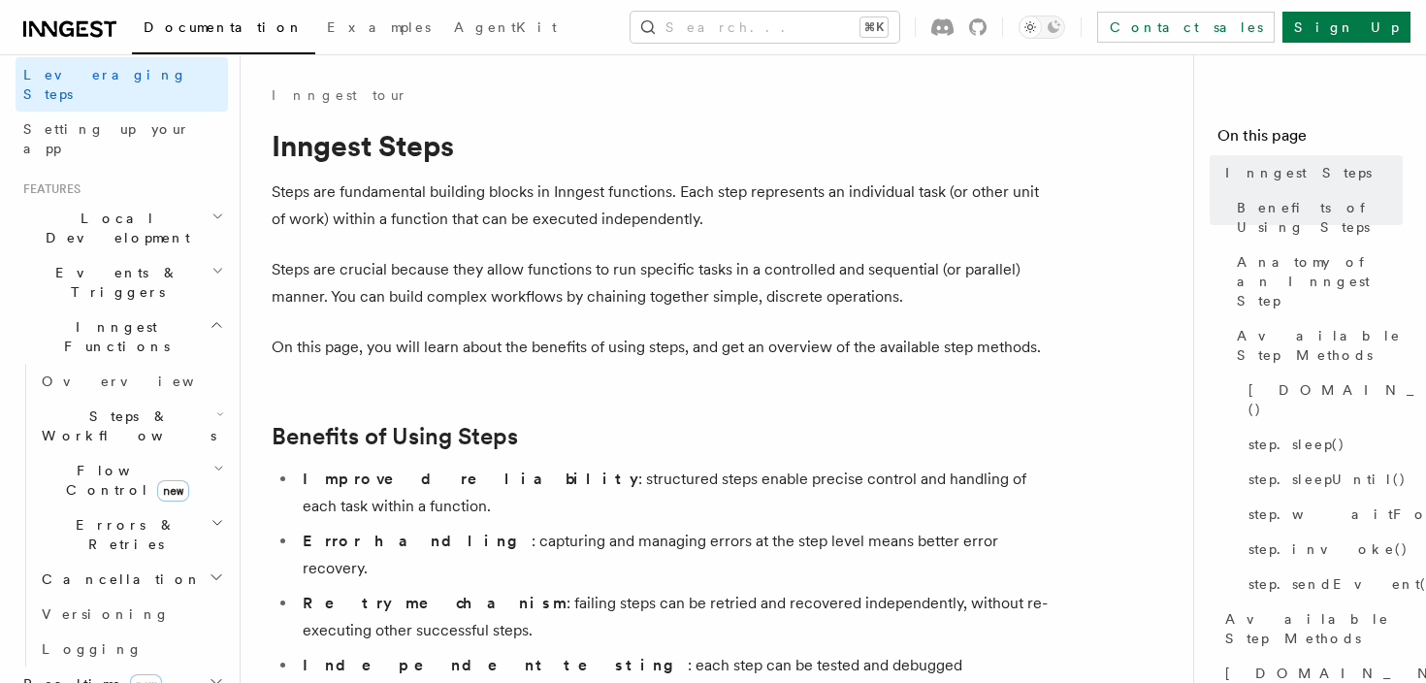
scroll to position [336, 0]
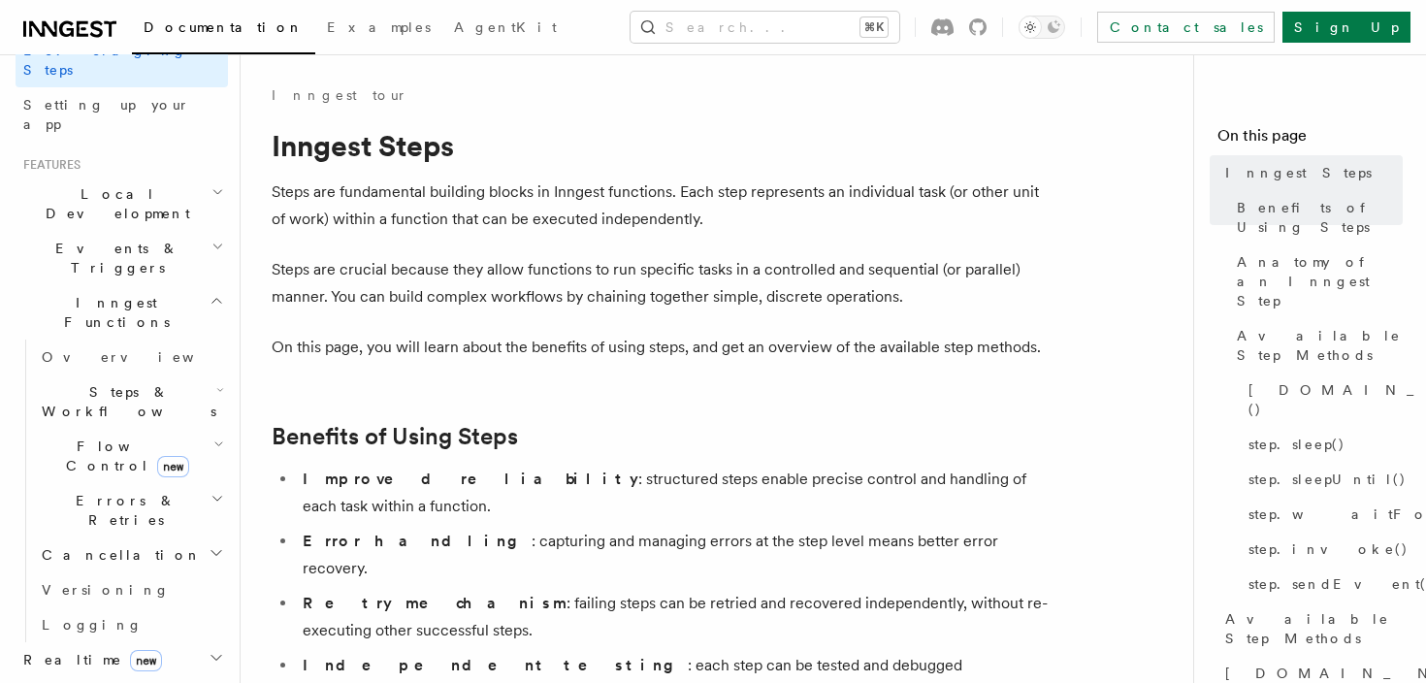
click at [104, 239] on span "Events & Triggers" at bounding box center [114, 258] width 196 height 39
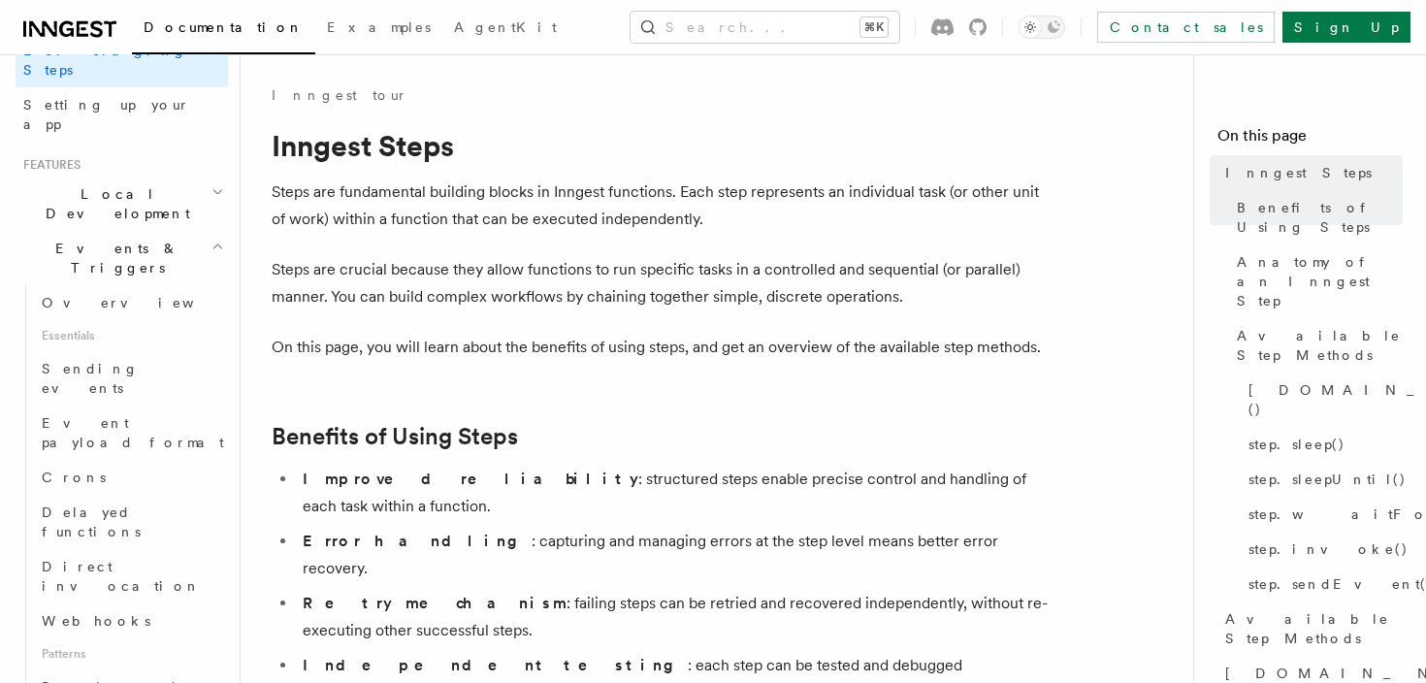
scroll to position [339, 0]
click at [104, 236] on span "Events & Triggers" at bounding box center [114, 255] width 196 height 39
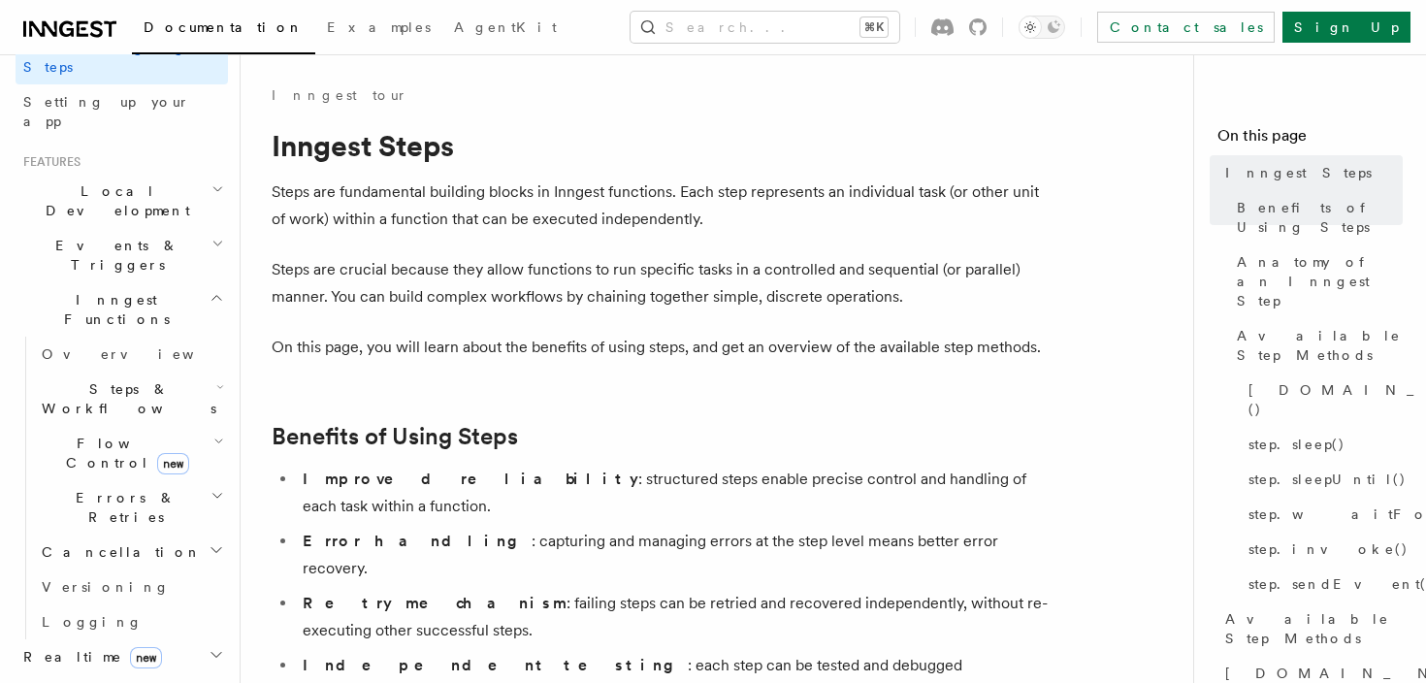
click at [104, 236] on span "Events & Triggers" at bounding box center [114, 255] width 196 height 39
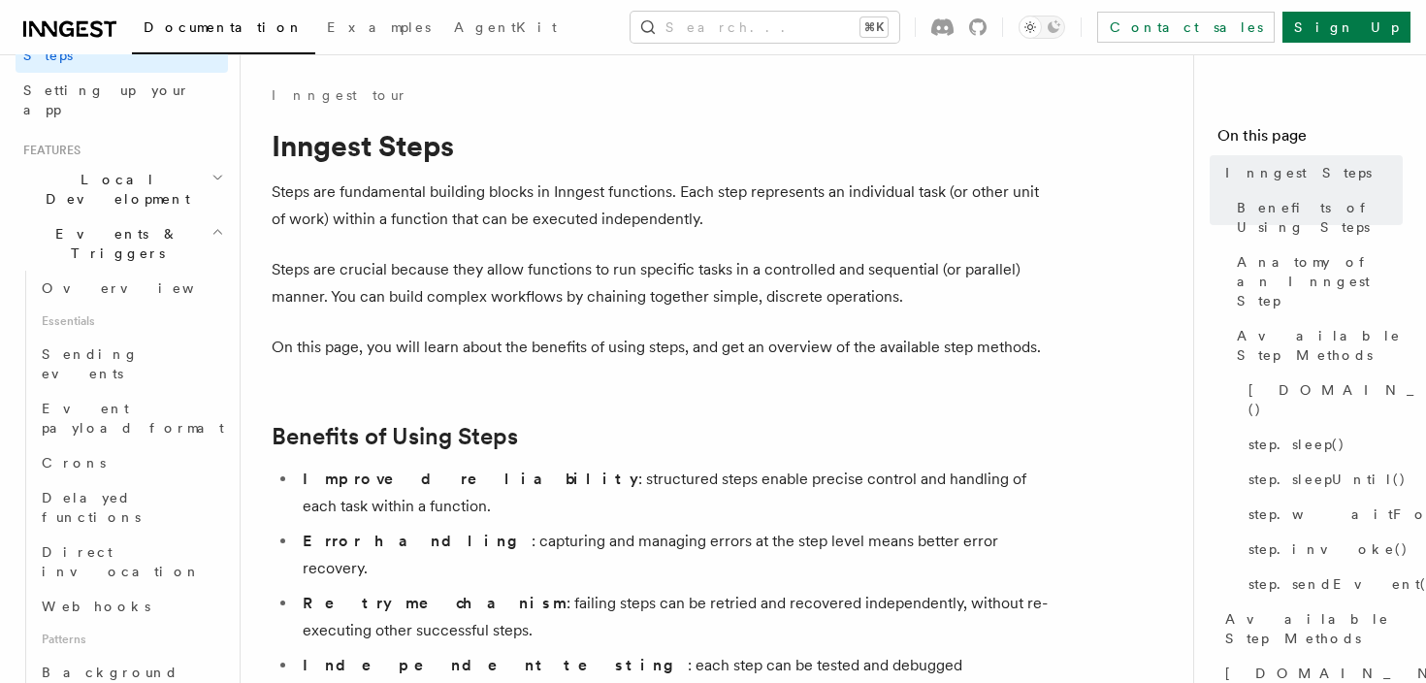
click at [105, 224] on span "Events & Triggers" at bounding box center [114, 243] width 196 height 39
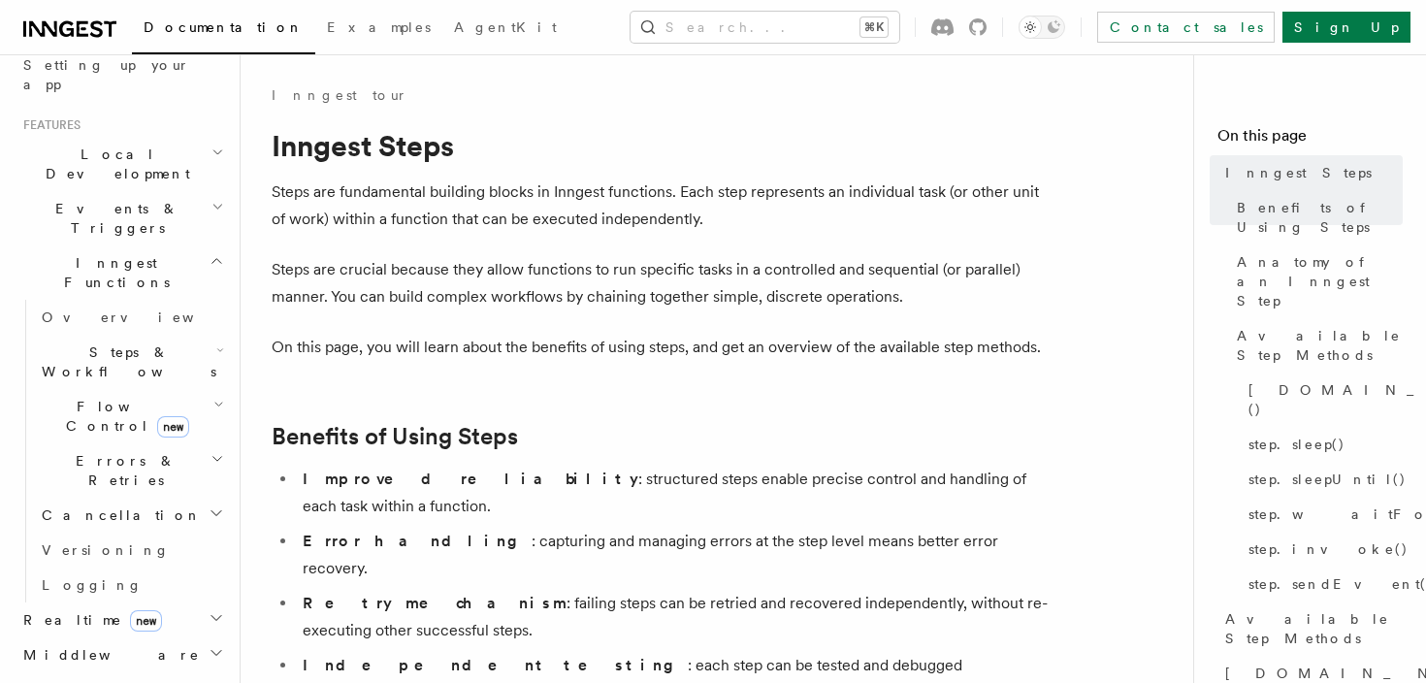
scroll to position [384, 0]
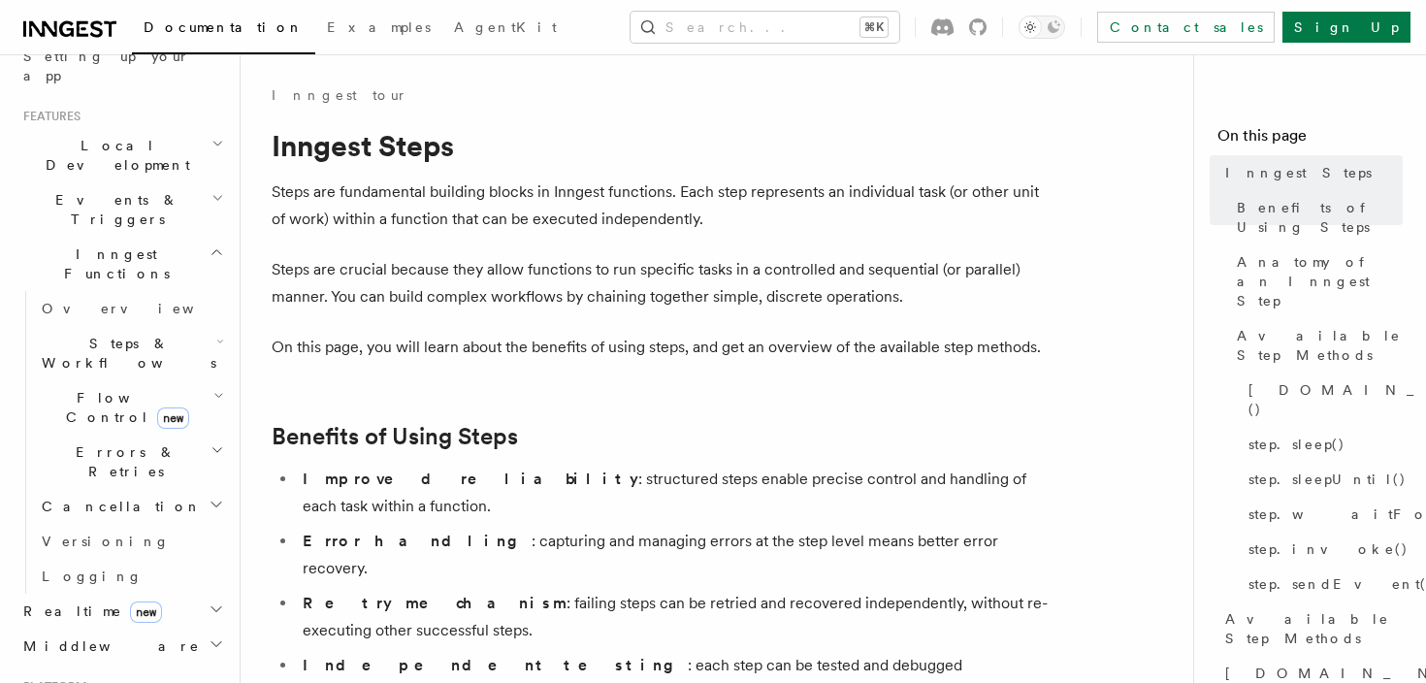
click at [105, 244] on span "Inngest Functions" at bounding box center [113, 263] width 194 height 39
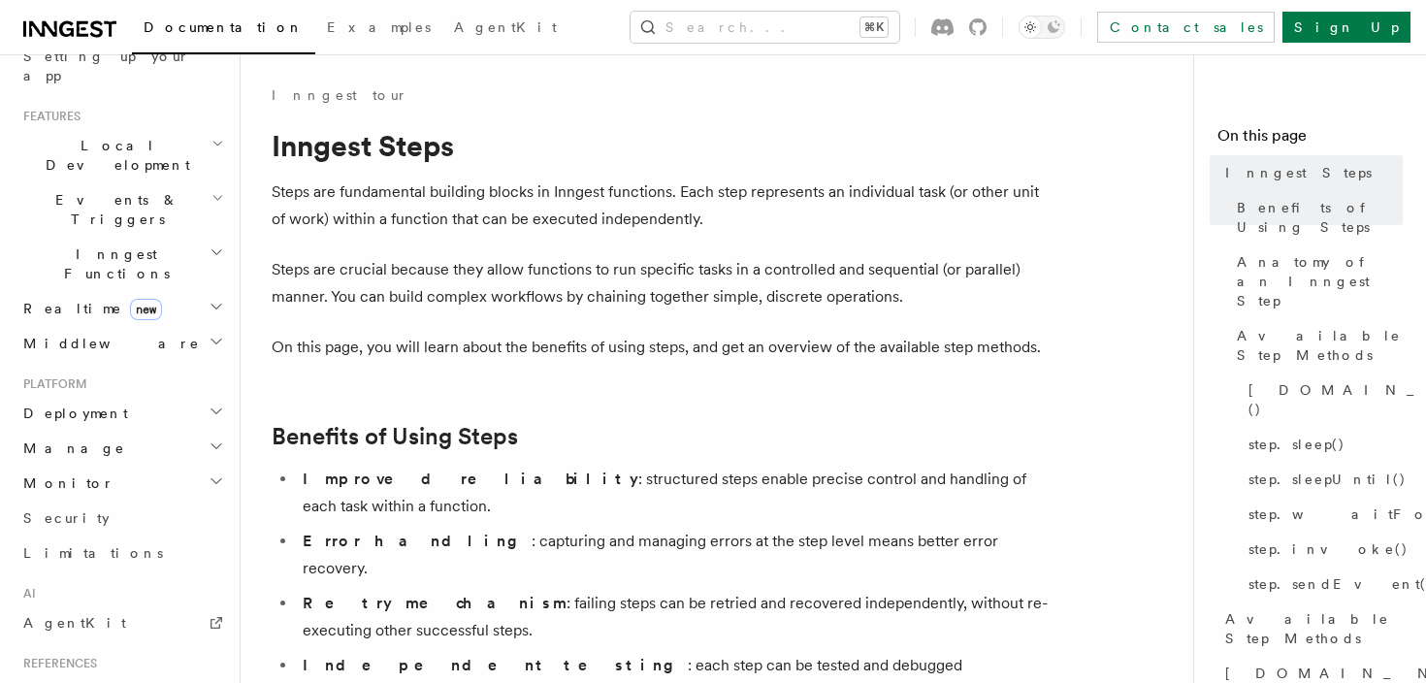
click at [105, 244] on span "Inngest Functions" at bounding box center [113, 263] width 194 height 39
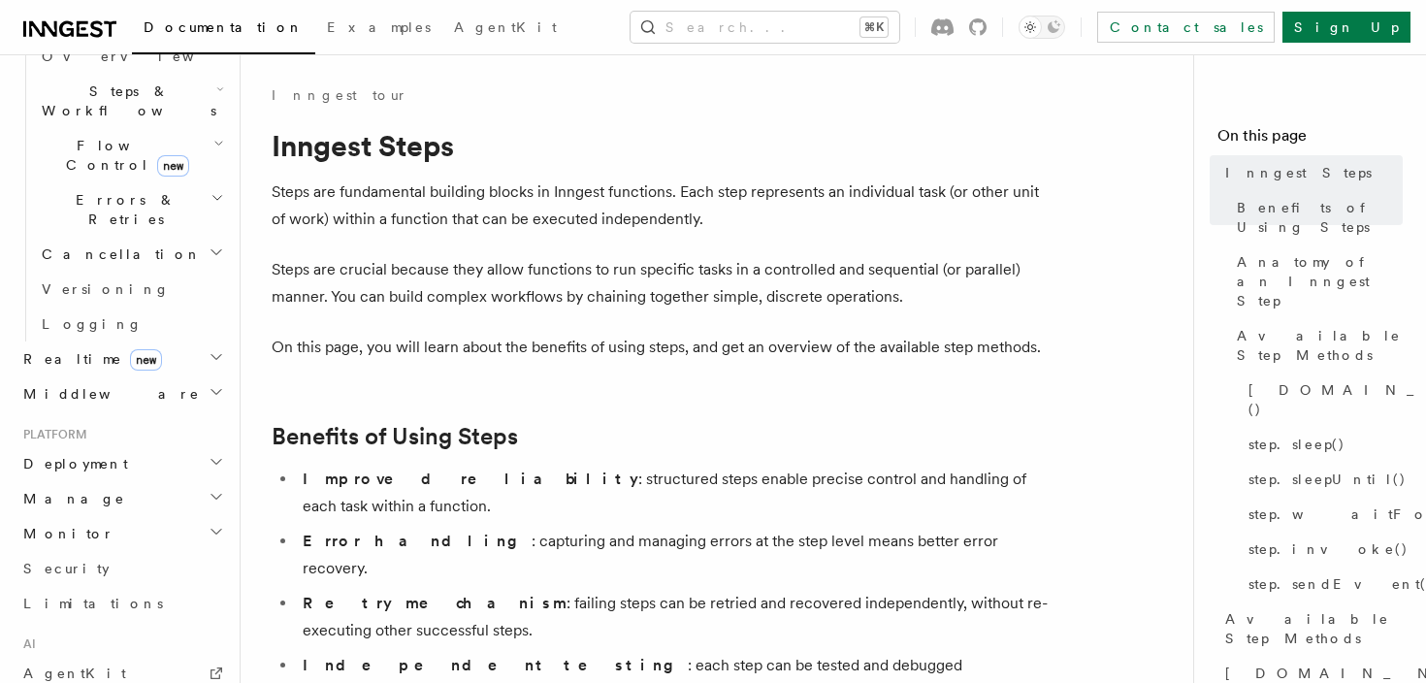
scroll to position [650, 0]
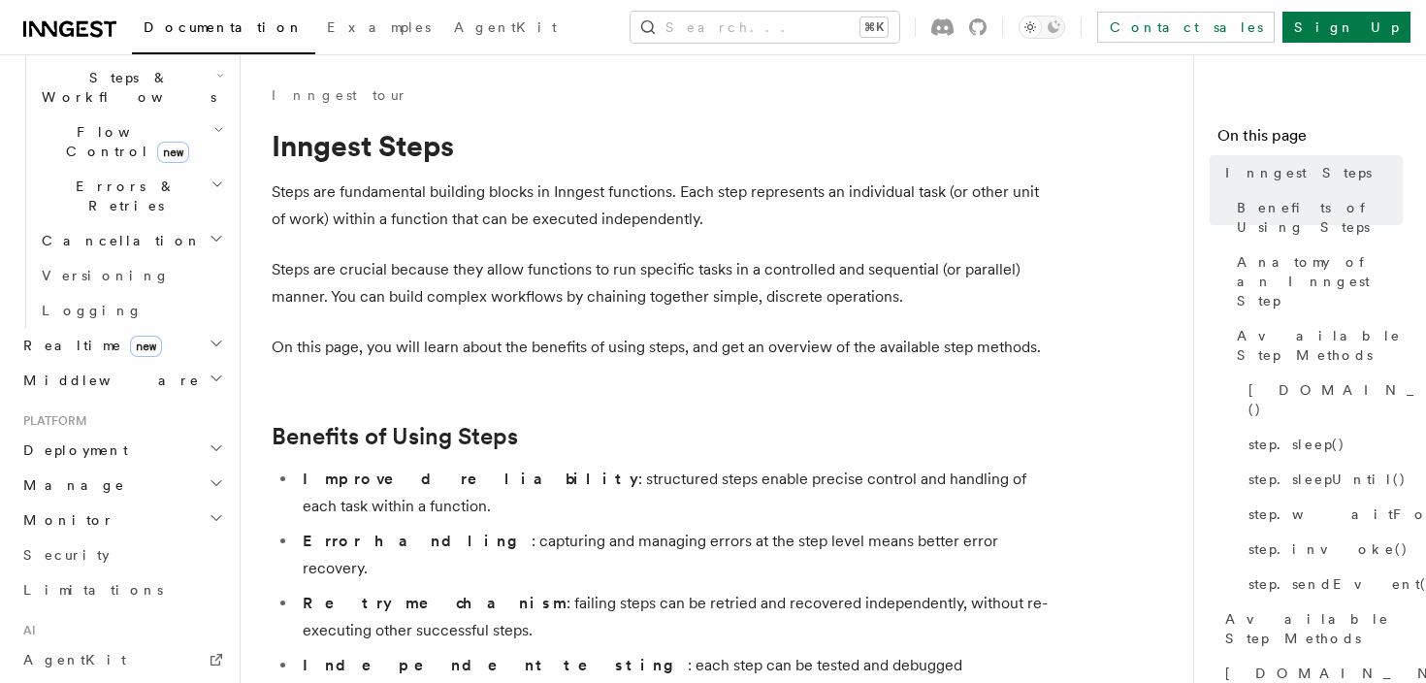
click at [68, 413] on span "Platform" at bounding box center [52, 421] width 72 height 16
click at [68, 440] on span "Deployment" at bounding box center [72, 449] width 113 height 19
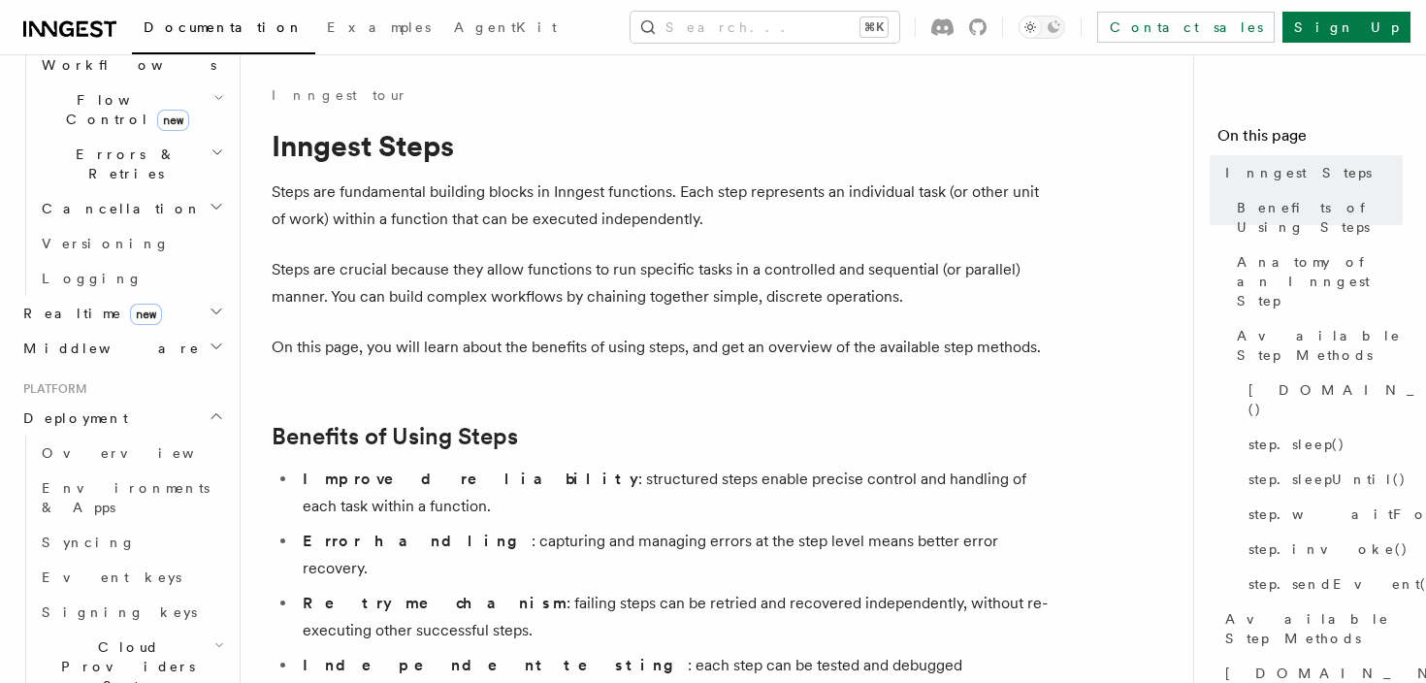
scroll to position [696, 0]
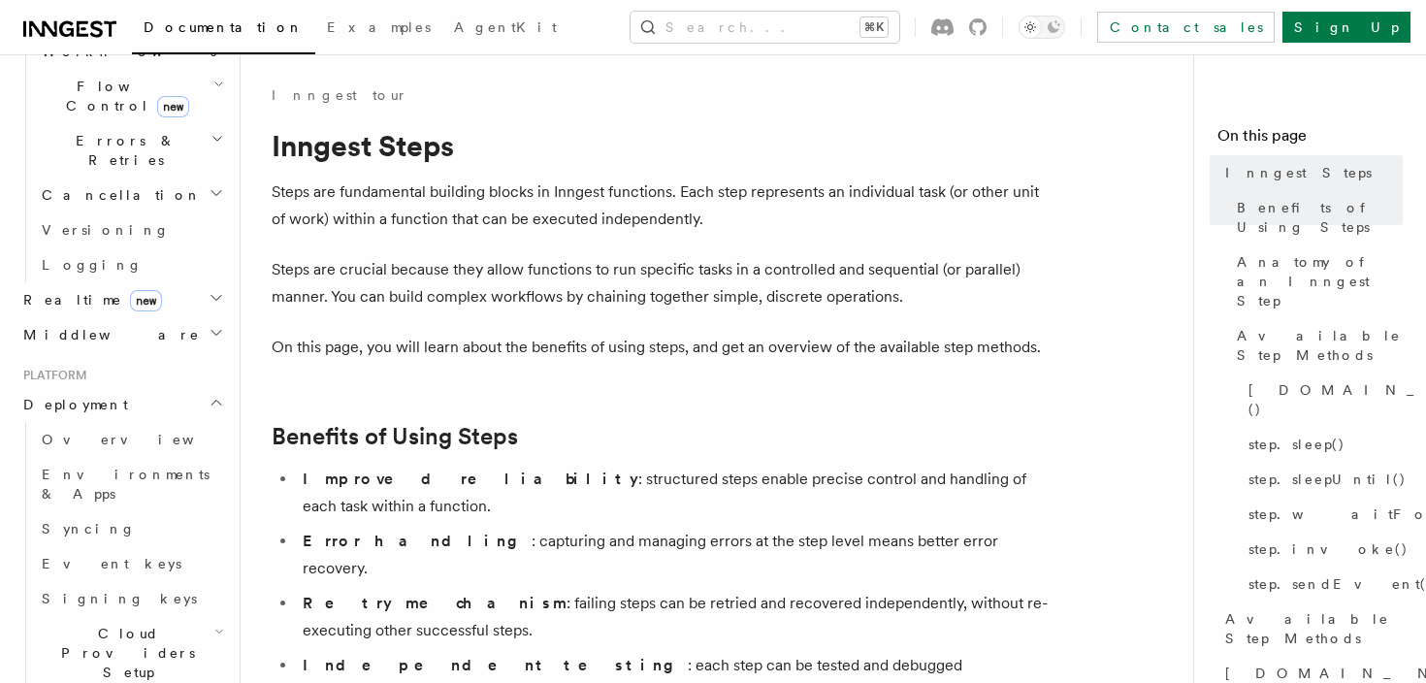
click at [74, 395] on span "Deployment" at bounding box center [72, 404] width 113 height 19
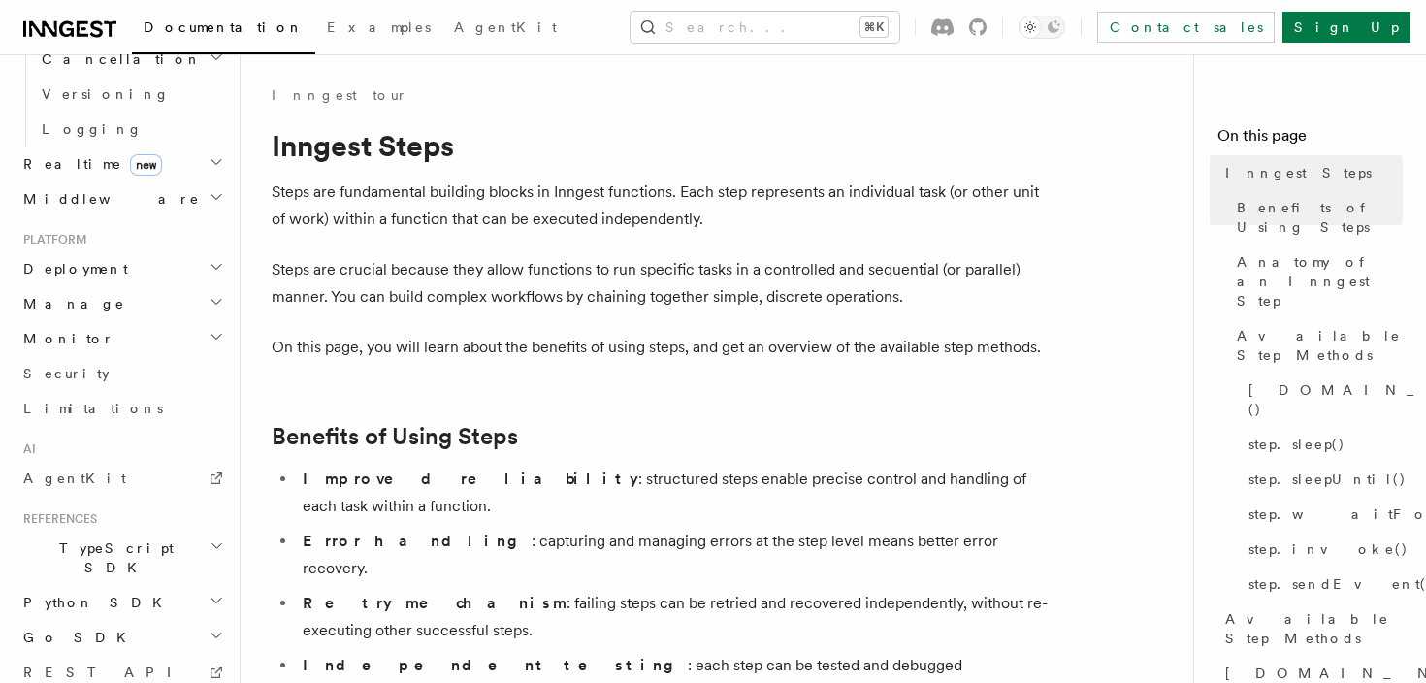
scroll to position [869, 0]
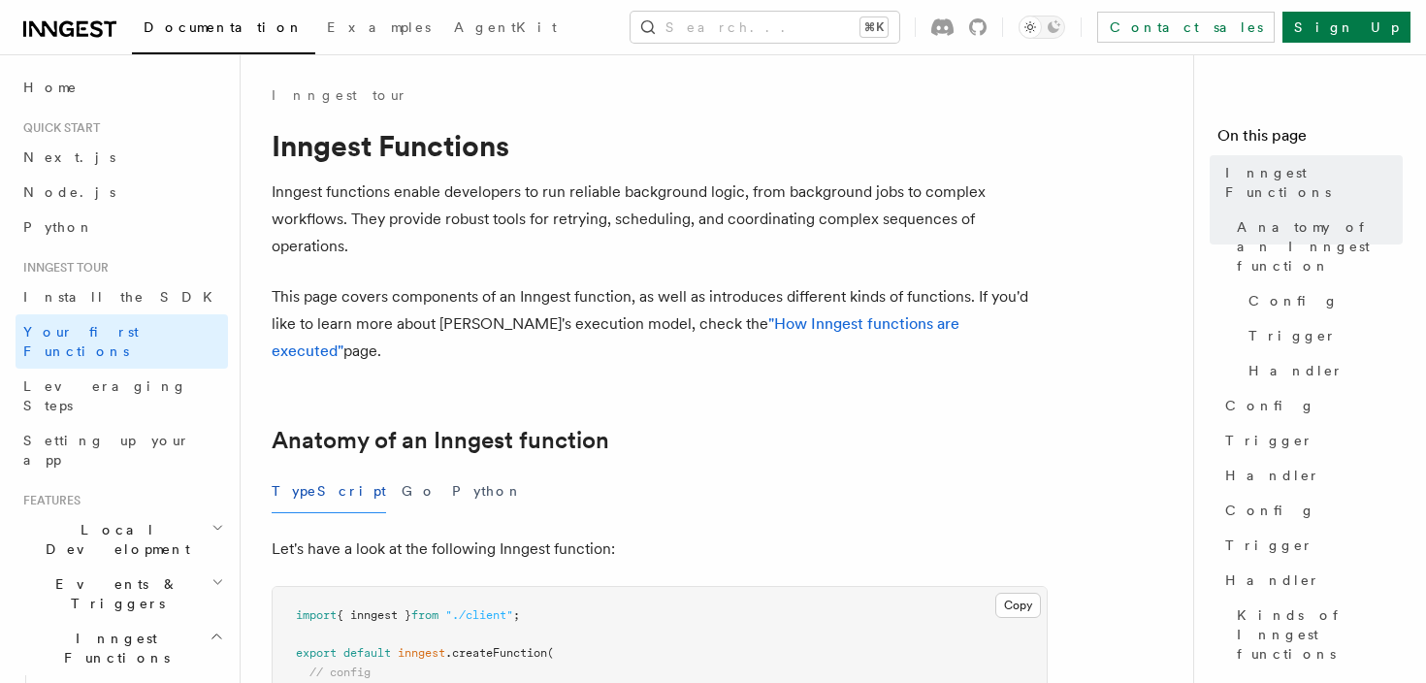
scroll to position [697, 0]
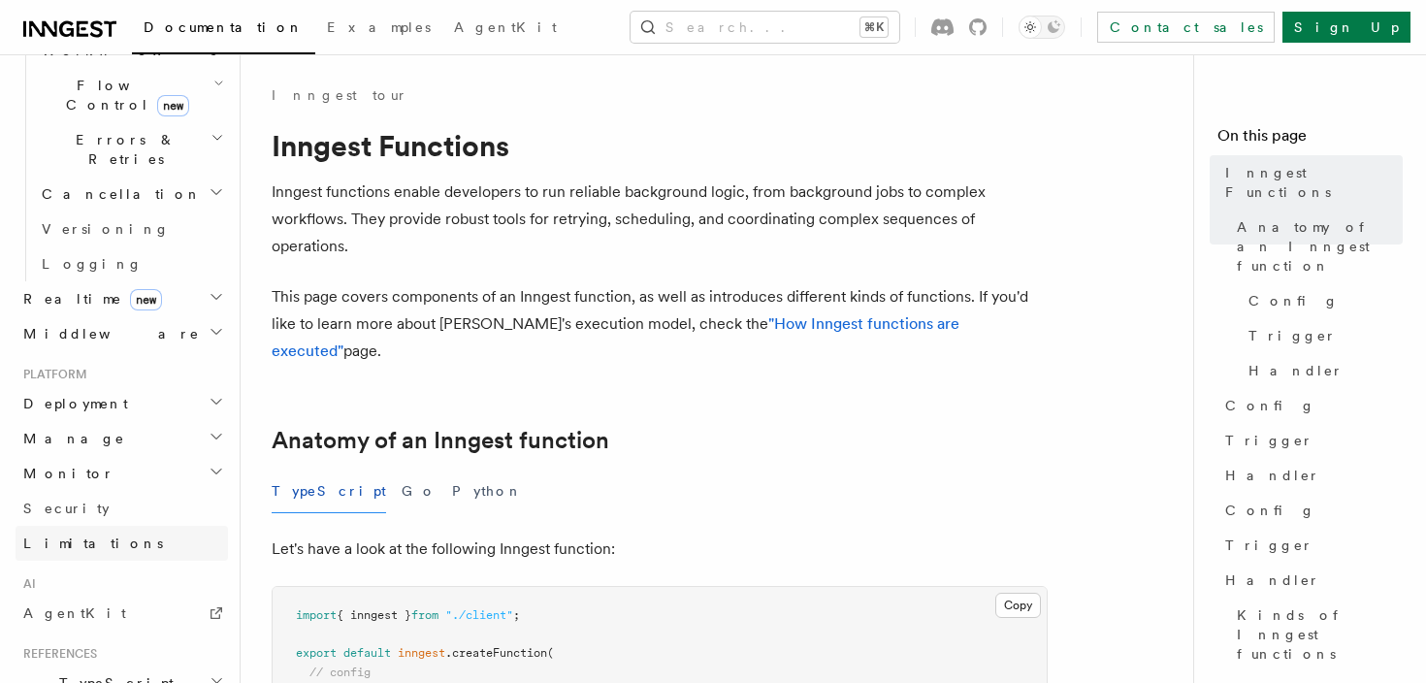
click at [100, 526] on link "Limitations" at bounding box center [122, 543] width 212 height 35
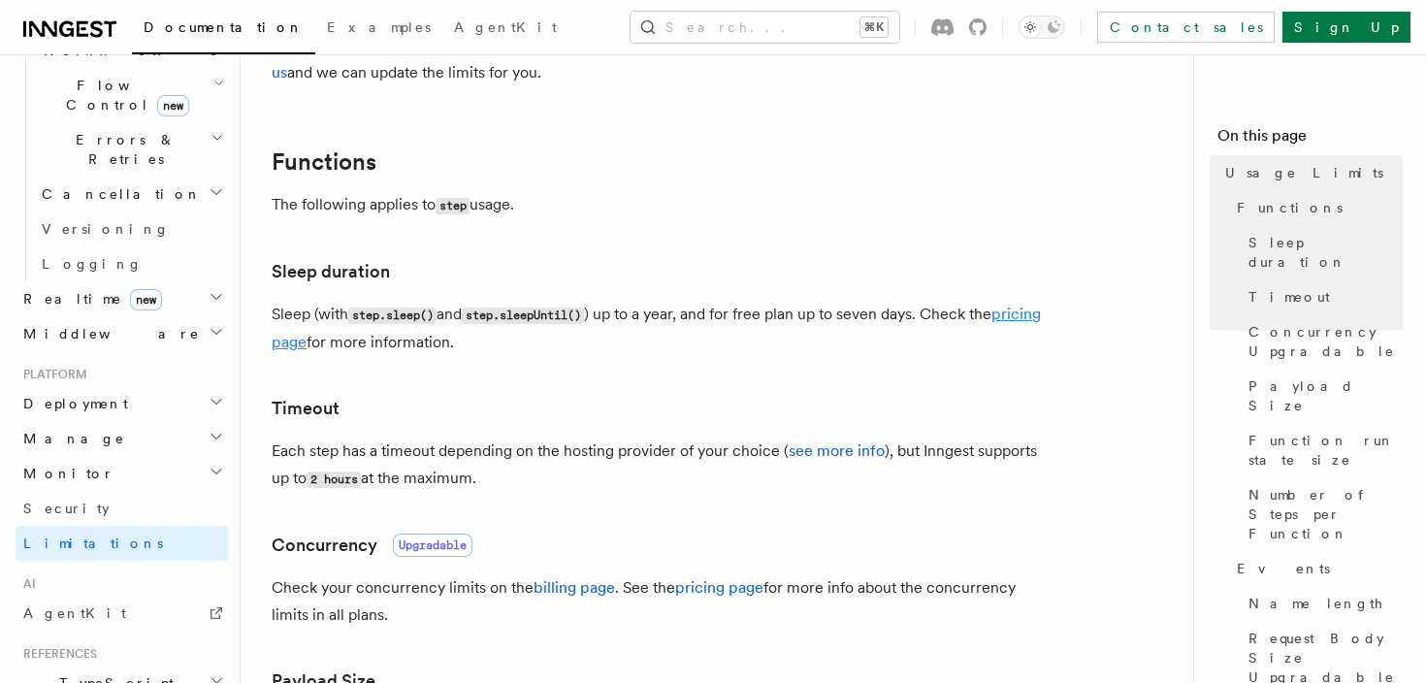
scroll to position [225, 0]
click at [824, 441] on link "see more info" at bounding box center [837, 449] width 96 height 18
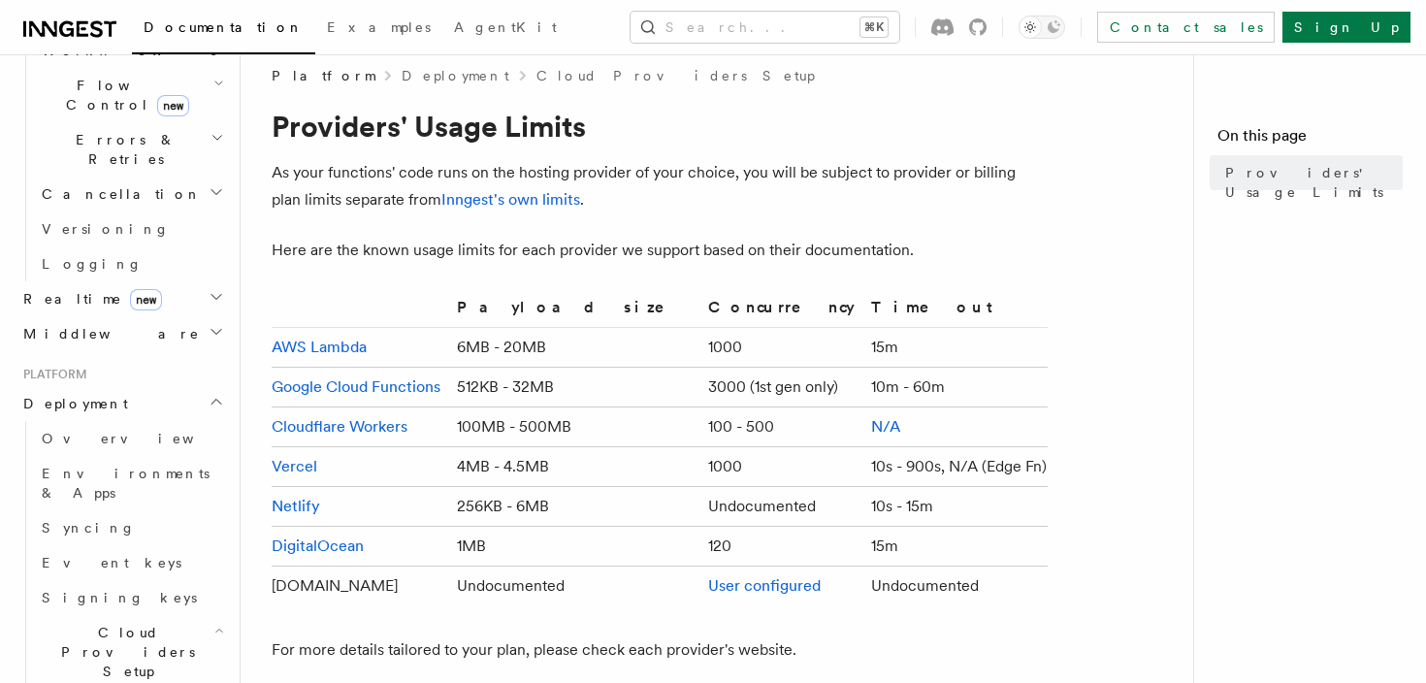
scroll to position [22, 0]
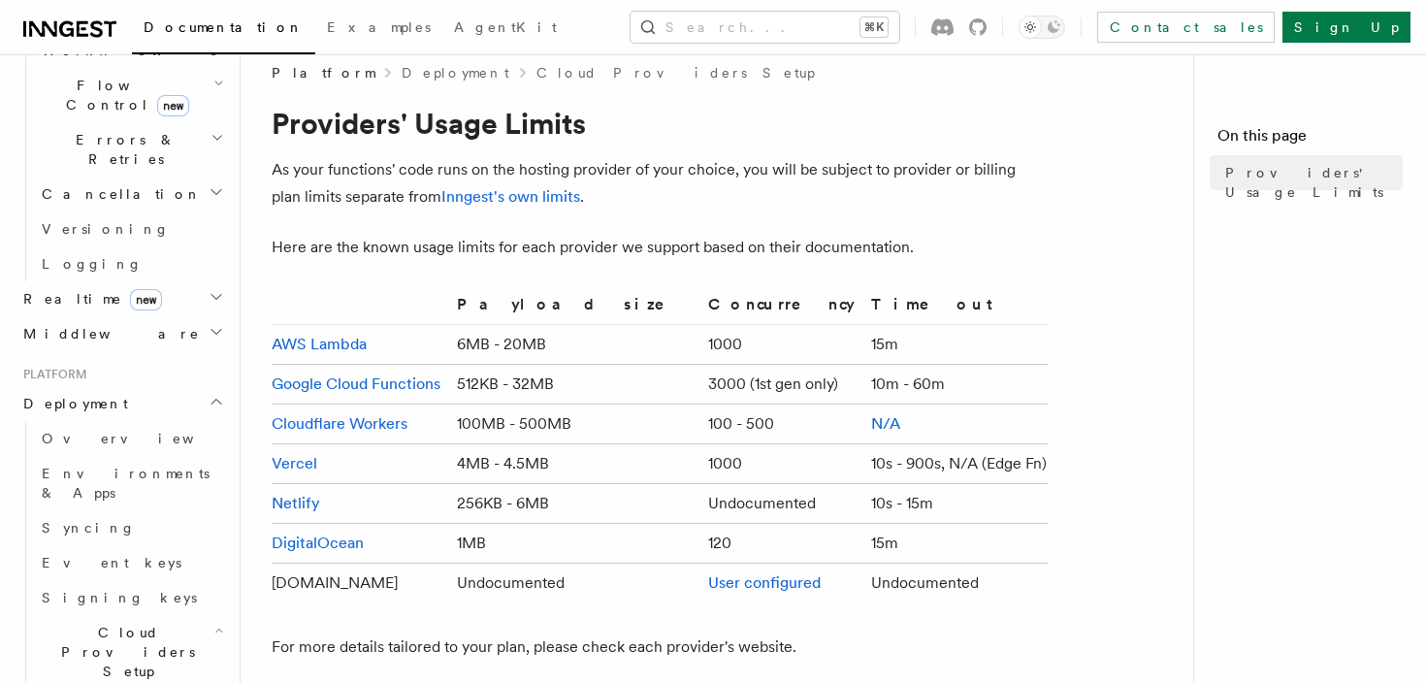
click at [700, 354] on td "1000" at bounding box center [781, 345] width 163 height 40
click at [700, 351] on td "1000" at bounding box center [781, 345] width 163 height 40
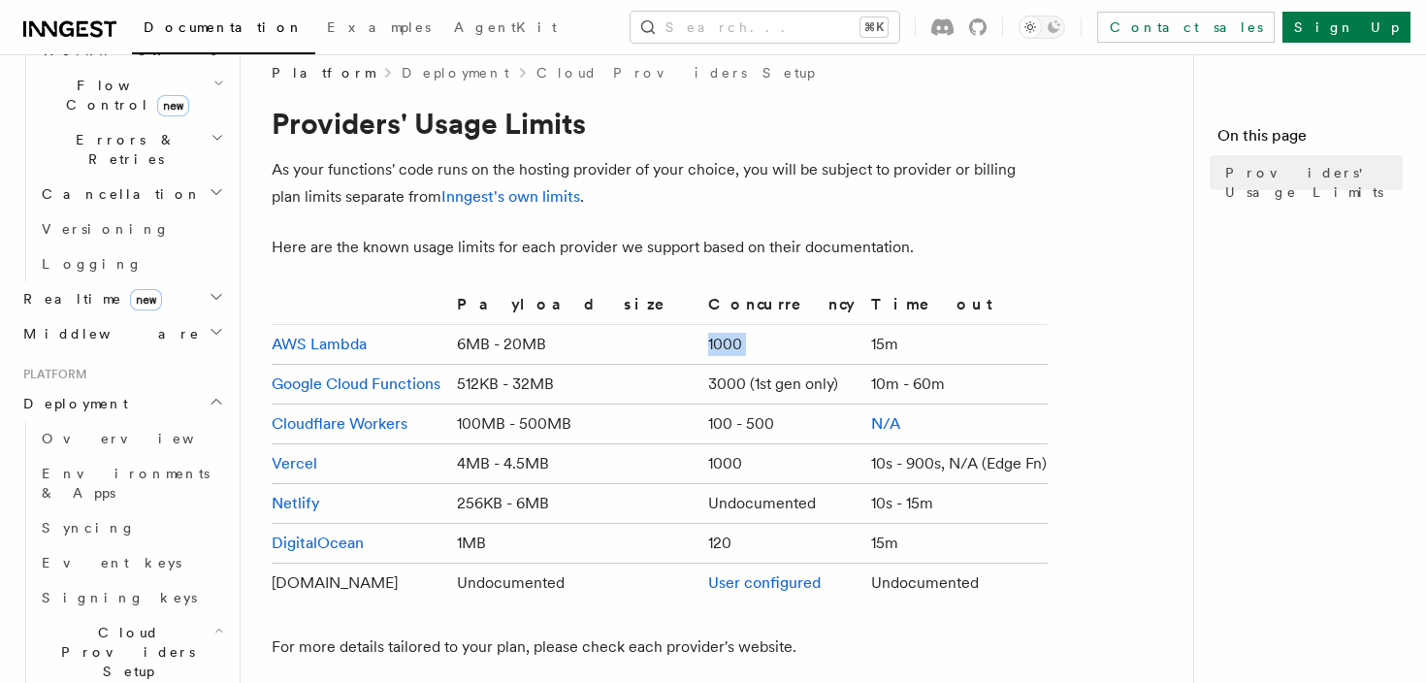
click at [700, 351] on td "1000" at bounding box center [781, 345] width 163 height 40
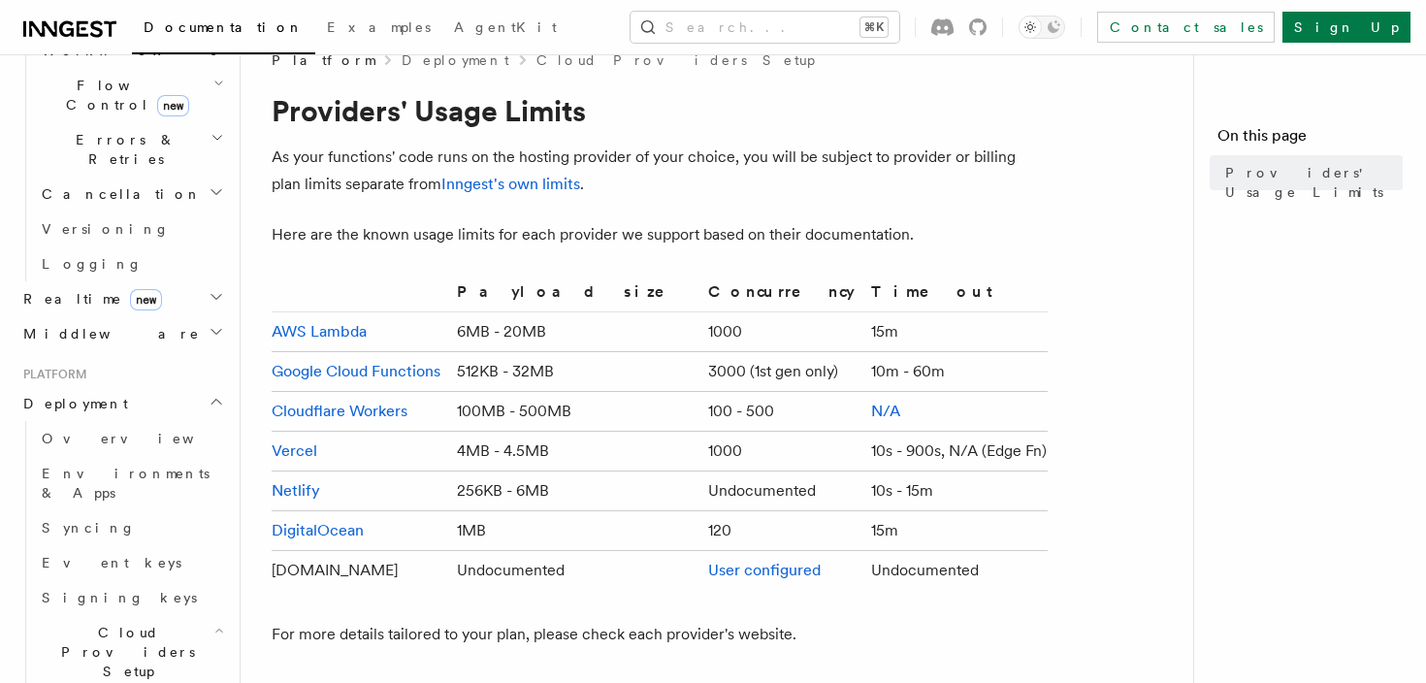
scroll to position [13, 0]
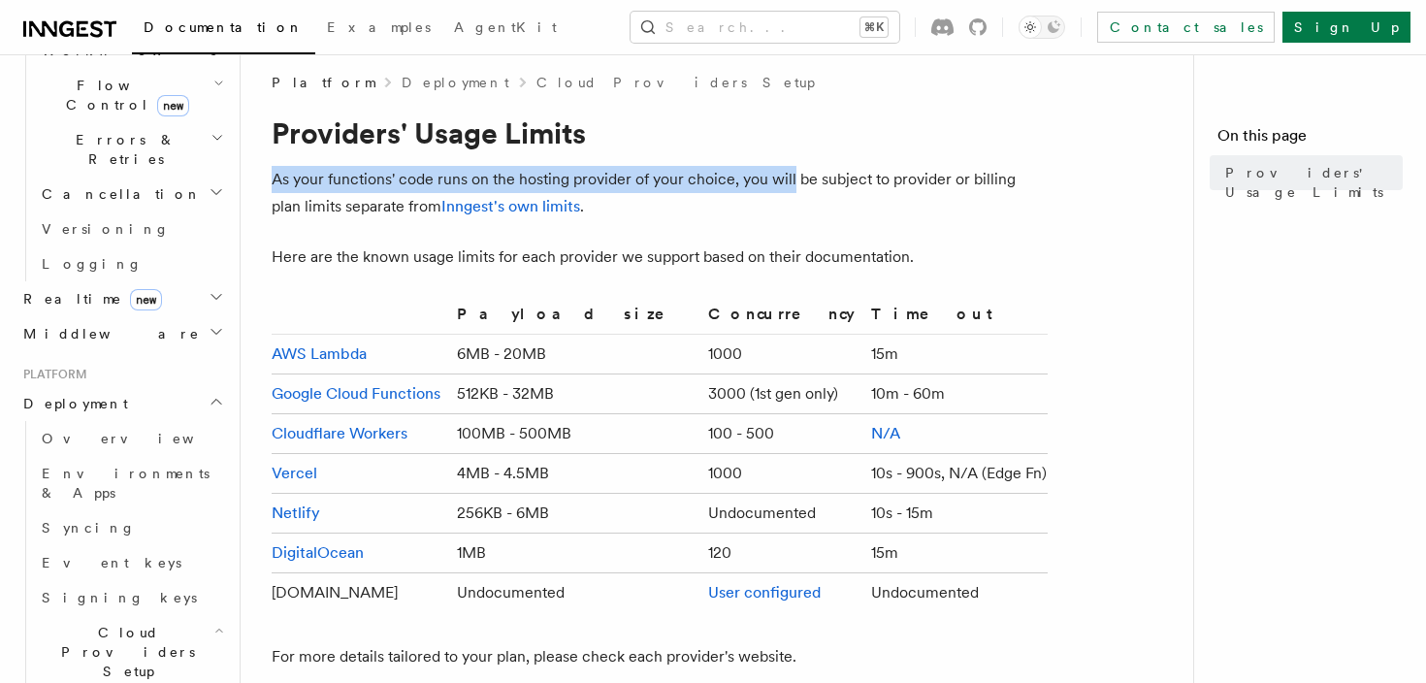
drag, startPoint x: 789, startPoint y: 192, endPoint x: 783, endPoint y: 164, distance: 28.7
click at [783, 164] on article "Platform Deployment Cloud Providers Setup Providers' Usage Limits As your funct…" at bounding box center [725, 564] width 906 height 983
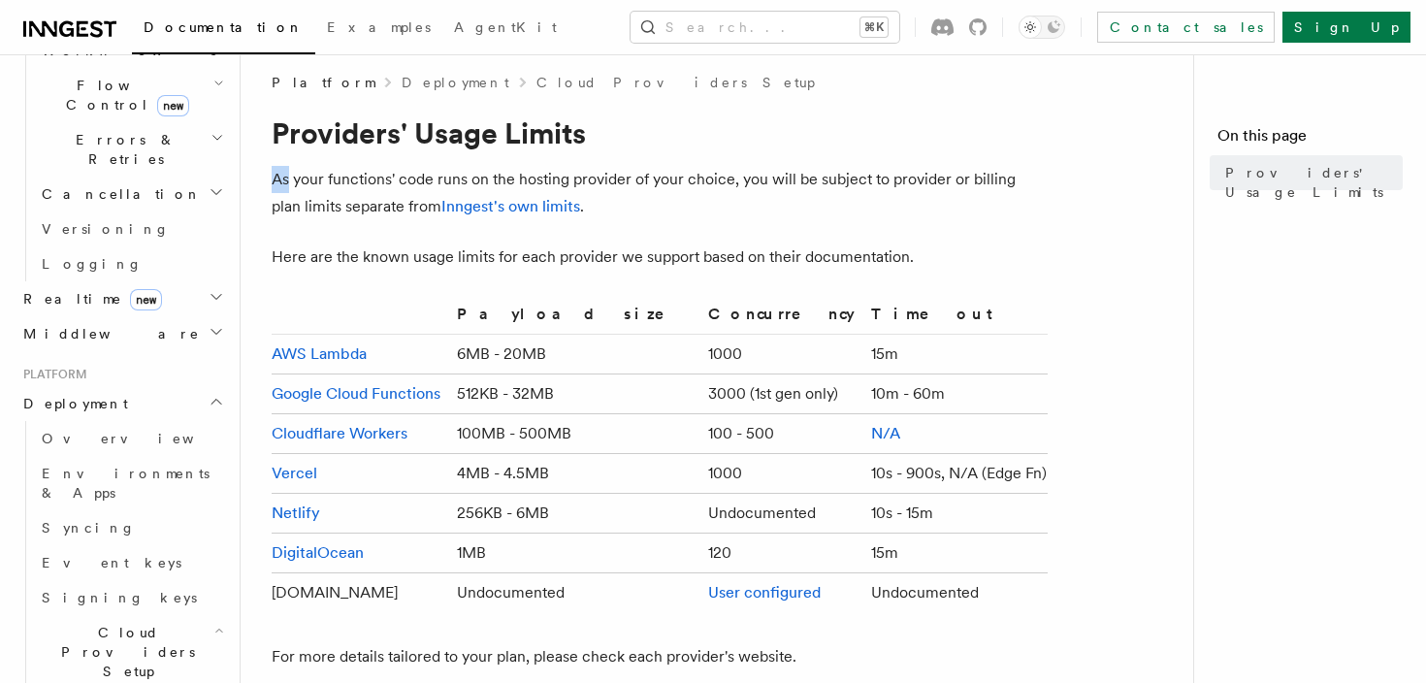
click at [783, 164] on article "Platform Deployment Cloud Providers Setup Providers' Usage Limits As your funct…" at bounding box center [725, 564] width 906 height 983
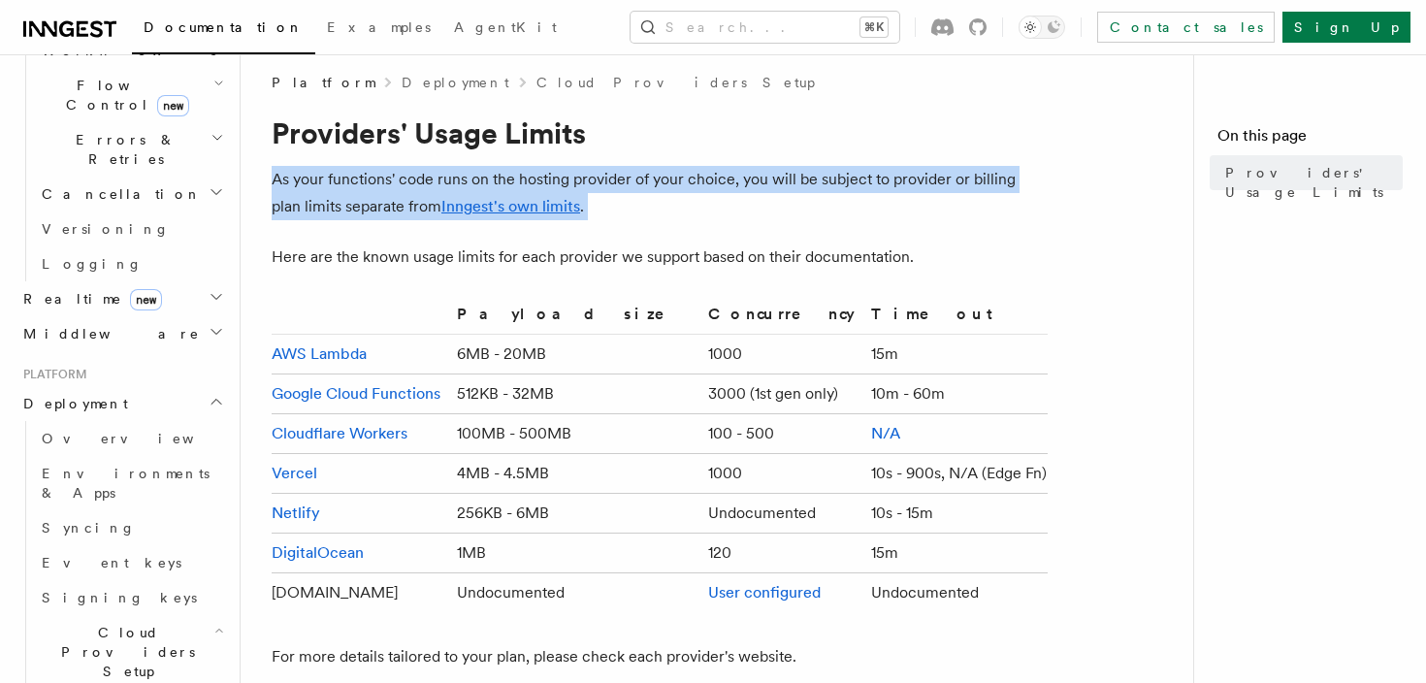
drag, startPoint x: 783, startPoint y: 164, endPoint x: 796, endPoint y: 198, distance: 36.2
click at [796, 198] on article "Platform Deployment Cloud Providers Setup Providers' Usage Limits As your funct…" at bounding box center [725, 564] width 906 height 983
click at [796, 198] on p "As your functions' code runs on the hosting provider of your choice, you will b…" at bounding box center [660, 193] width 776 height 54
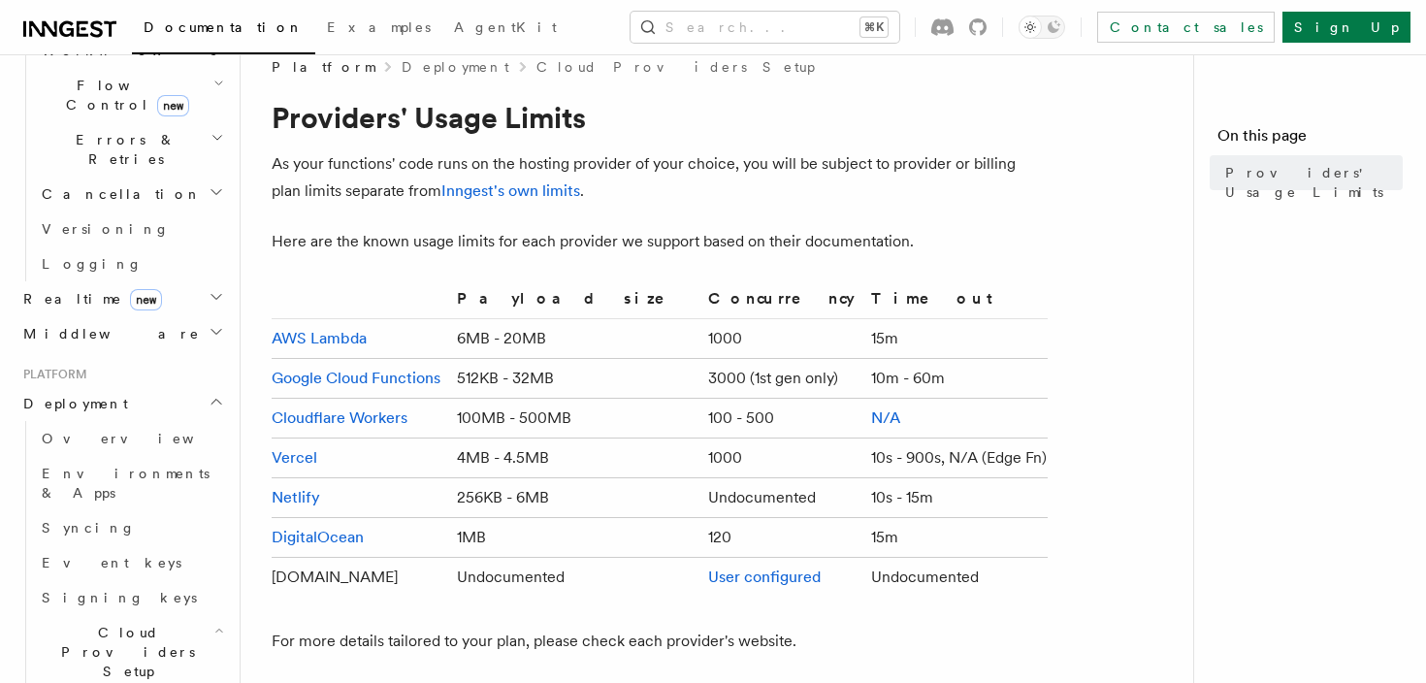
scroll to position [32, 0]
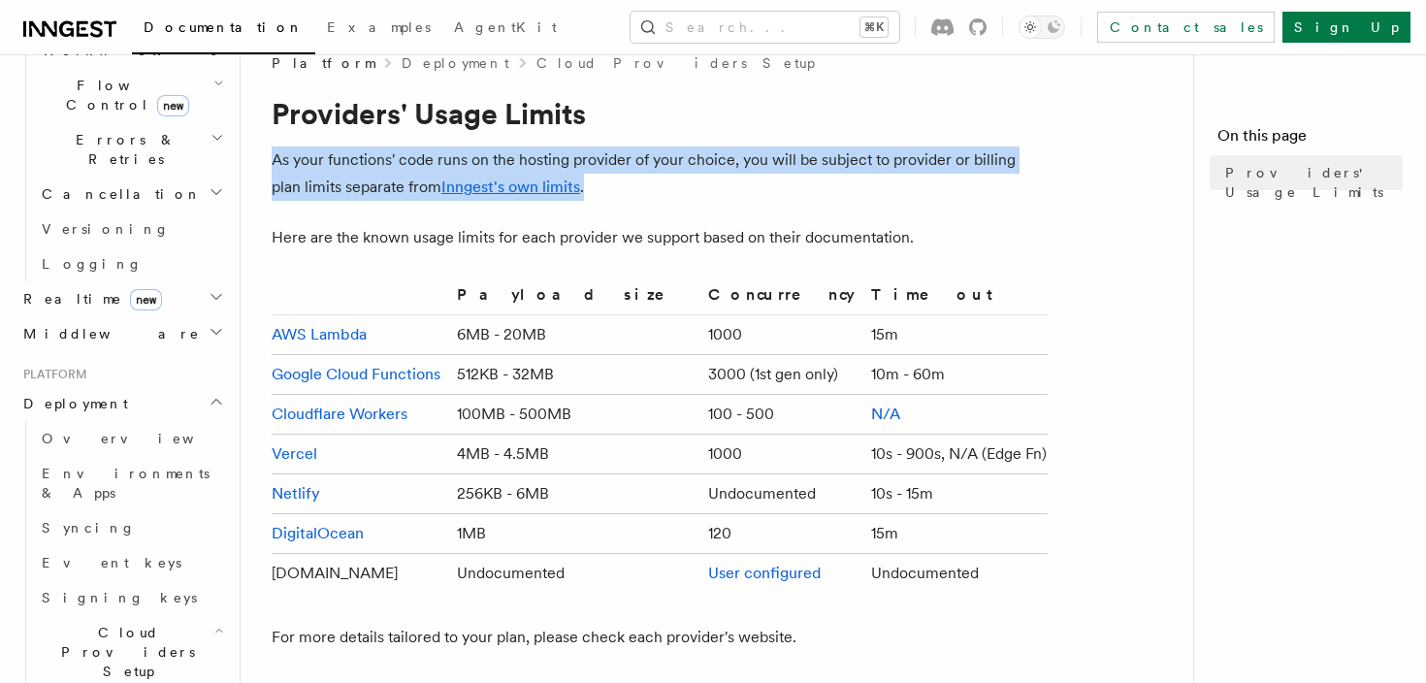
drag, startPoint x: 796, startPoint y: 198, endPoint x: 783, endPoint y: 141, distance: 58.6
click at [783, 141] on article "Platform Deployment Cloud Providers Setup Providers' Usage Limits As your funct…" at bounding box center [725, 544] width 906 height 983
drag, startPoint x: 783, startPoint y: 141, endPoint x: 807, endPoint y: 203, distance: 66.7
click at [807, 203] on article "Platform Deployment Cloud Providers Setup Providers' Usage Limits As your funct…" at bounding box center [725, 544] width 906 height 983
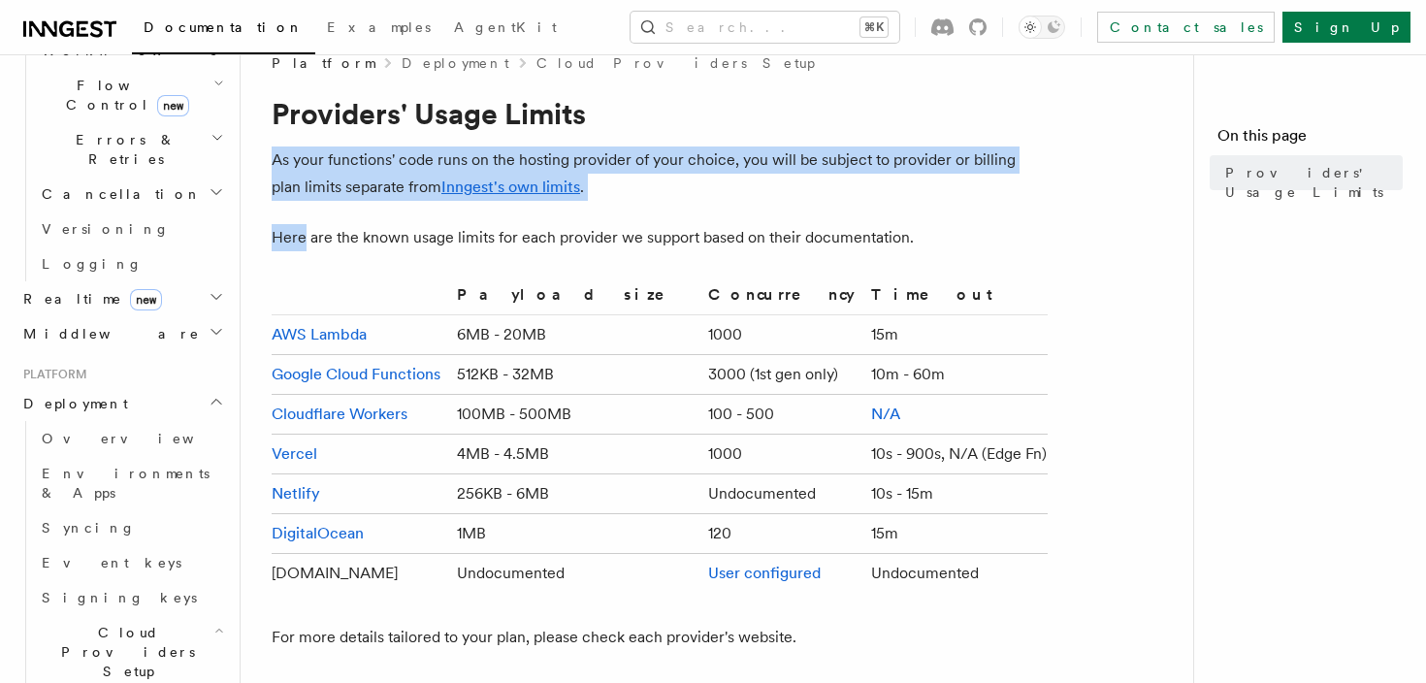
click at [807, 203] on article "Platform Deployment Cloud Providers Setup Providers' Usage Limits As your funct…" at bounding box center [725, 544] width 906 height 983
drag, startPoint x: 807, startPoint y: 203, endPoint x: 785, endPoint y: 133, distance: 73.3
click at [785, 133] on article "Platform Deployment Cloud Providers Setup Providers' Usage Limits As your funct…" at bounding box center [725, 544] width 906 height 983
drag, startPoint x: 785, startPoint y: 133, endPoint x: 811, endPoint y: 186, distance: 59.4
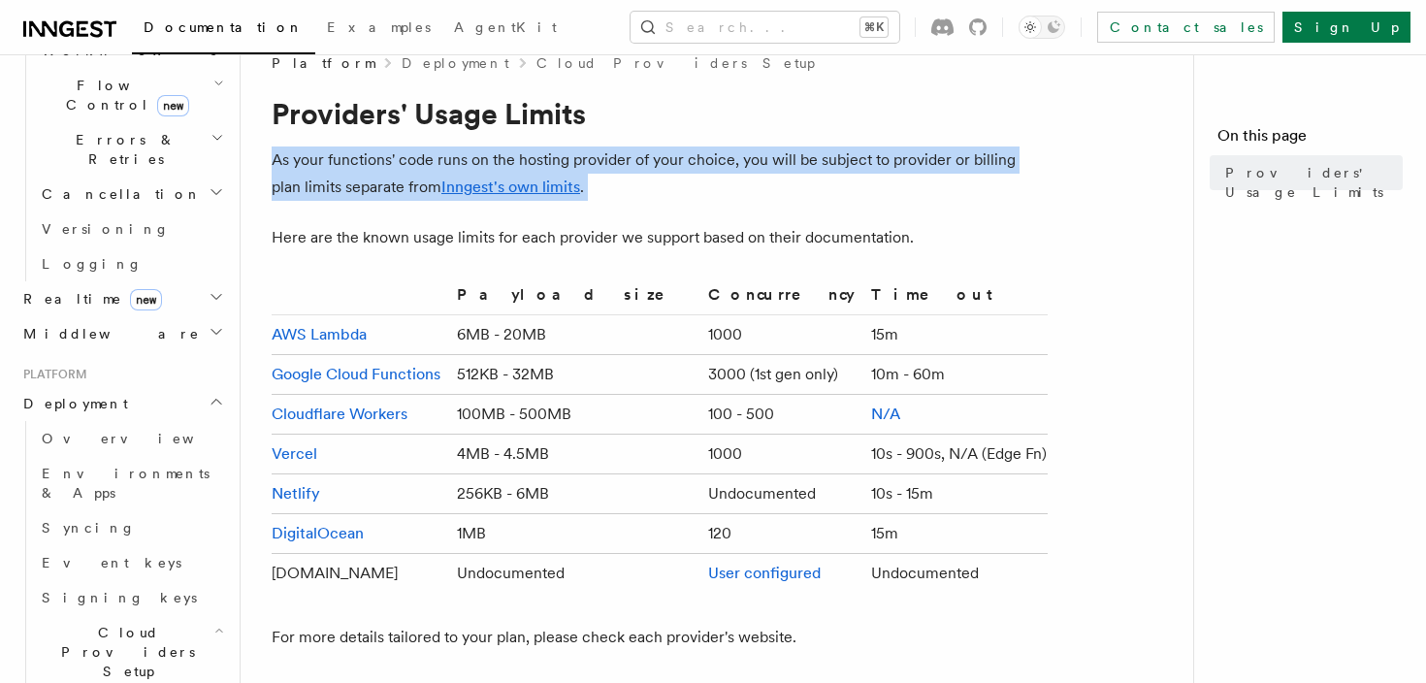
click at [811, 186] on article "Platform Deployment Cloud Providers Setup Providers' Usage Limits As your funct…" at bounding box center [725, 544] width 906 height 983
click at [811, 186] on p "As your functions' code runs on the hosting provider of your choice, you will b…" at bounding box center [660, 173] width 776 height 54
drag, startPoint x: 811, startPoint y: 186, endPoint x: 793, endPoint y: 125, distance: 63.8
click at [793, 125] on article "Platform Deployment Cloud Providers Setup Providers' Usage Limits As your funct…" at bounding box center [725, 544] width 906 height 983
click at [793, 125] on h1 "Providers' Usage Limits" at bounding box center [660, 113] width 776 height 35
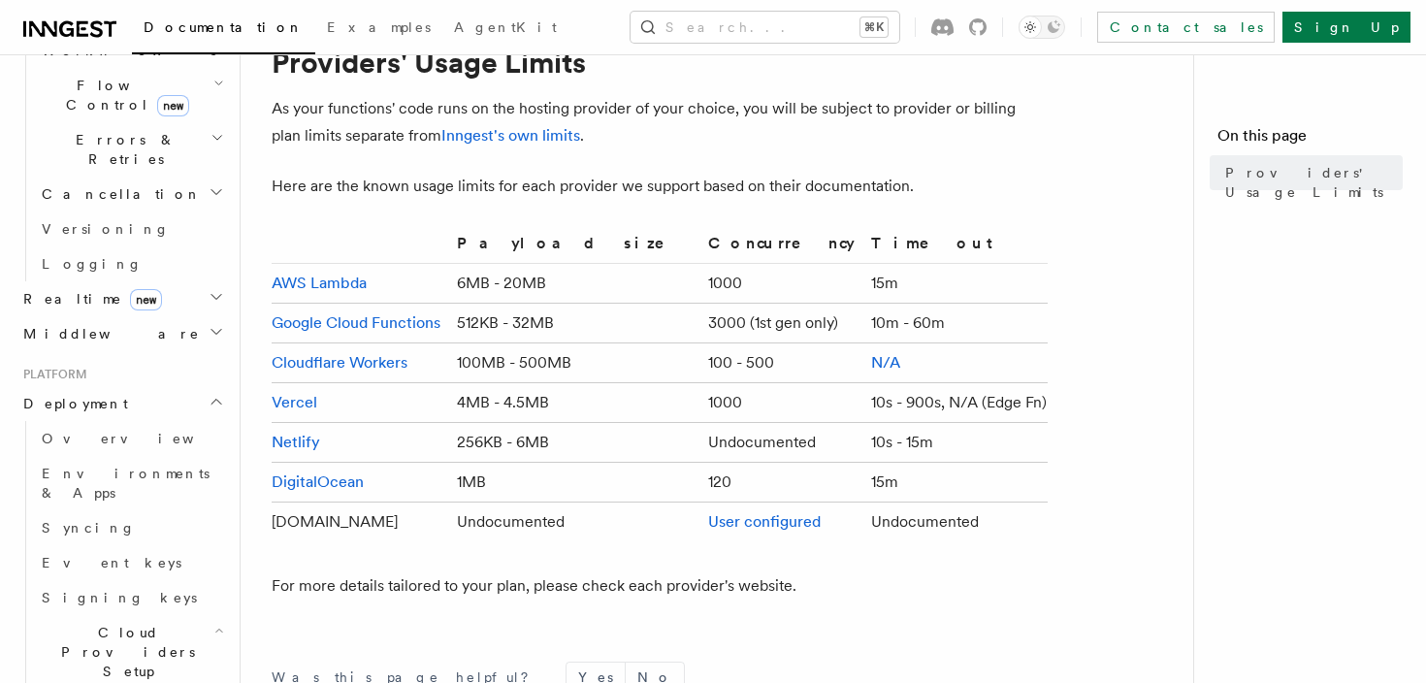
scroll to position [85, 0]
click at [527, 130] on link "Inngest's own limits" at bounding box center [510, 133] width 139 height 18
click at [700, 342] on td "100 - 500" at bounding box center [781, 361] width 163 height 40
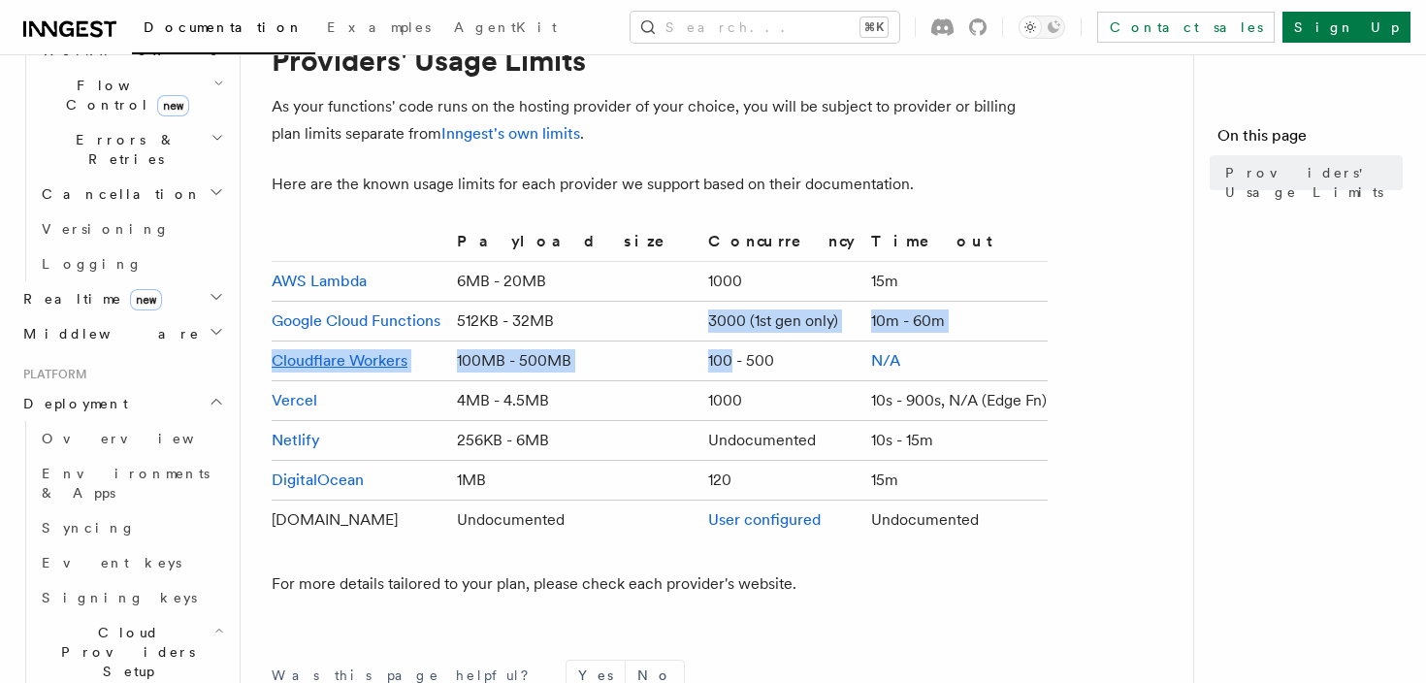
drag, startPoint x: 665, startPoint y: 342, endPoint x: 650, endPoint y: 299, distance: 46.0
click at [650, 299] on tbody "AWS Lambda 6MB - 20MB 1000 15m Google Cloud Functions 512KB - 32MB 3000 (1st ge…" at bounding box center [660, 401] width 776 height 278
click at [700, 299] on td "1000" at bounding box center [781, 282] width 163 height 40
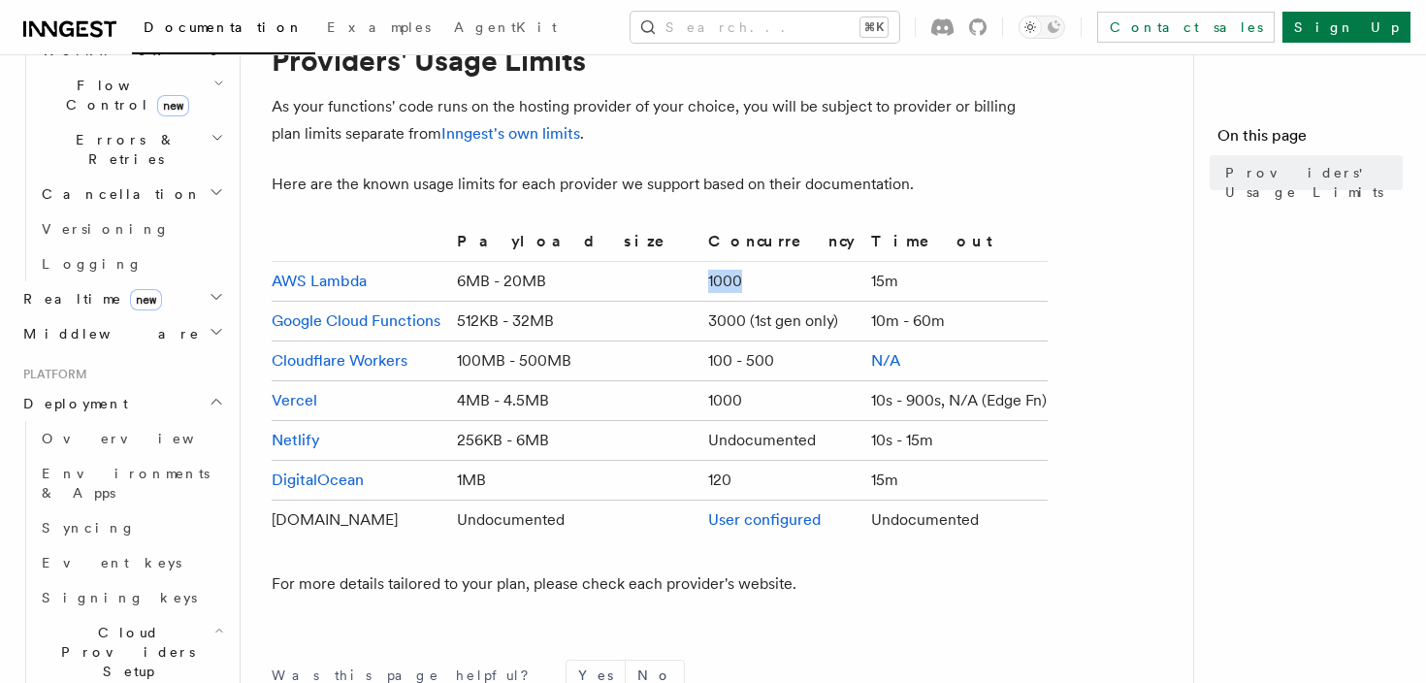
drag, startPoint x: 650, startPoint y: 299, endPoint x: 645, endPoint y: 259, distance: 40.1
click at [645, 259] on table "Payload size Concurrency Timeout AWS Lambda 6MB - 20MB 1000 15m Google Cloud Fu…" at bounding box center [660, 384] width 776 height 310
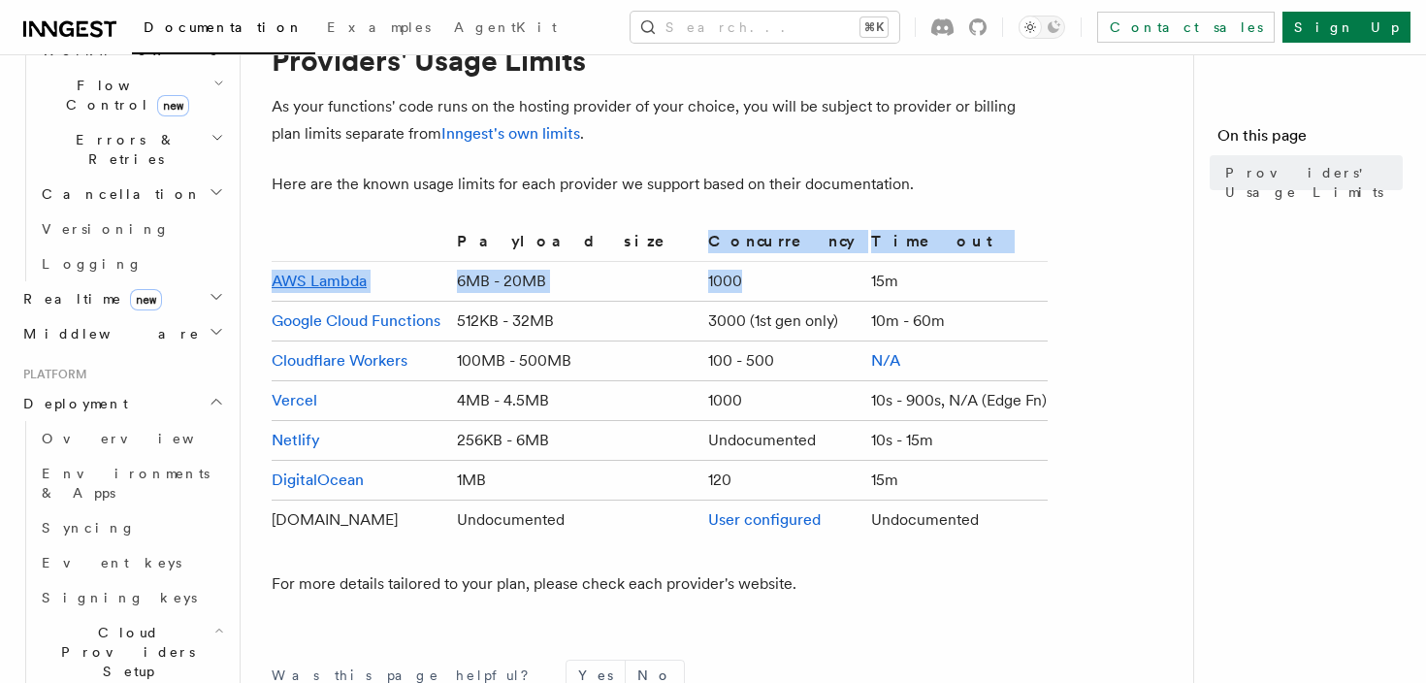
click at [700, 259] on th "Concurrency" at bounding box center [781, 245] width 163 height 33
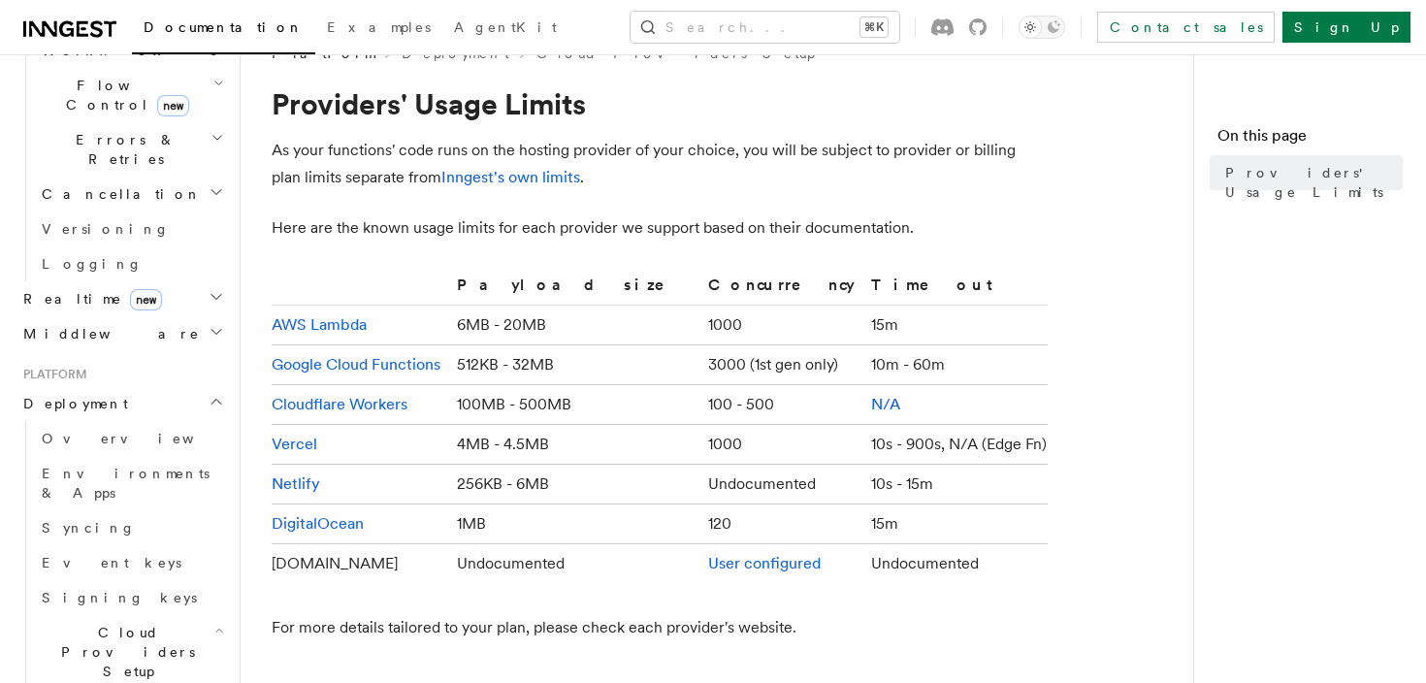
scroll to position [40, 0]
click at [645, 259] on article "Platform Deployment Cloud Providers Setup Providers' Usage Limits As your funct…" at bounding box center [725, 537] width 906 height 983
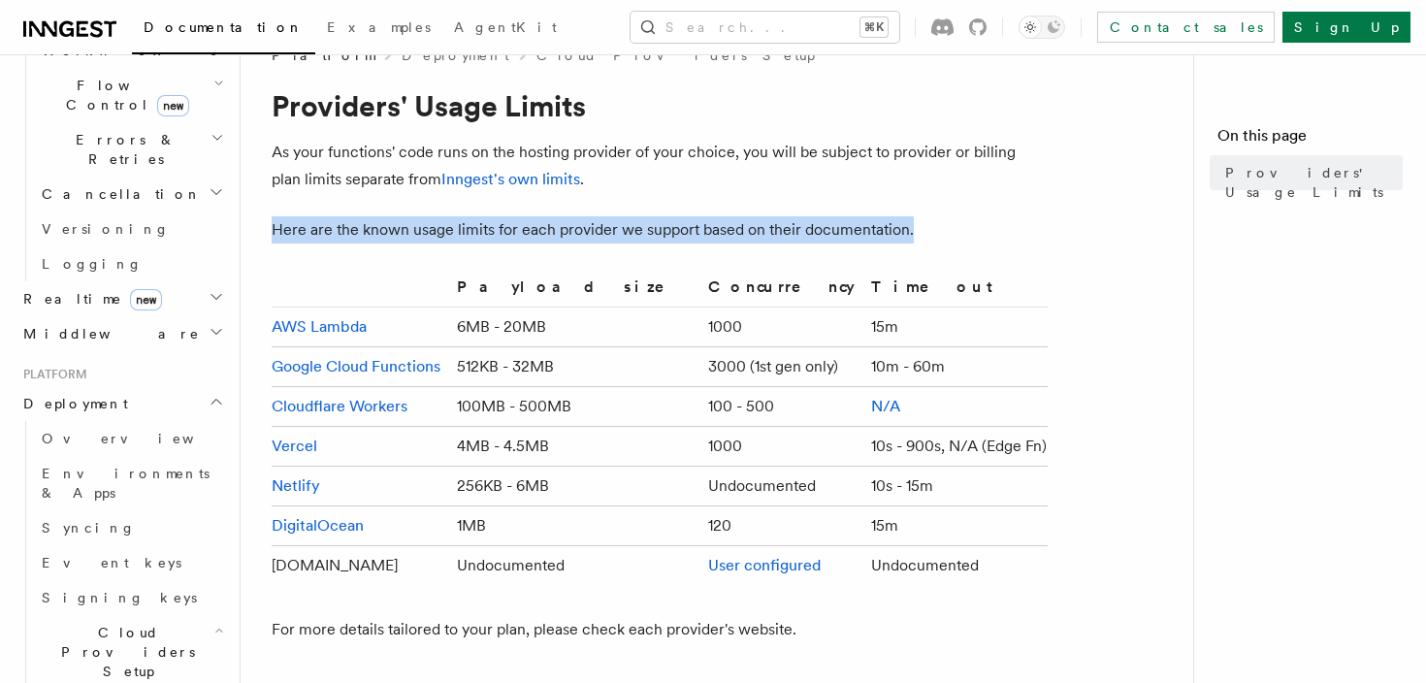
drag, startPoint x: 645, startPoint y: 259, endPoint x: 638, endPoint y: 212, distance: 47.1
click at [638, 212] on article "Platform Deployment Cloud Providers Setup Providers' Usage Limits As your funct…" at bounding box center [725, 537] width 906 height 983
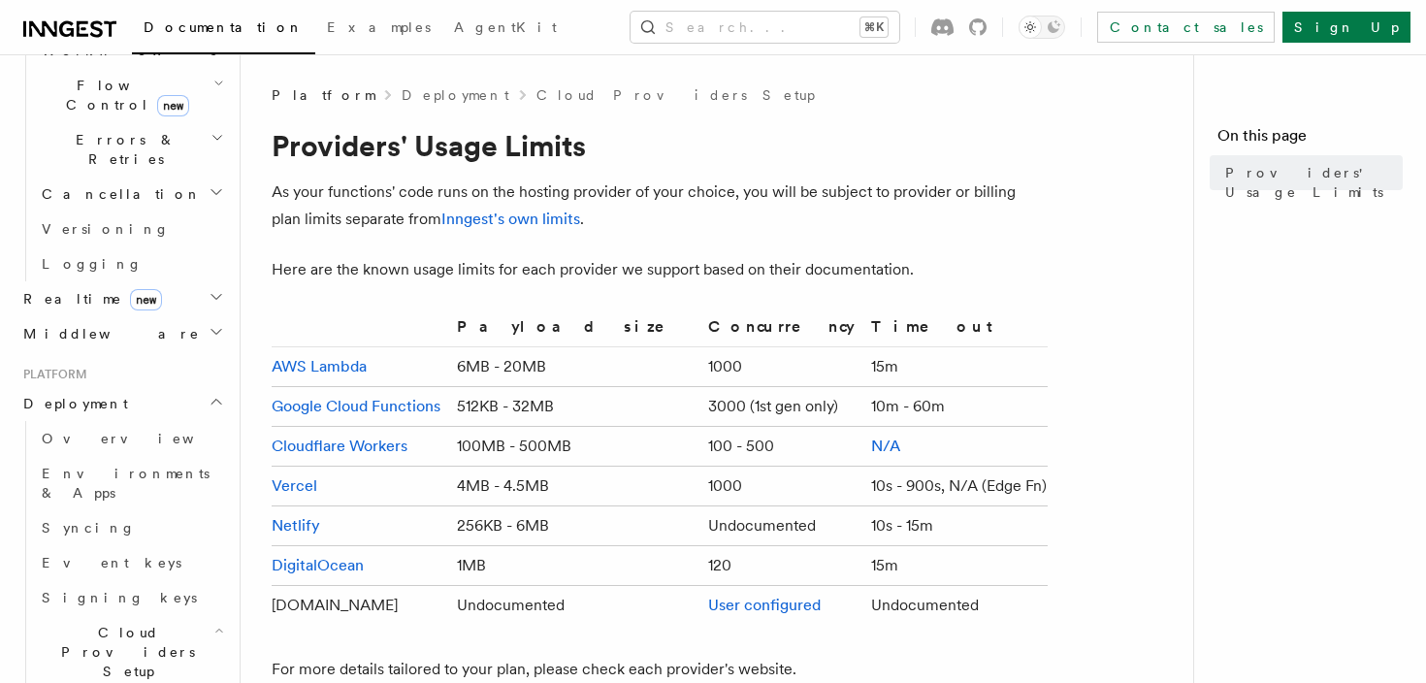
scroll to position [6, 0]
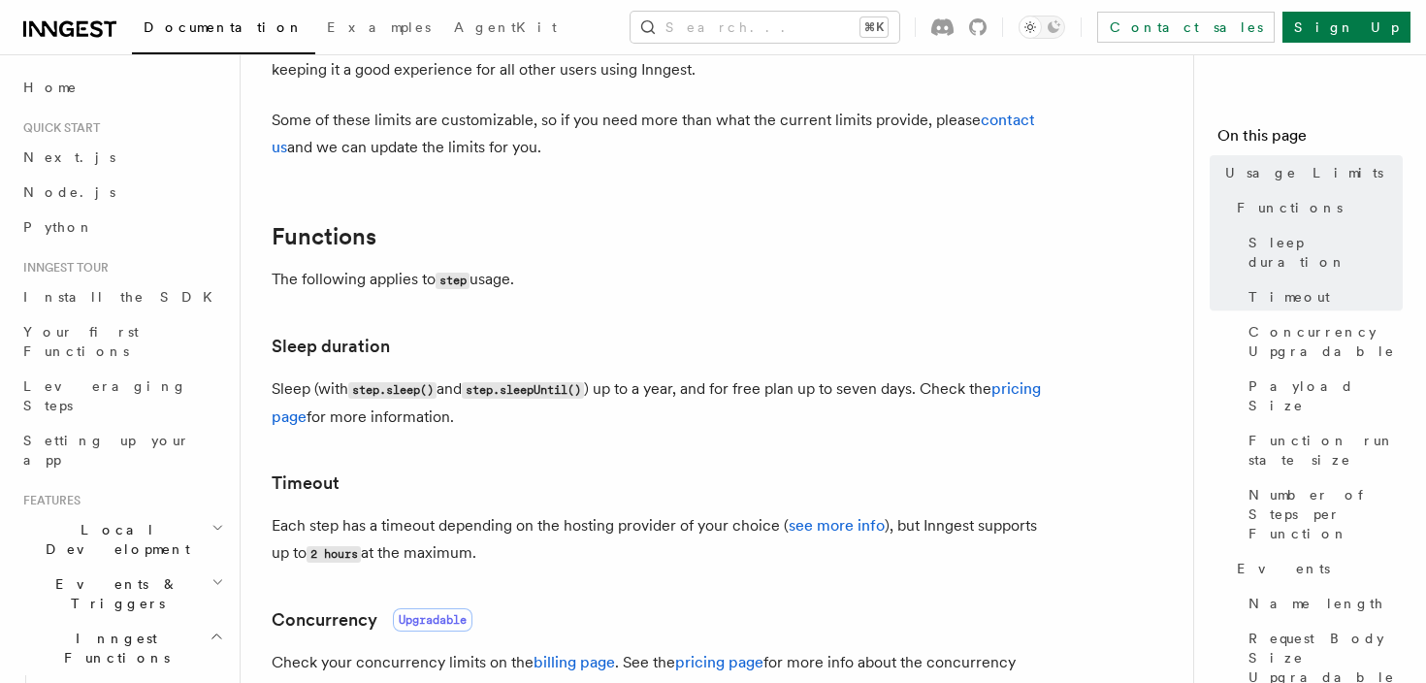
scroll to position [153, 0]
